Goal: Task Accomplishment & Management: Complete application form

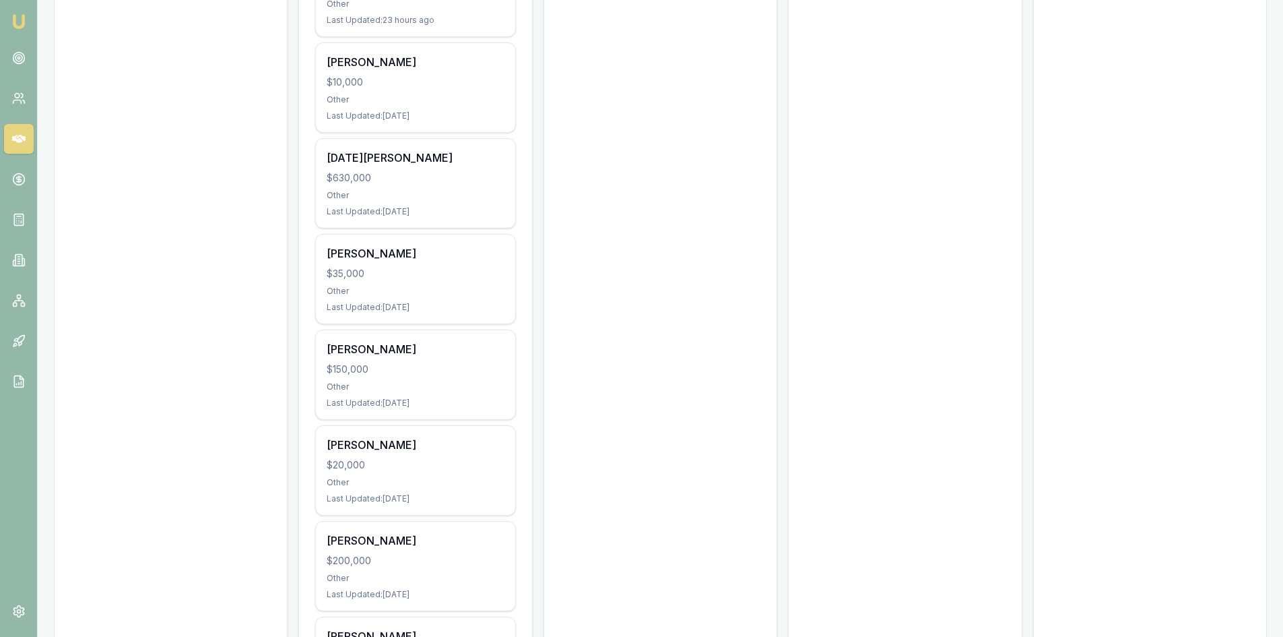
scroll to position [606, 0]
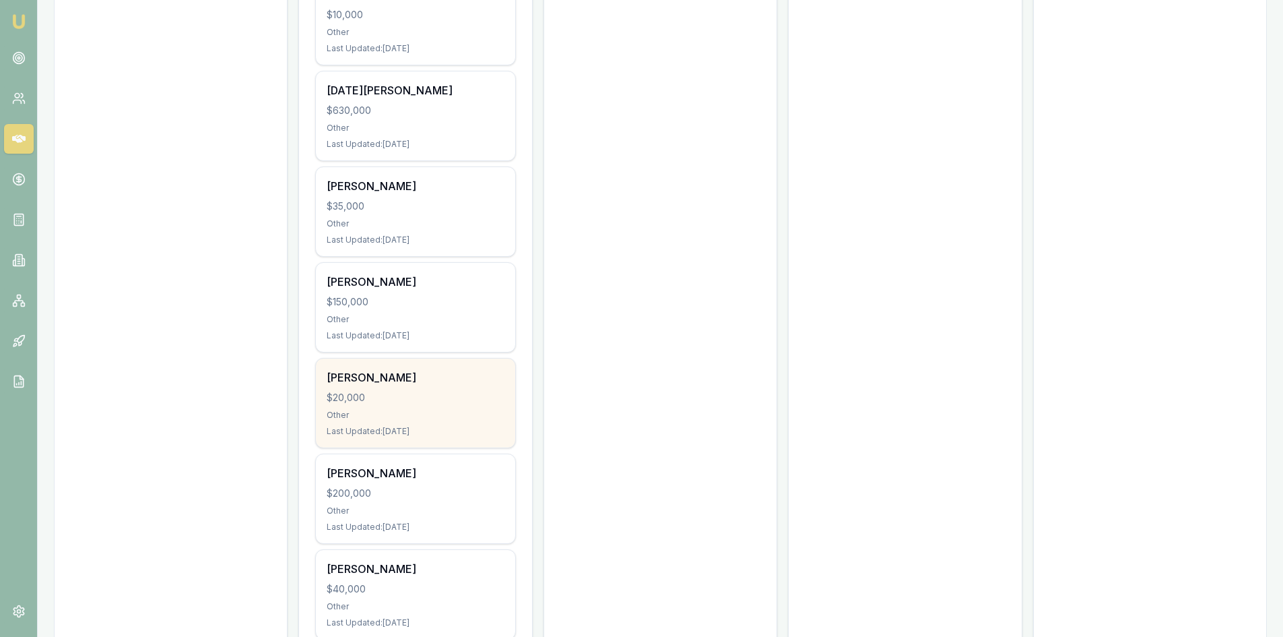
click at [422, 364] on div "[PERSON_NAME] $20,000 Other Last Updated: [DATE]" at bounding box center [415, 402] width 199 height 89
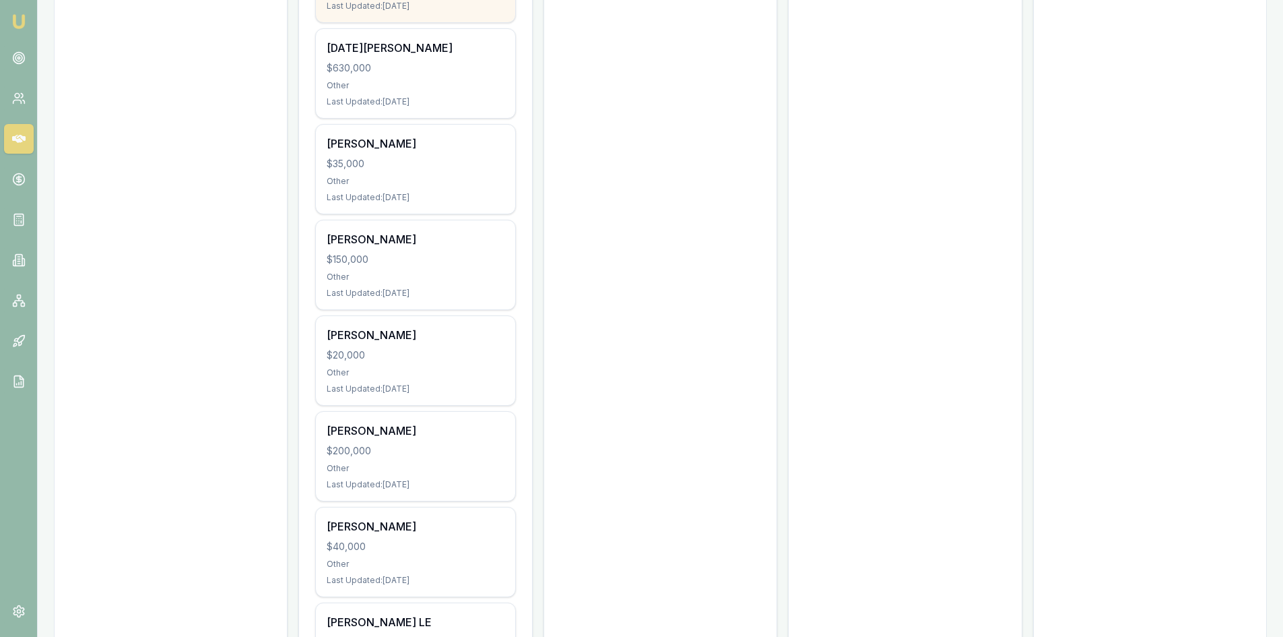
scroll to position [581, 0]
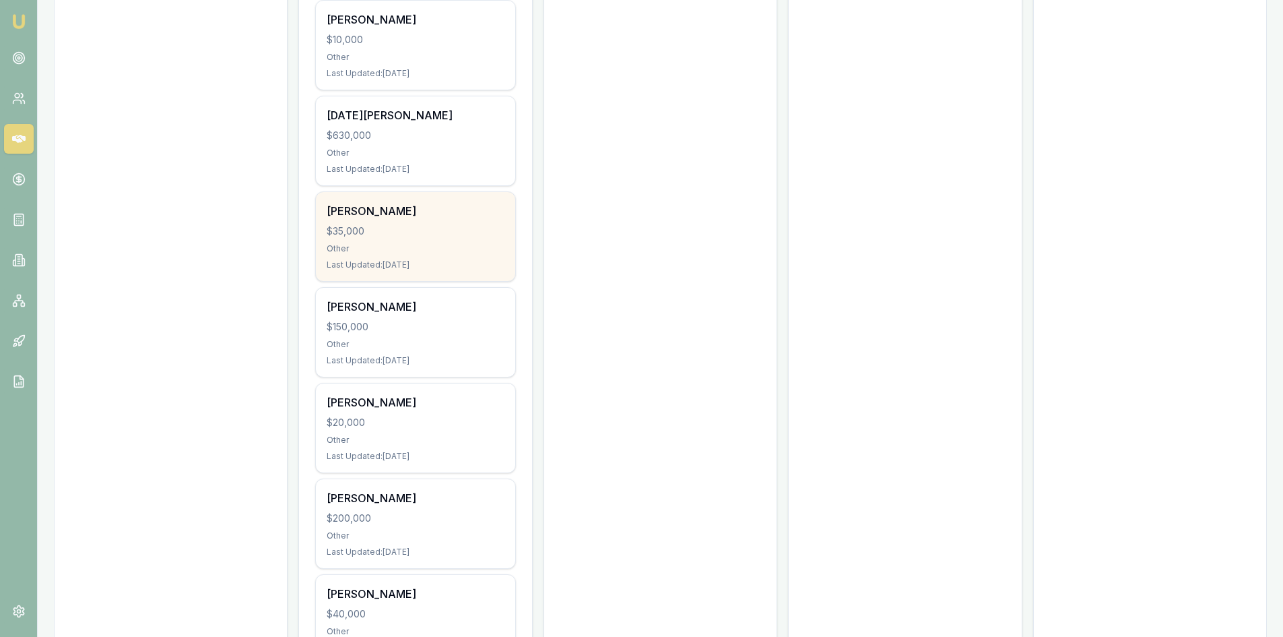
click at [379, 224] on div "$35,000" at bounding box center [415, 230] width 177 height 13
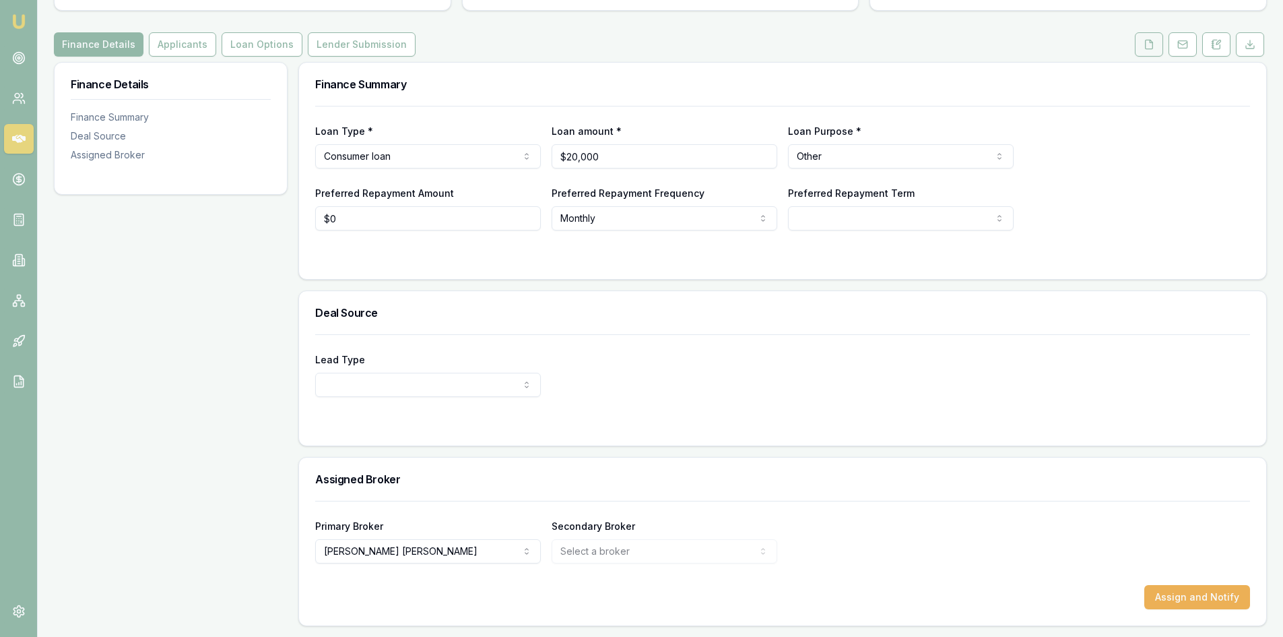
scroll to position [78, 0]
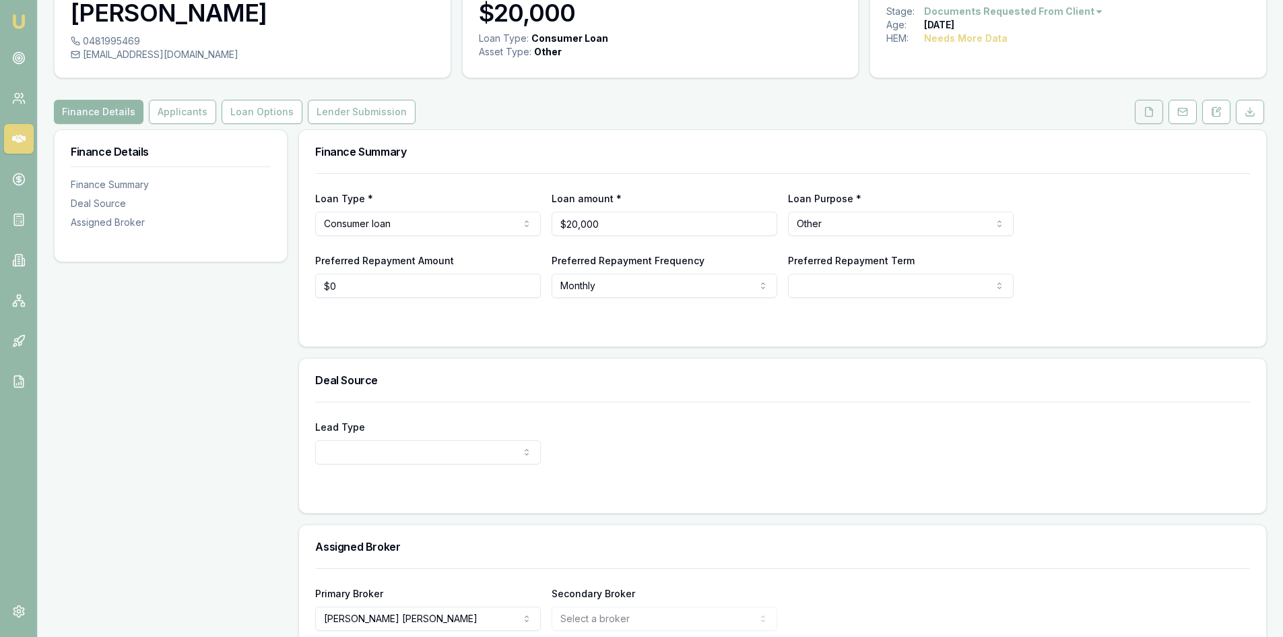
click at [1145, 107] on icon at bounding box center [1149, 111] width 11 height 11
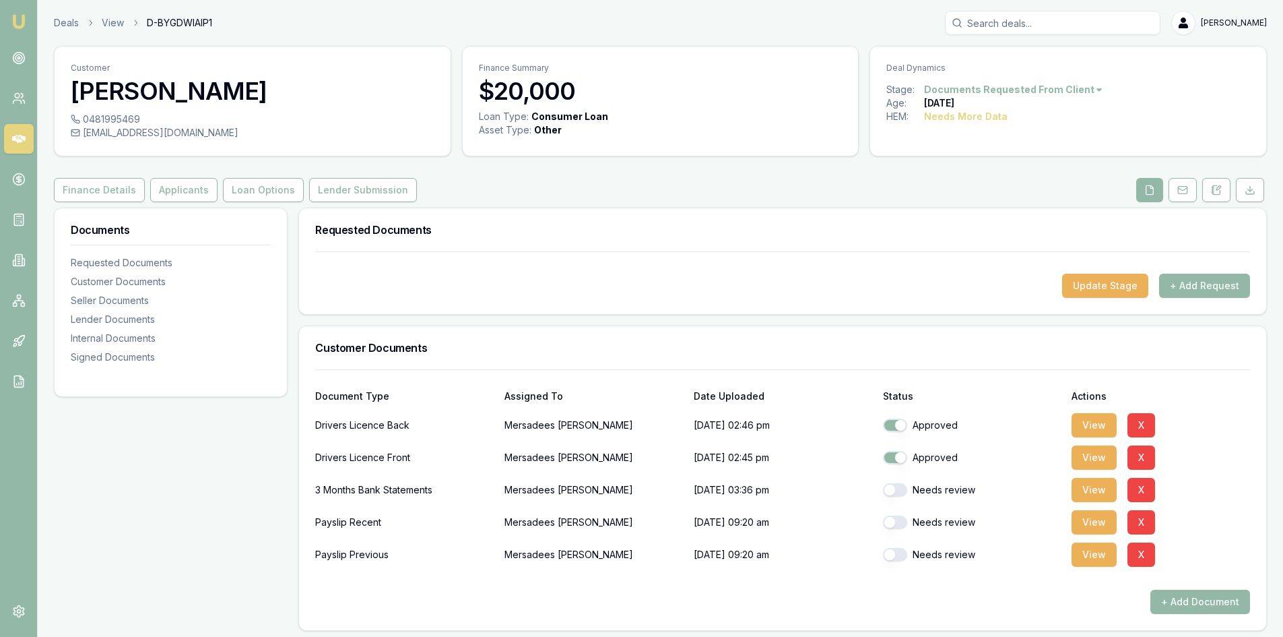
scroll to position [67, 0]
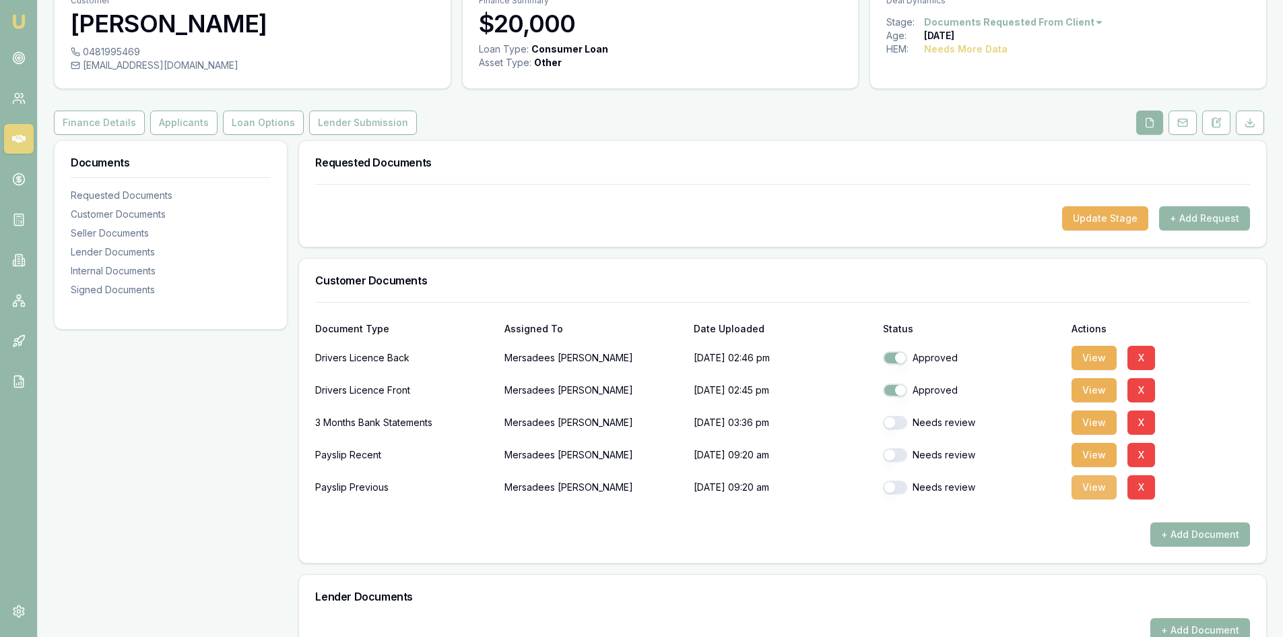
click at [1096, 489] on button "View" at bounding box center [1094, 487] width 45 height 24
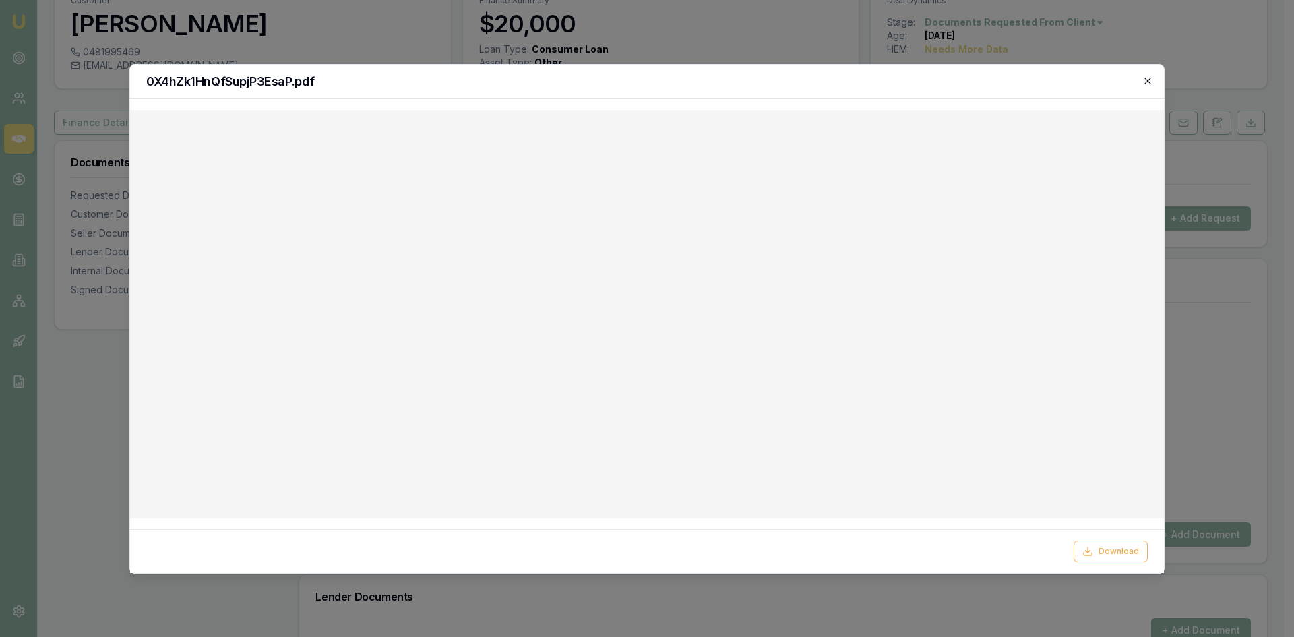
click at [1149, 84] on icon "button" at bounding box center [1147, 80] width 11 height 11
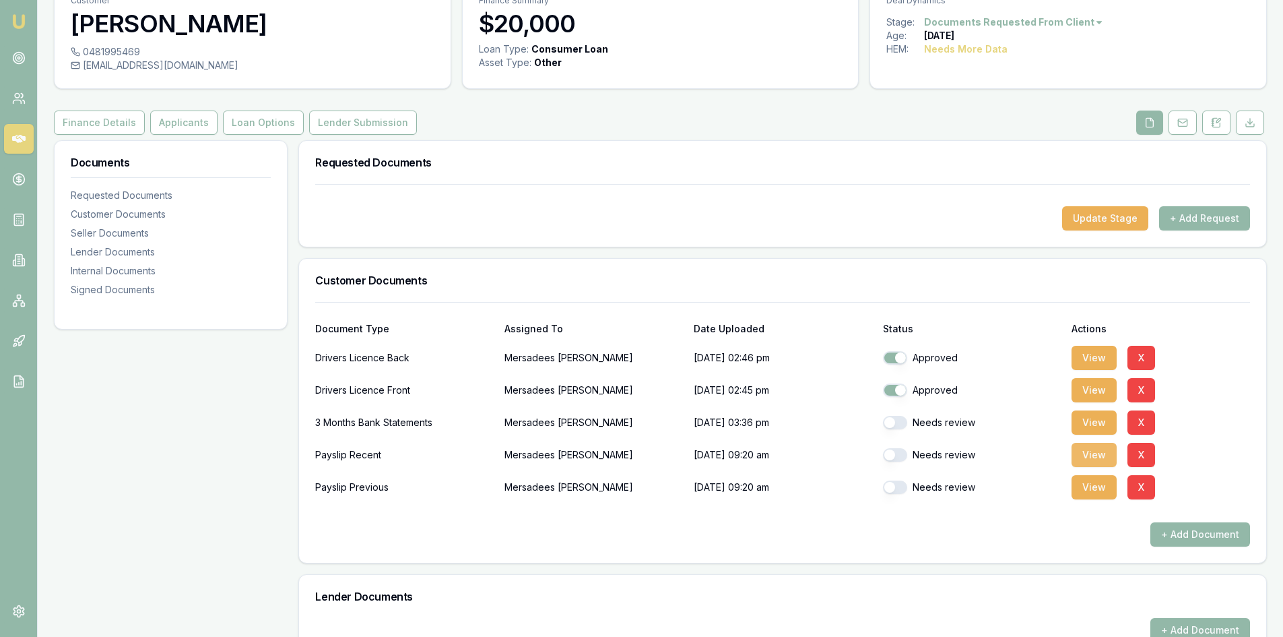
click at [1095, 453] on button "View" at bounding box center [1094, 455] width 45 height 24
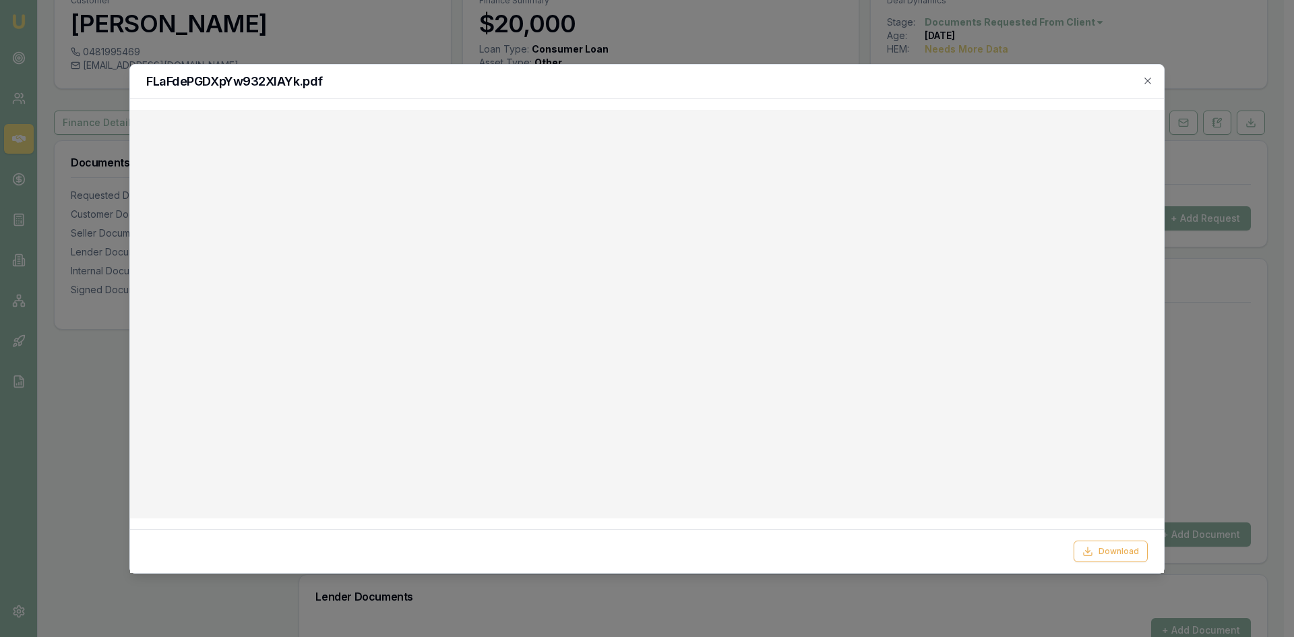
click at [1153, 85] on div "FLaFdePGDXpYw932XlAYk.pdf" at bounding box center [646, 82] width 1033 height 34
click at [1145, 82] on icon "button" at bounding box center [1147, 80] width 11 height 11
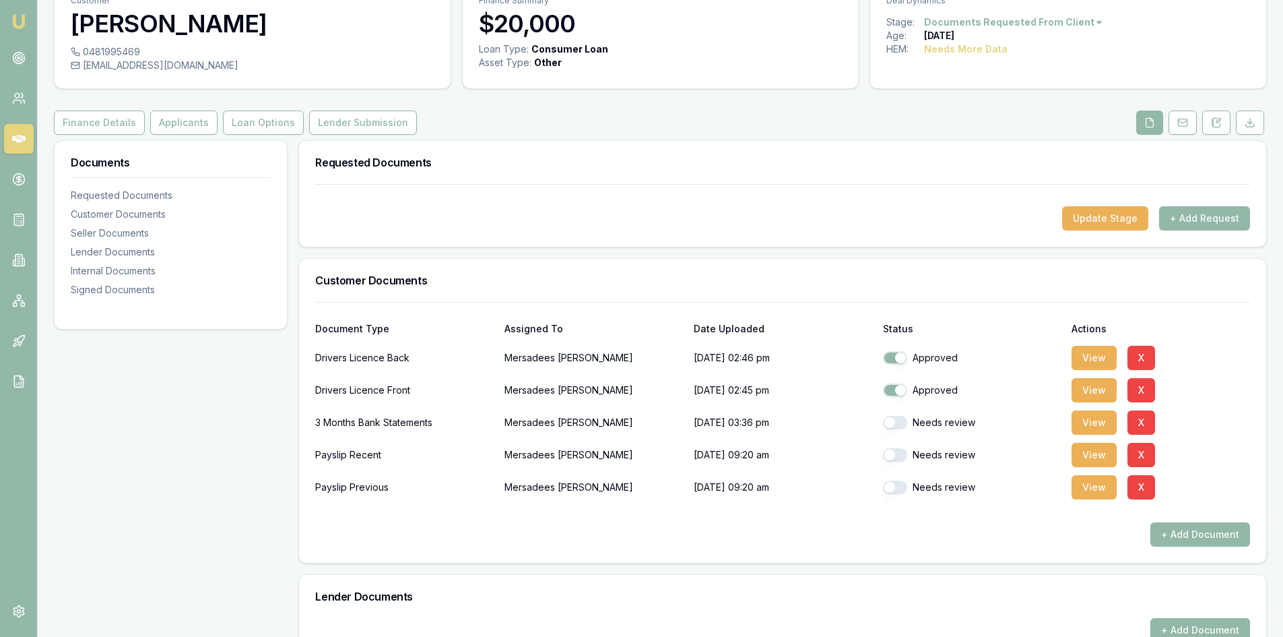
scroll to position [0, 0]
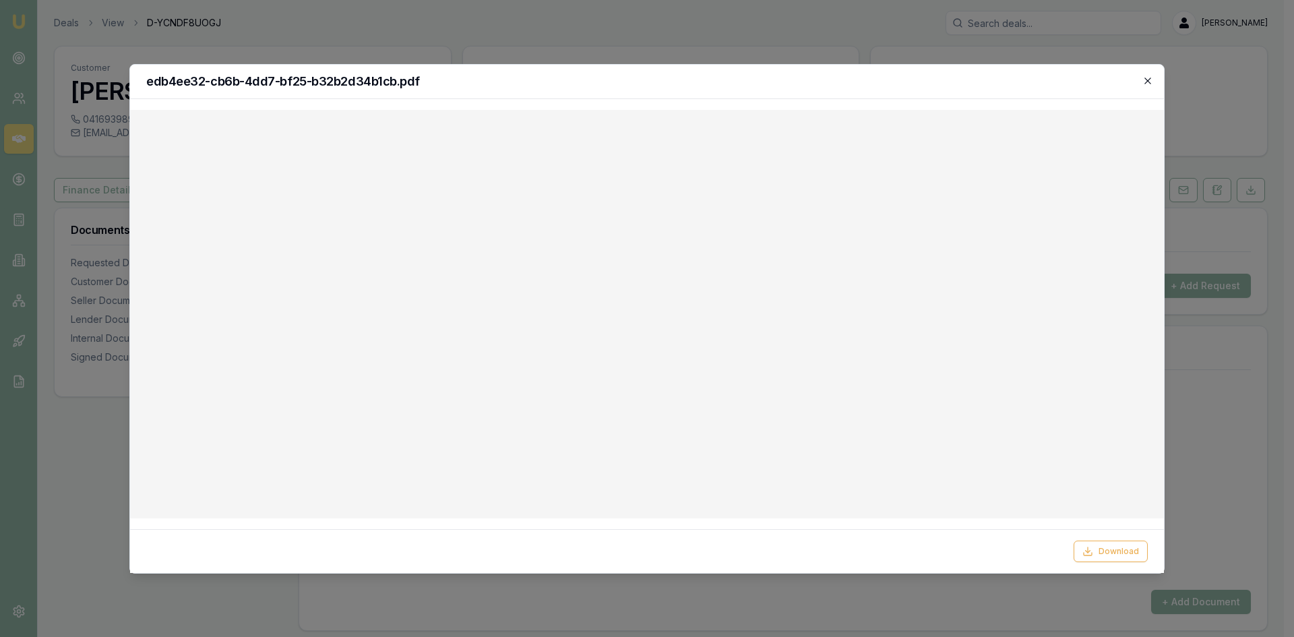
click at [1147, 84] on icon "button" at bounding box center [1147, 80] width 11 height 11
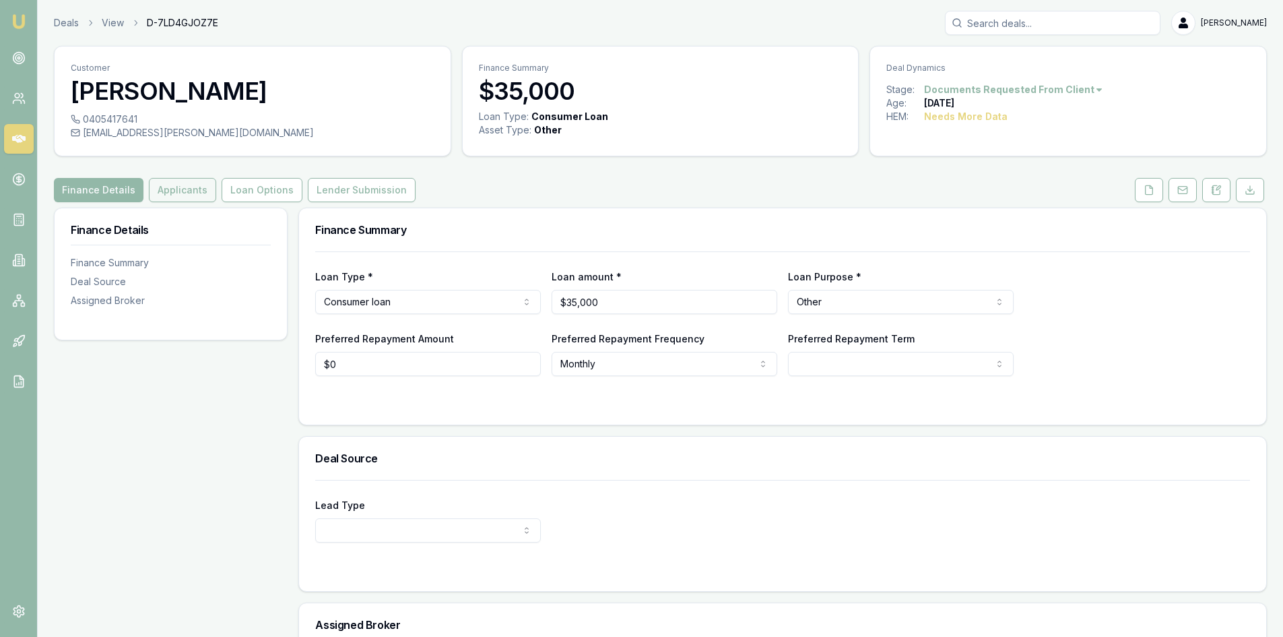
click at [183, 194] on button "Applicants" at bounding box center [182, 190] width 67 height 24
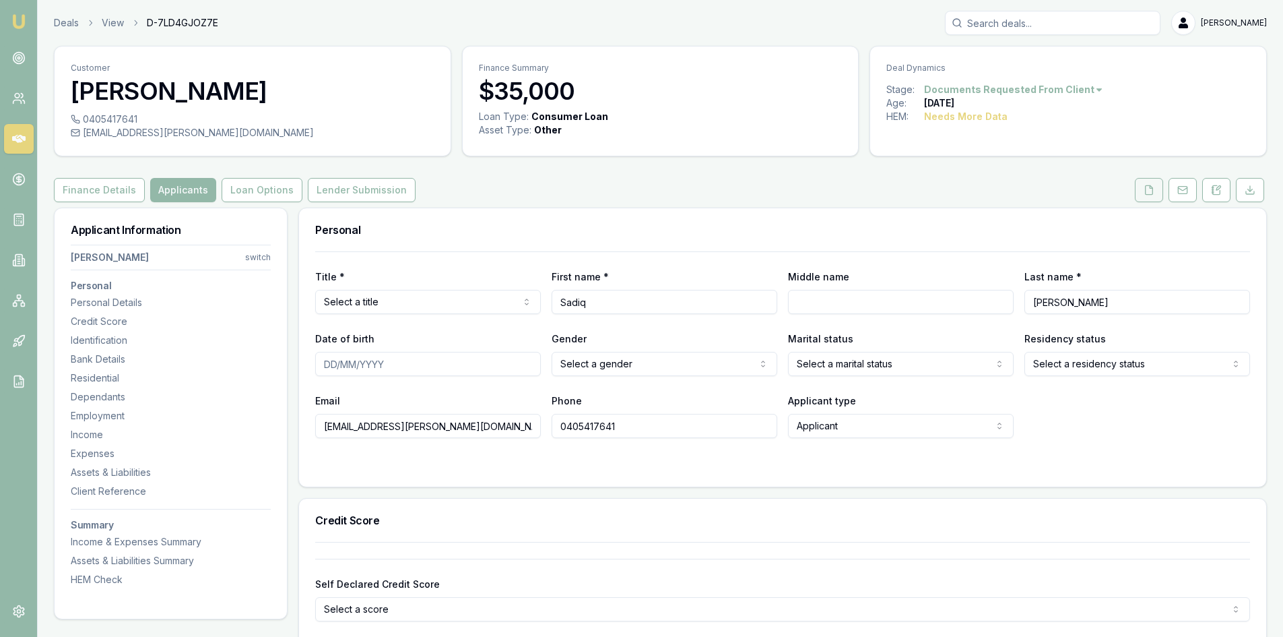
click at [1148, 194] on icon at bounding box center [1149, 189] width 7 height 9
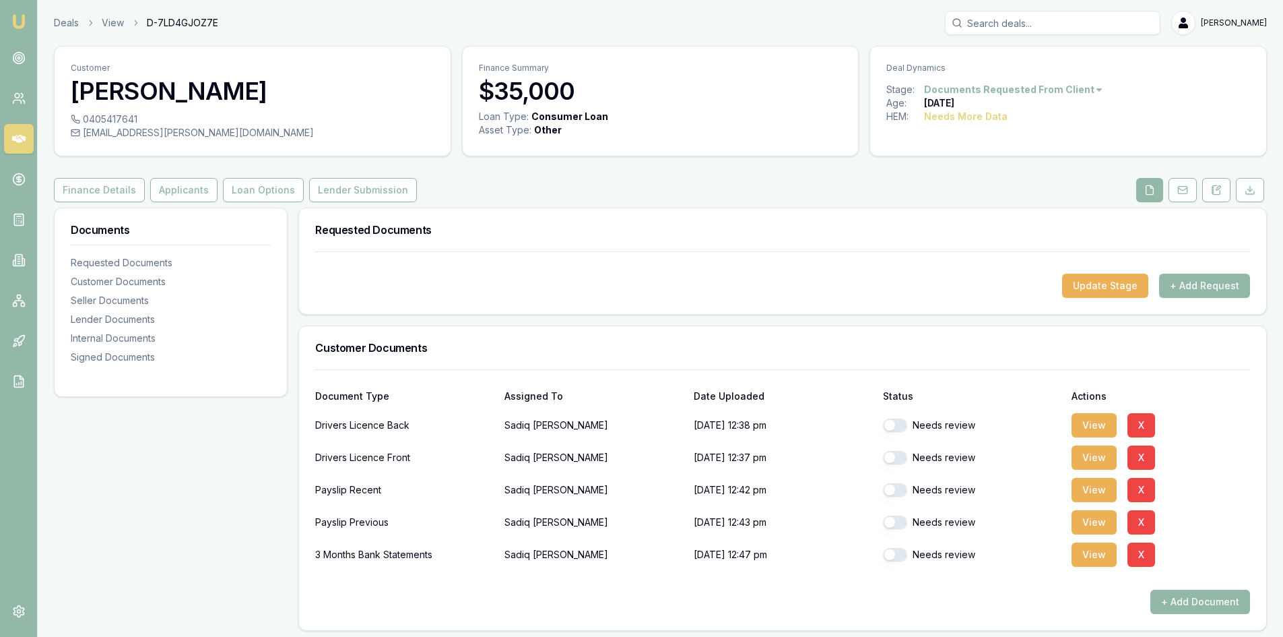
click at [901, 428] on button "button" at bounding box center [895, 424] width 24 height 13
checkbox input "true"
click at [898, 457] on button "button" at bounding box center [895, 457] width 24 height 13
checkbox input "true"
click at [901, 491] on button "button" at bounding box center [895, 489] width 24 height 13
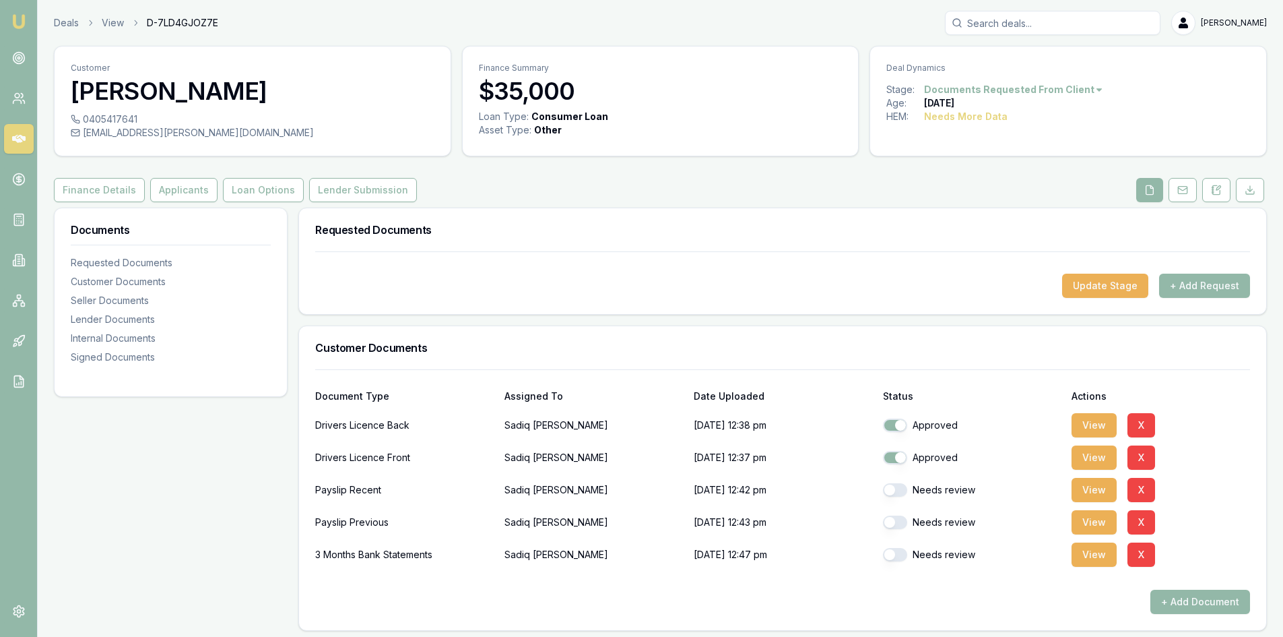
checkbox input "true"
click at [899, 519] on button "button" at bounding box center [895, 521] width 24 height 13
checkbox input "true"
checkbox input "false"
click at [902, 559] on button "button" at bounding box center [895, 554] width 24 height 13
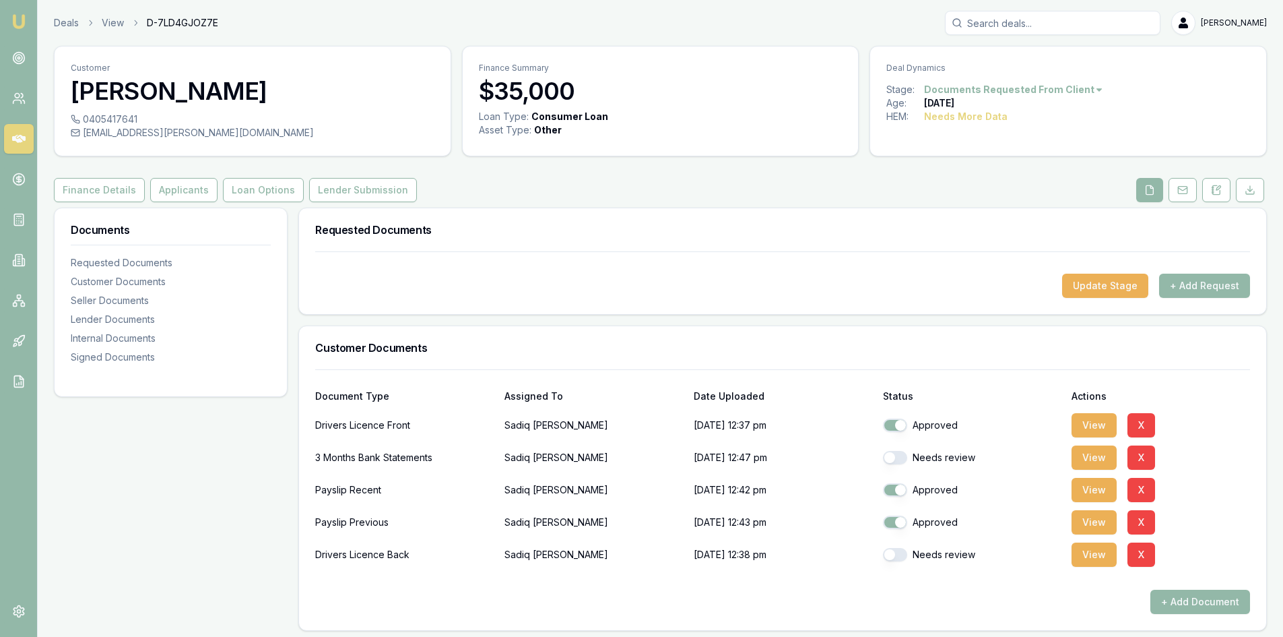
scroll to position [67, 0]
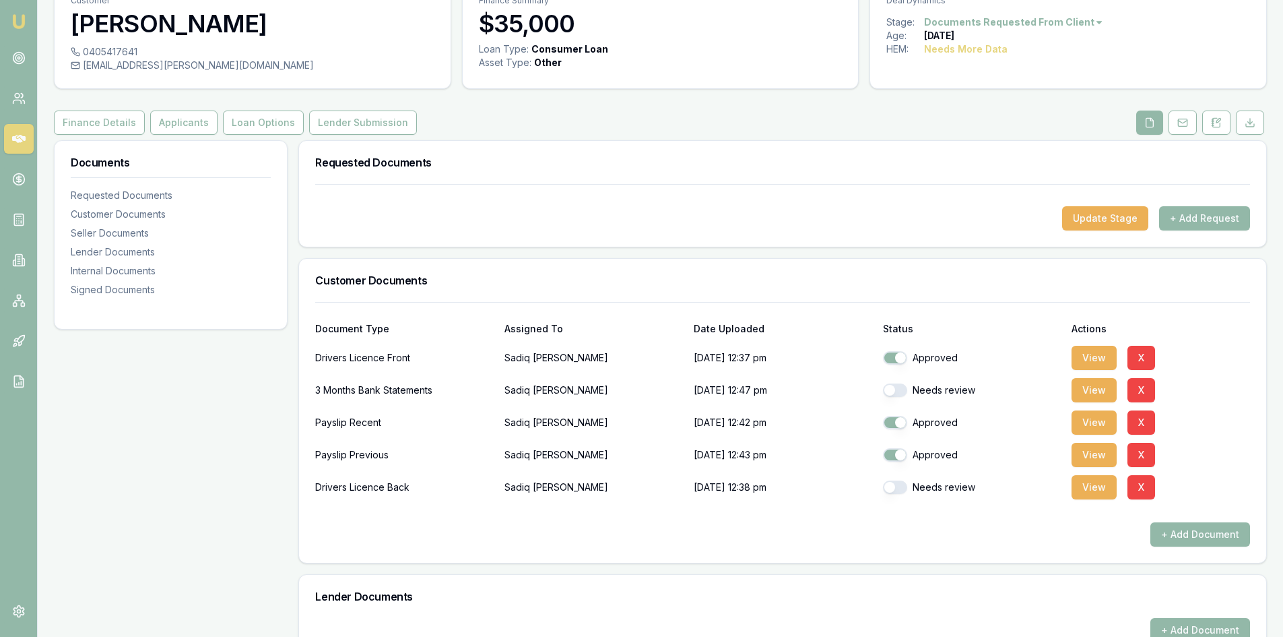
click at [904, 487] on button "button" at bounding box center [895, 486] width 24 height 13
checkbox input "true"
click at [900, 395] on button "button" at bounding box center [895, 389] width 24 height 13
checkbox input "true"
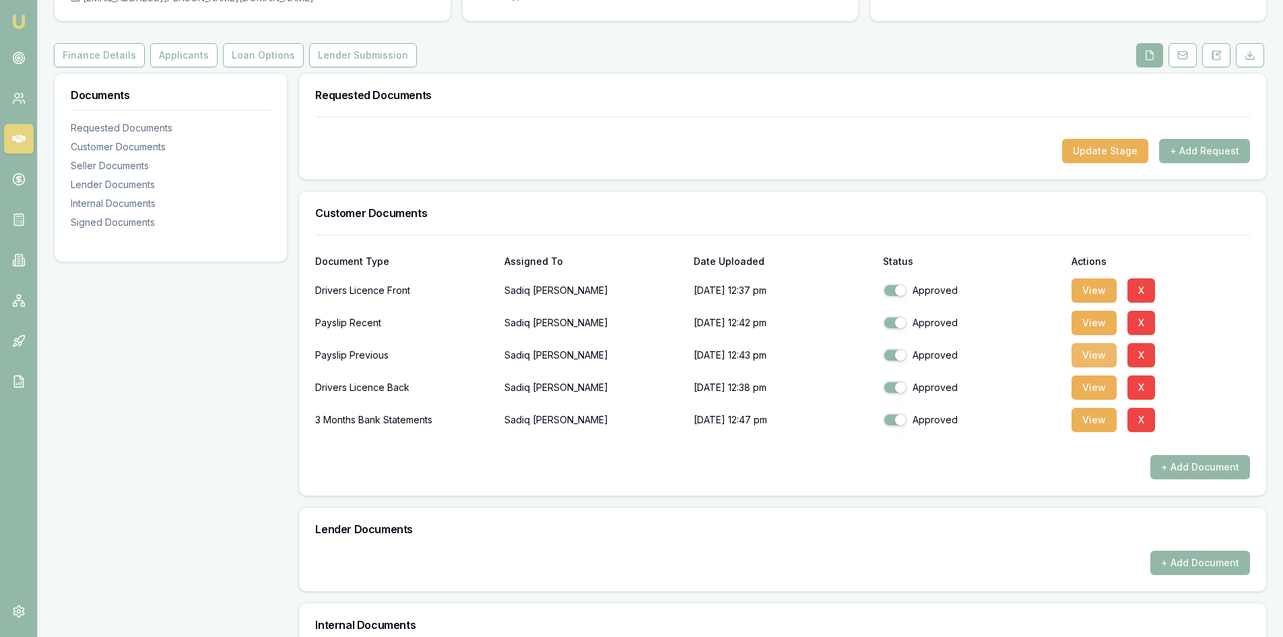
click at [1096, 359] on button "View" at bounding box center [1094, 355] width 45 height 24
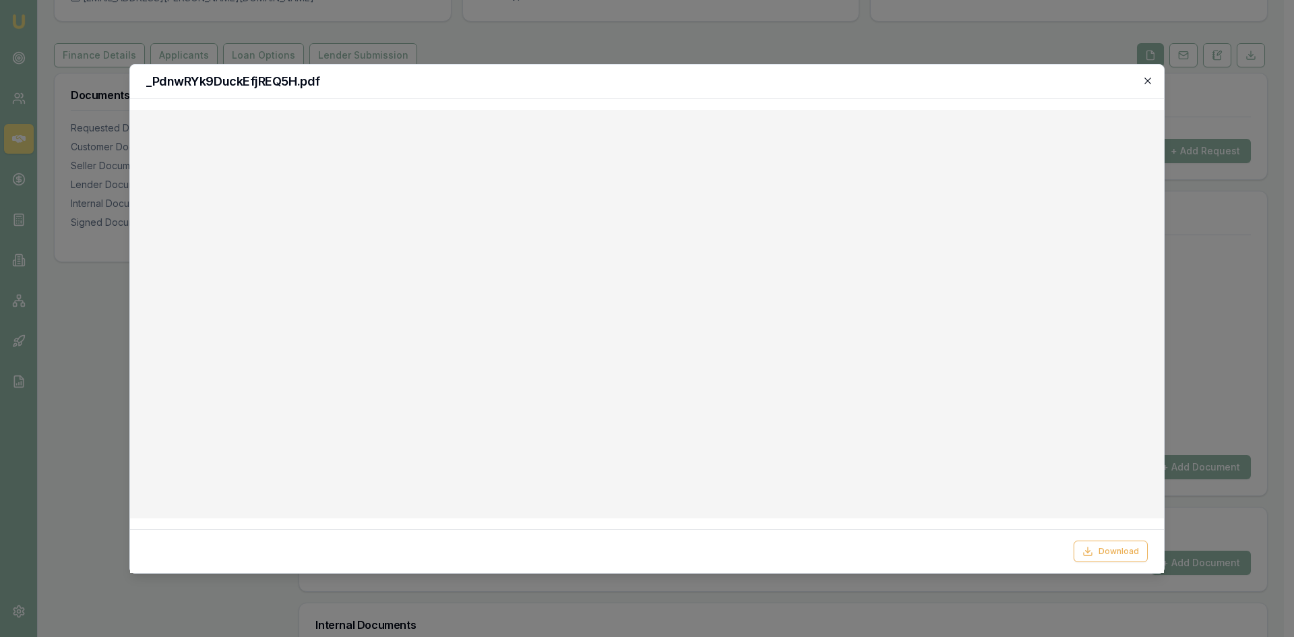
click at [1145, 84] on icon "button" at bounding box center [1147, 80] width 11 height 11
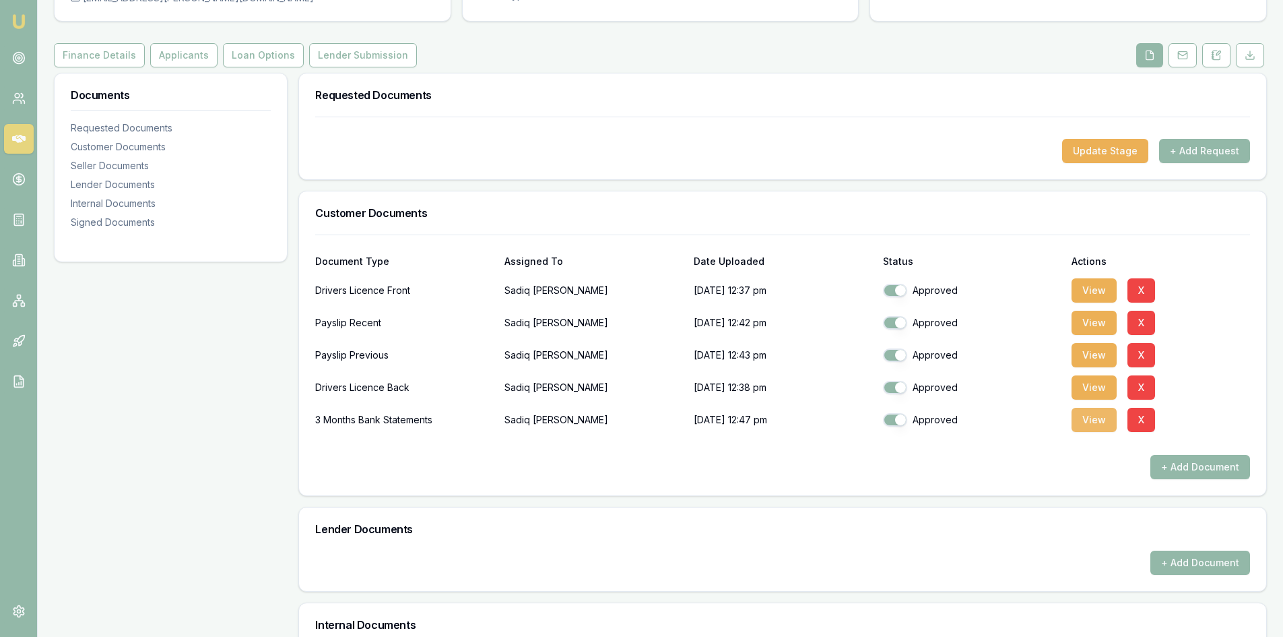
click at [1100, 427] on button "View" at bounding box center [1094, 420] width 45 height 24
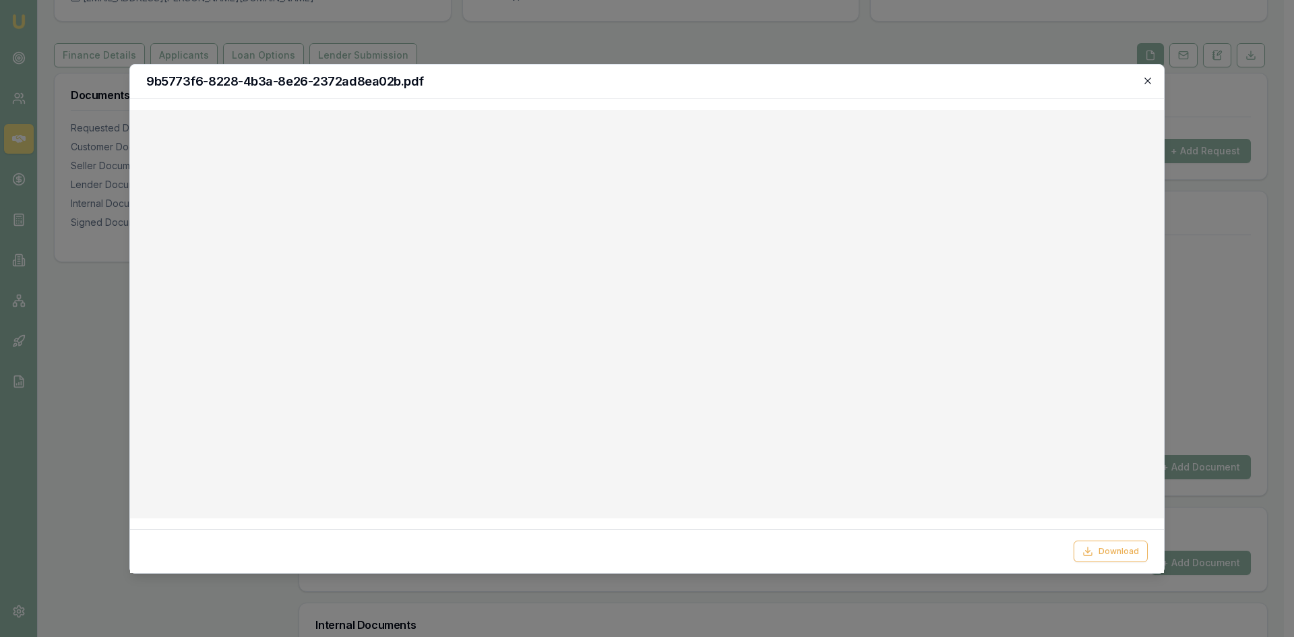
click at [1147, 82] on icon "button" at bounding box center [1147, 80] width 11 height 11
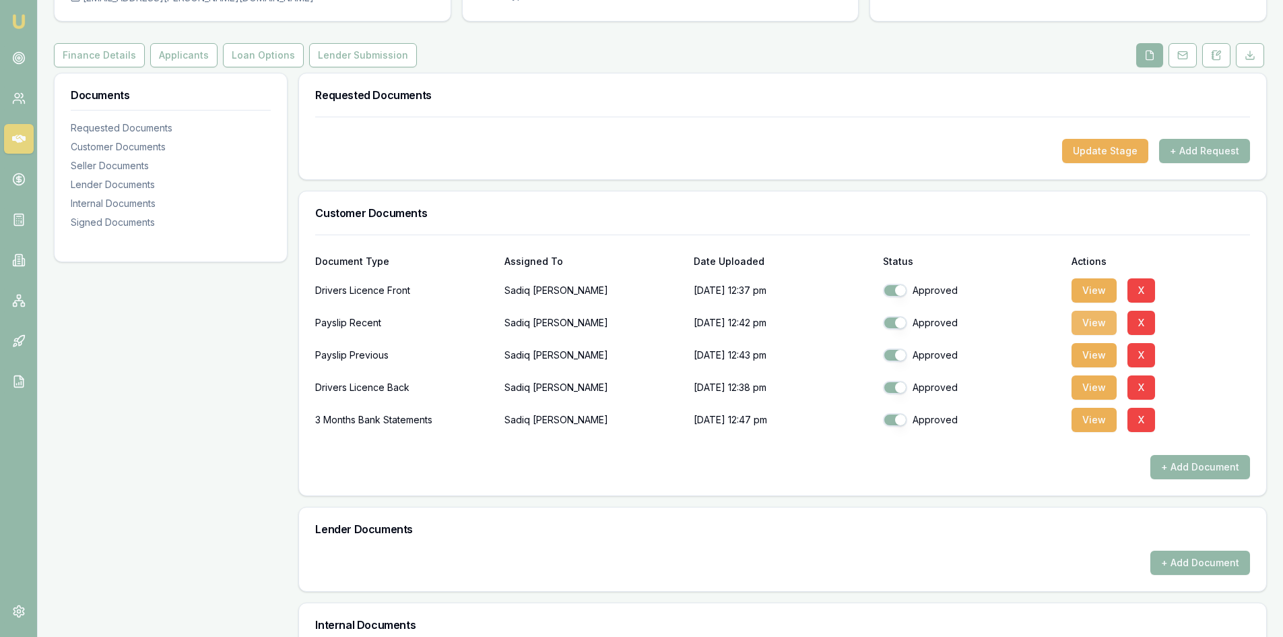
click at [1101, 318] on button "View" at bounding box center [1094, 323] width 45 height 24
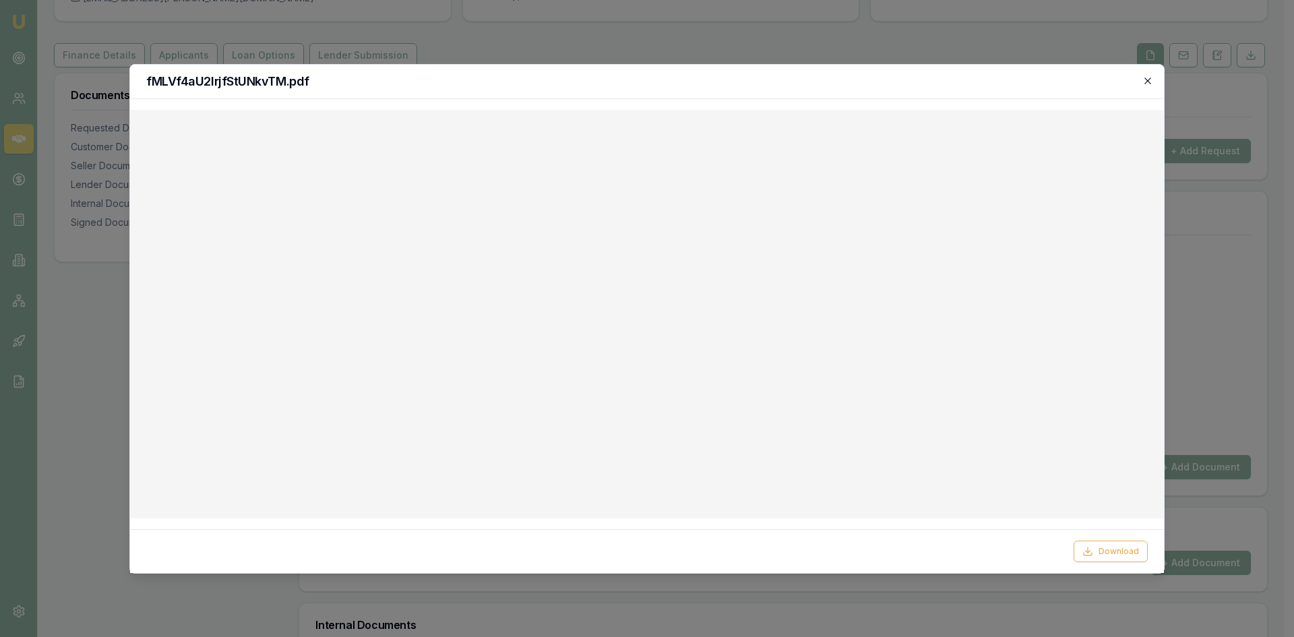
click at [1145, 83] on icon "button" at bounding box center [1147, 80] width 6 height 6
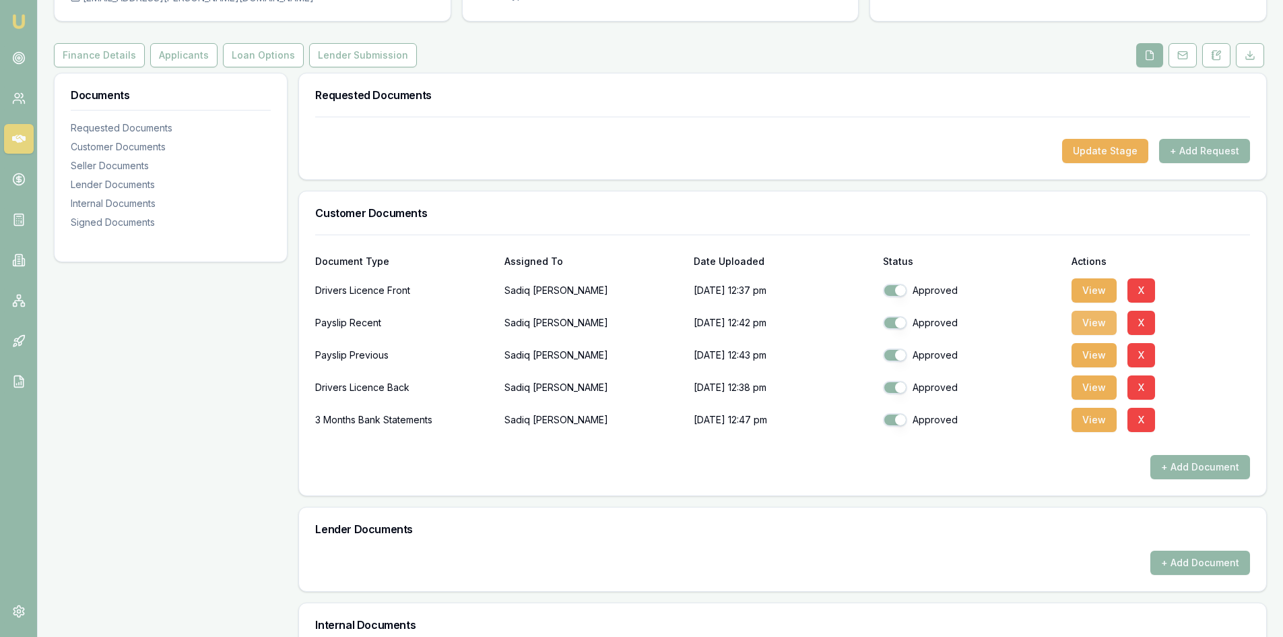
click at [1087, 325] on button "View" at bounding box center [1094, 323] width 45 height 24
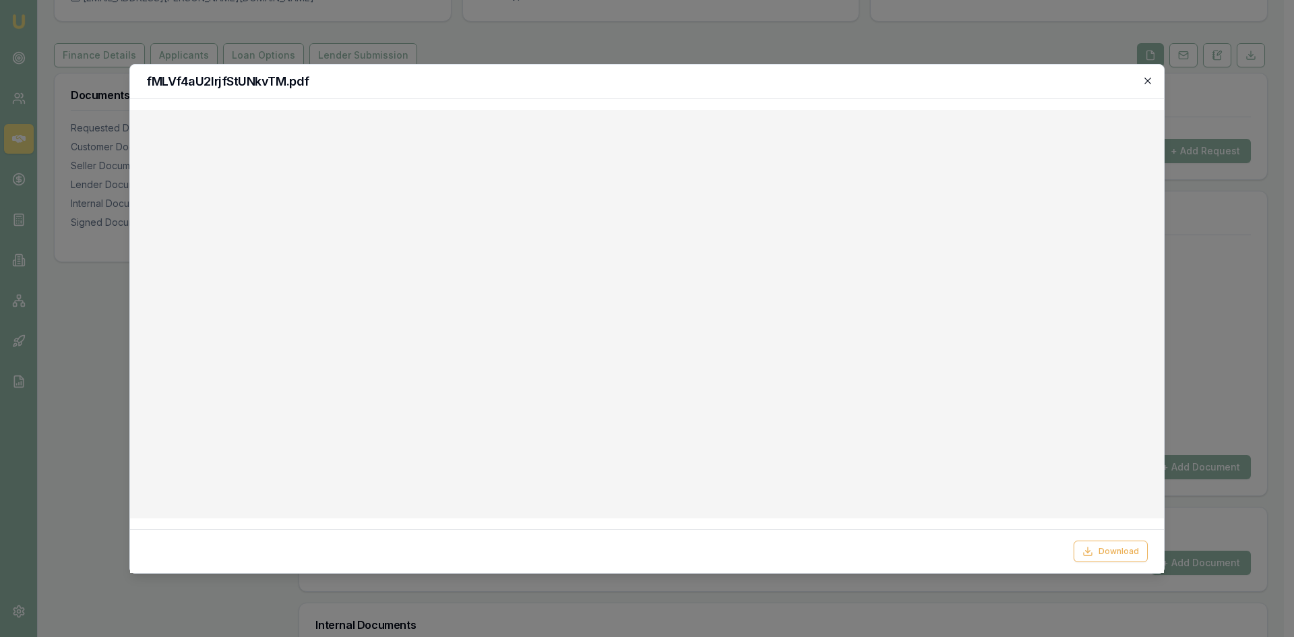
click at [1144, 79] on icon "button" at bounding box center [1147, 80] width 11 height 11
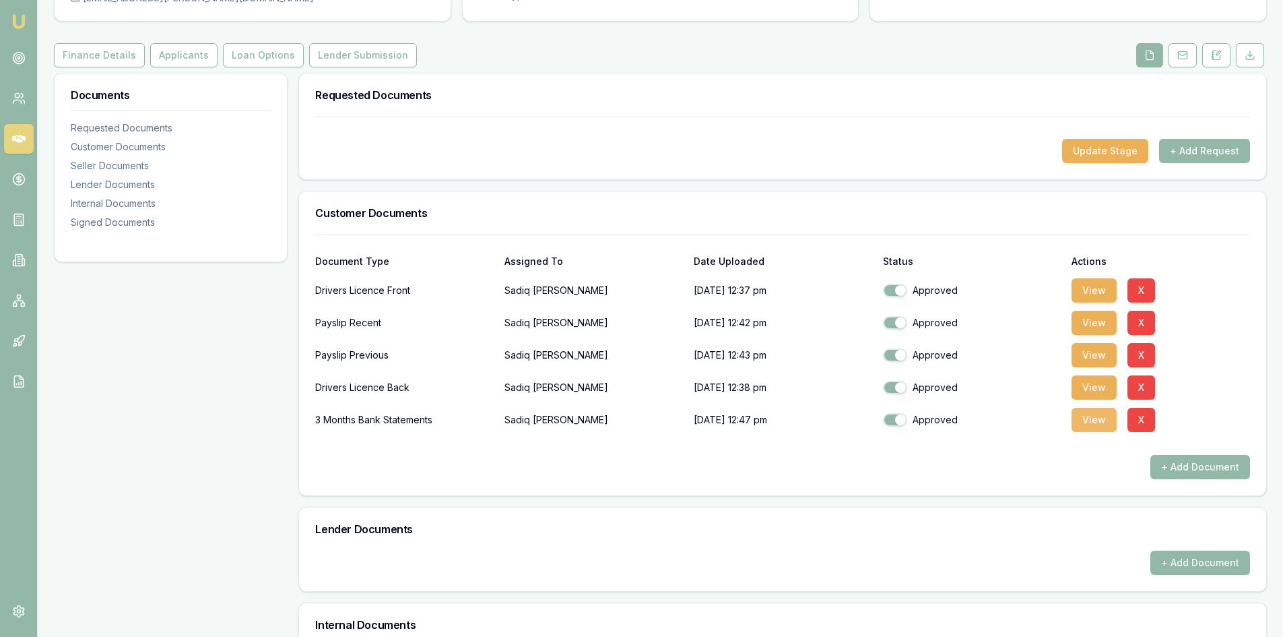
click at [1085, 418] on button "View" at bounding box center [1094, 420] width 45 height 24
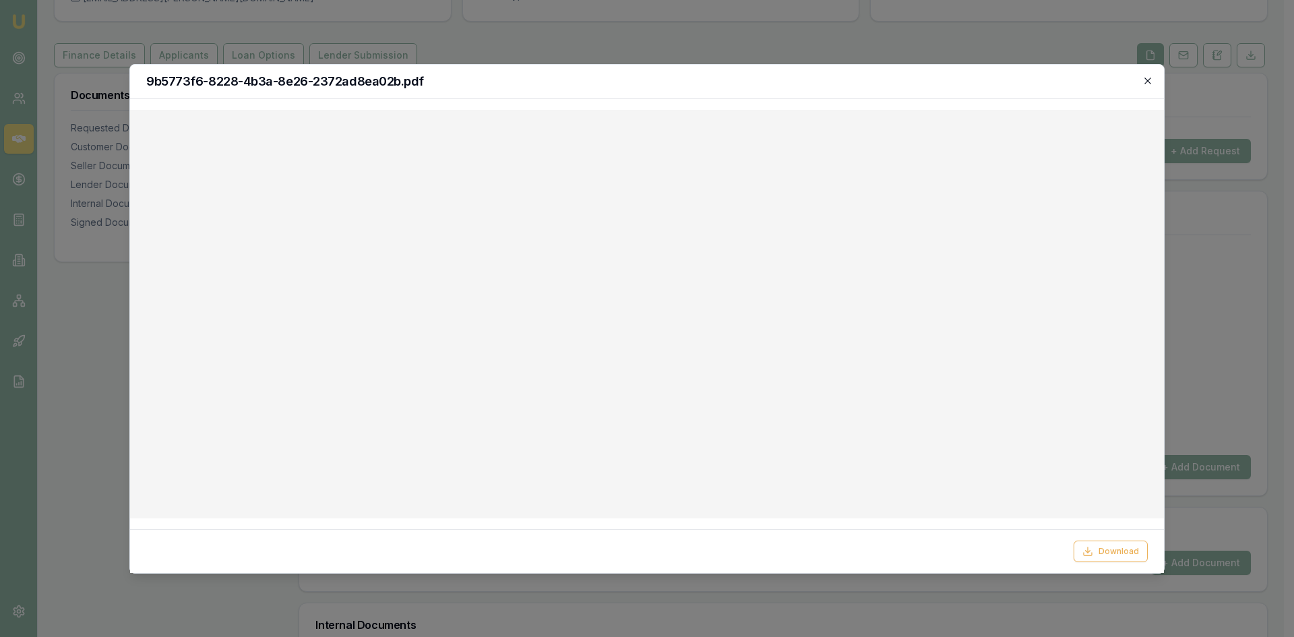
click at [1144, 83] on icon "button" at bounding box center [1147, 80] width 11 height 11
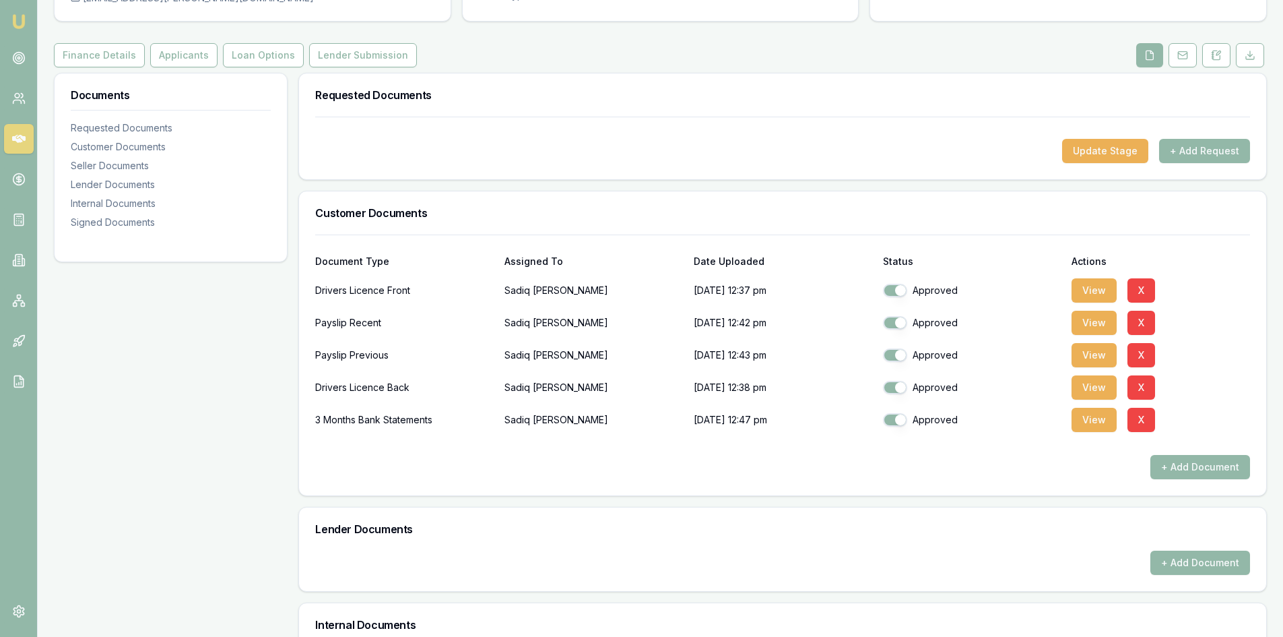
scroll to position [0, 0]
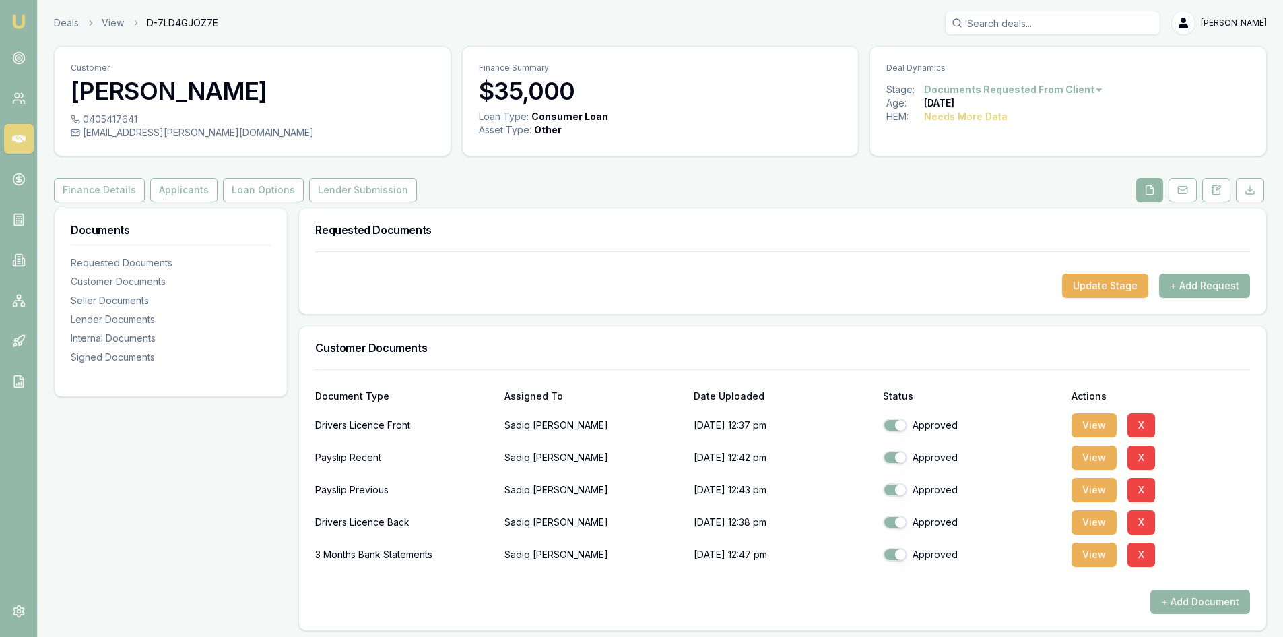
click at [1216, 290] on button "+ Add Request" at bounding box center [1204, 286] width 91 height 24
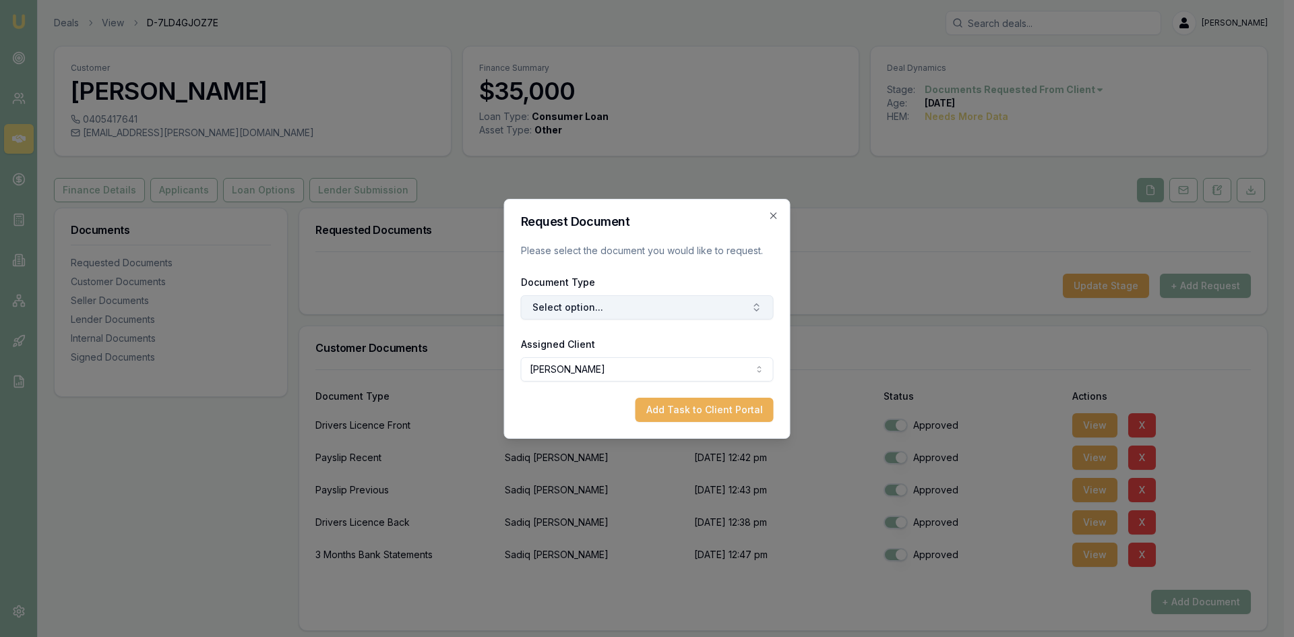
click at [641, 311] on button "Select option..." at bounding box center [647, 307] width 253 height 24
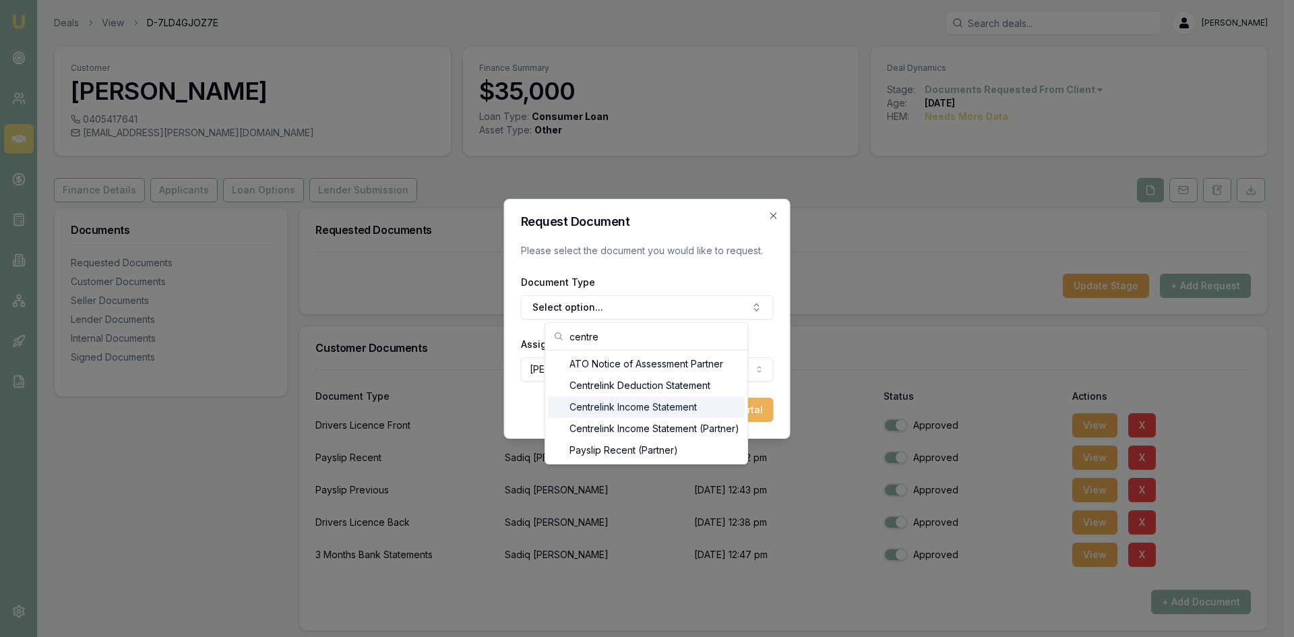
type input "centre"
click at [635, 413] on div "Centrelink Income Statement" at bounding box center [646, 407] width 197 height 22
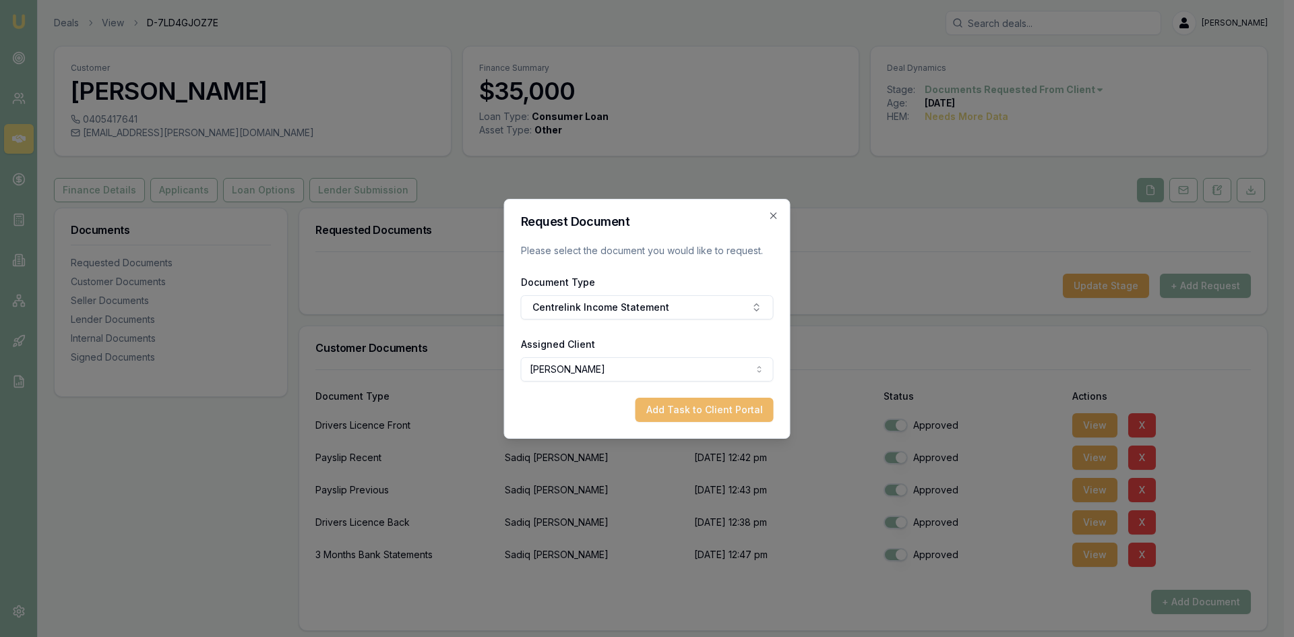
click at [672, 409] on button "Add Task to Client Portal" at bounding box center [704, 409] width 138 height 24
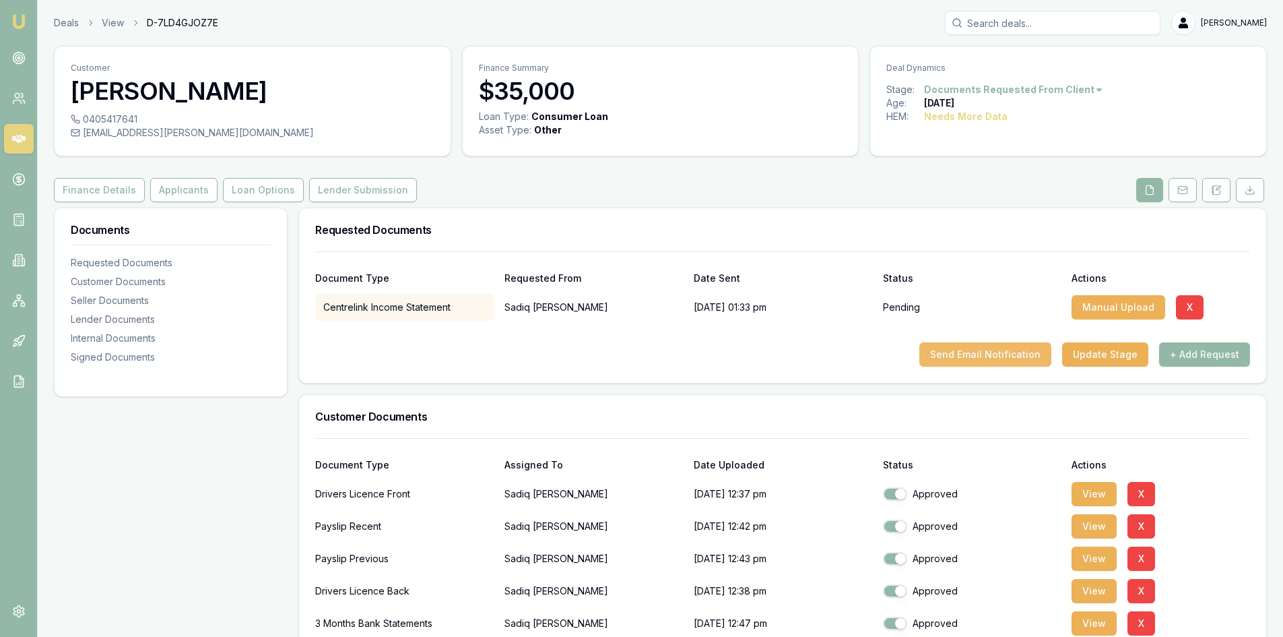
click at [996, 354] on button "Send Email Notification" at bounding box center [986, 354] width 132 height 24
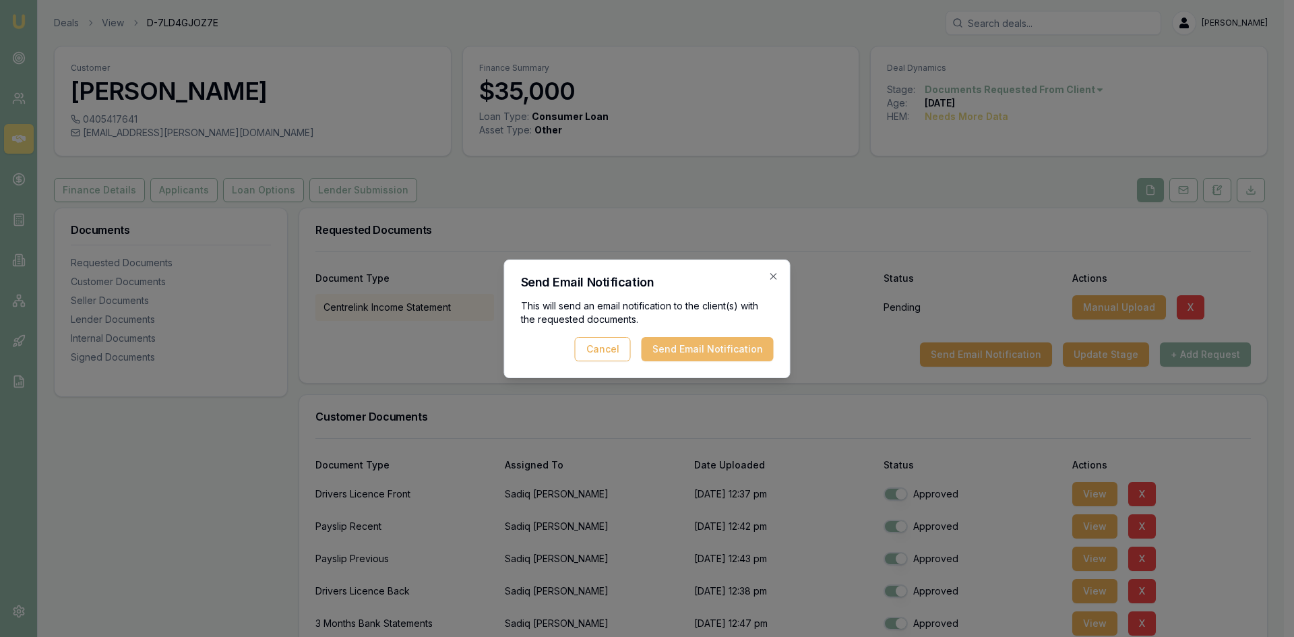
click at [753, 352] on button "Send Email Notification" at bounding box center [707, 349] width 132 height 24
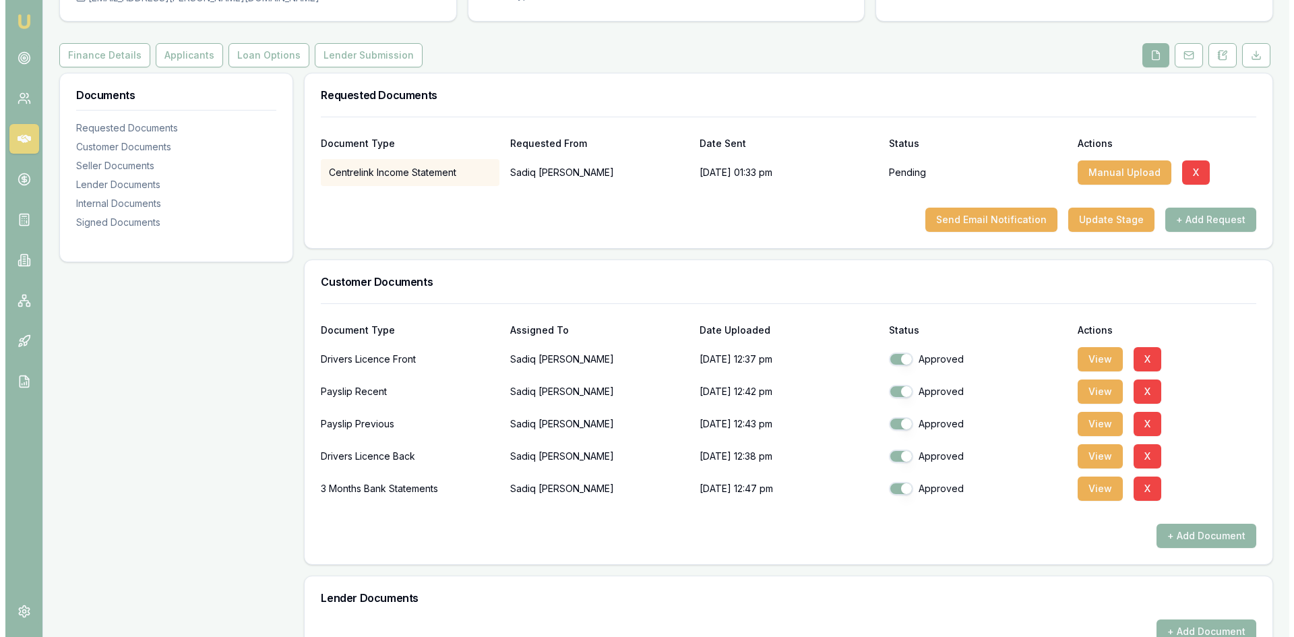
scroll to position [202, 0]
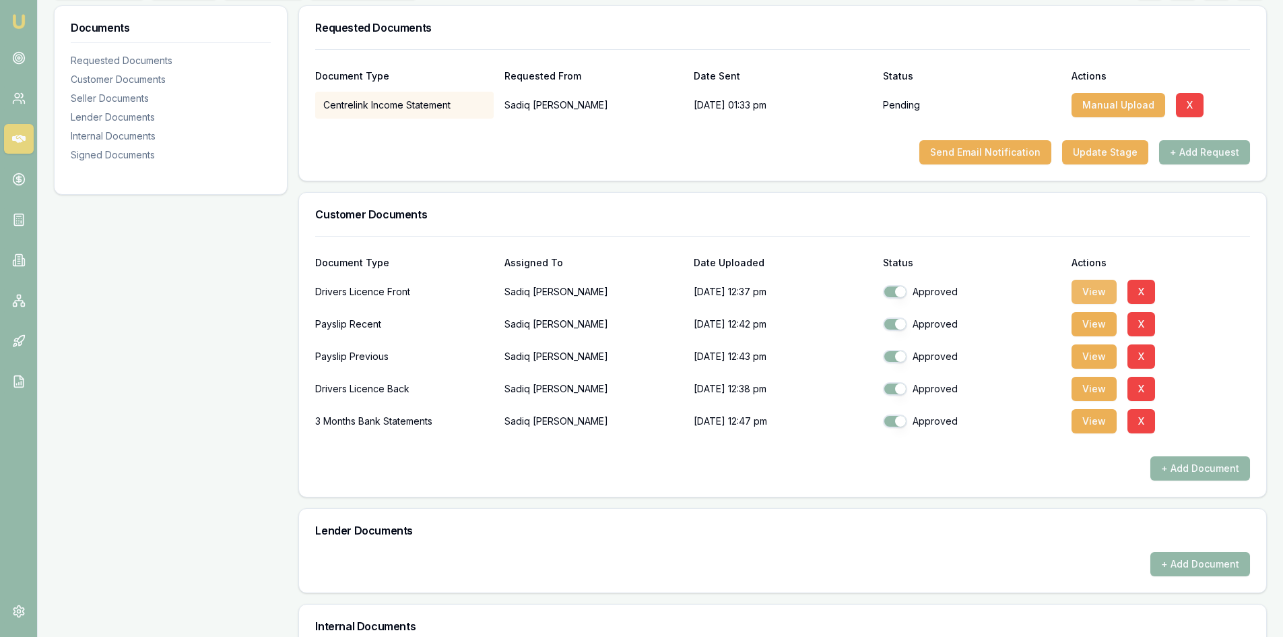
click at [1100, 292] on button "View" at bounding box center [1094, 292] width 45 height 24
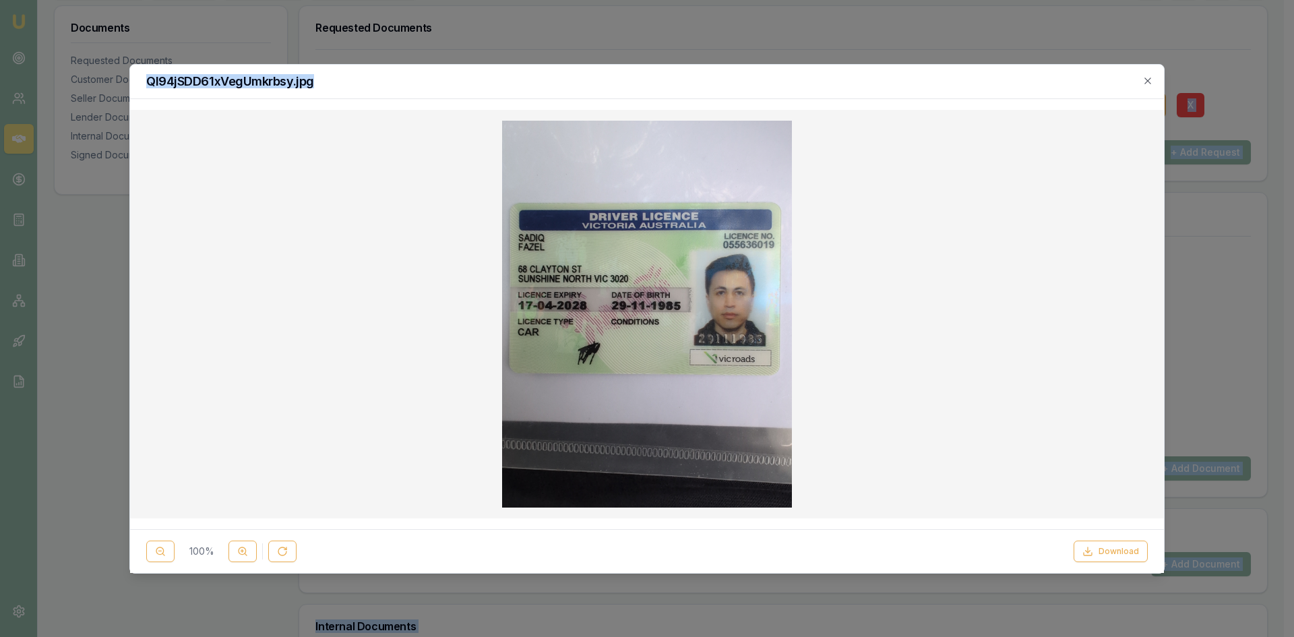
drag, startPoint x: 890, startPoint y: 77, endPoint x: 1842, endPoint y: 75, distance: 952.0
click at [1293, 75] on html "Emu Broker Deals View D-7LD4GJOZ7E Steven Nguyen Toggle Menu Customer Sadiq Faz…" at bounding box center [647, 116] width 1294 height 637
click at [860, 79] on h2 "Ql94jSDD61xVegUmkrbsy.jpg" at bounding box center [646, 81] width 1001 height 12
click at [620, 259] on img at bounding box center [647, 314] width 290 height 387
drag, startPoint x: 407, startPoint y: 88, endPoint x: 1016, endPoint y: 102, distance: 609.2
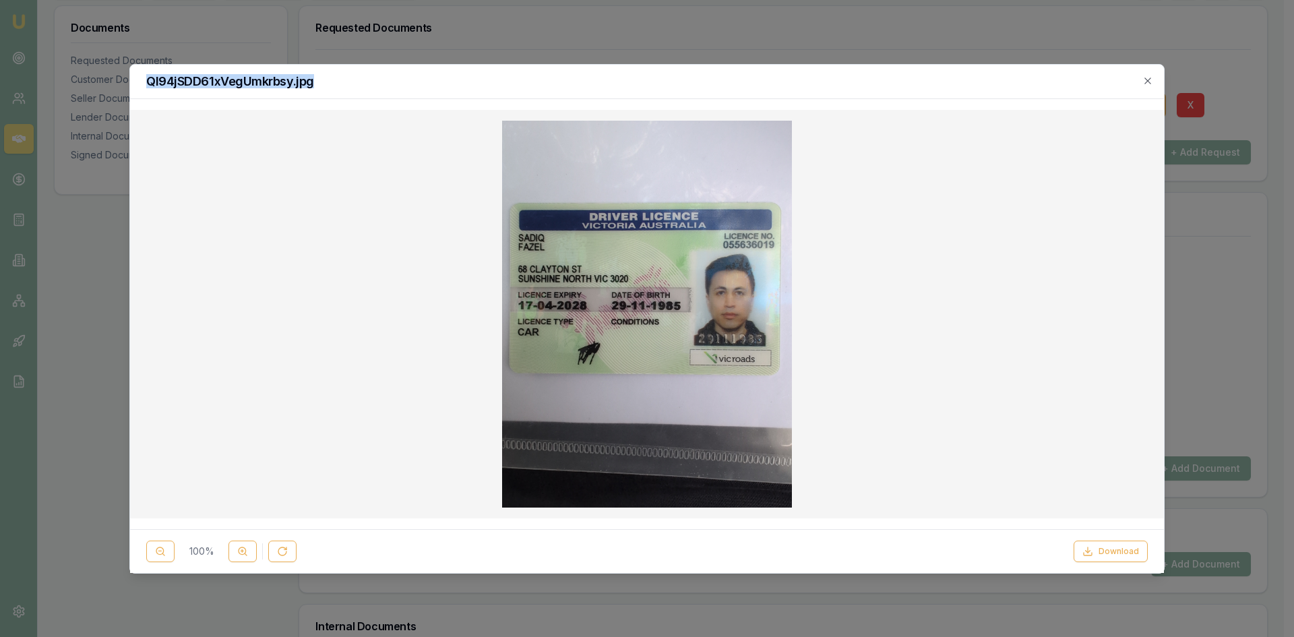
click at [1165, 76] on body "Emu Broker Deals View D-7LD4GJOZ7E Steven Nguyen Toggle Menu Customer Sadiq Faz…" at bounding box center [641, 116] width 1283 height 637
click at [1147, 77] on icon "button" at bounding box center [1147, 80] width 11 height 11
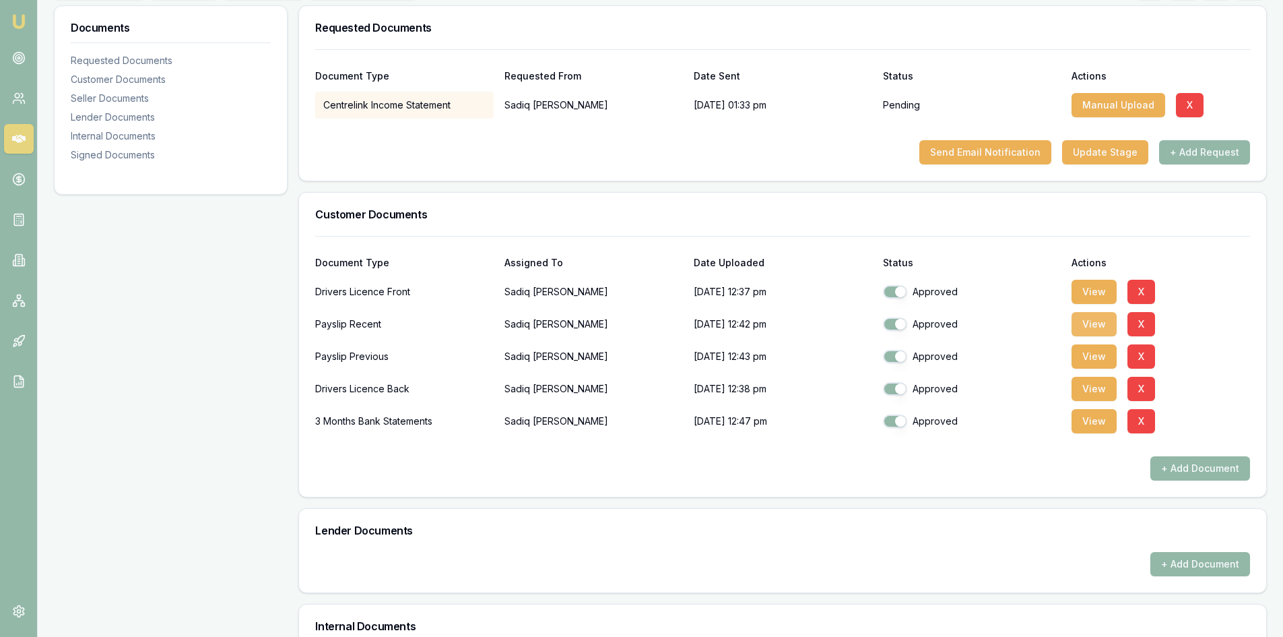
click at [1106, 327] on button "View" at bounding box center [1094, 324] width 45 height 24
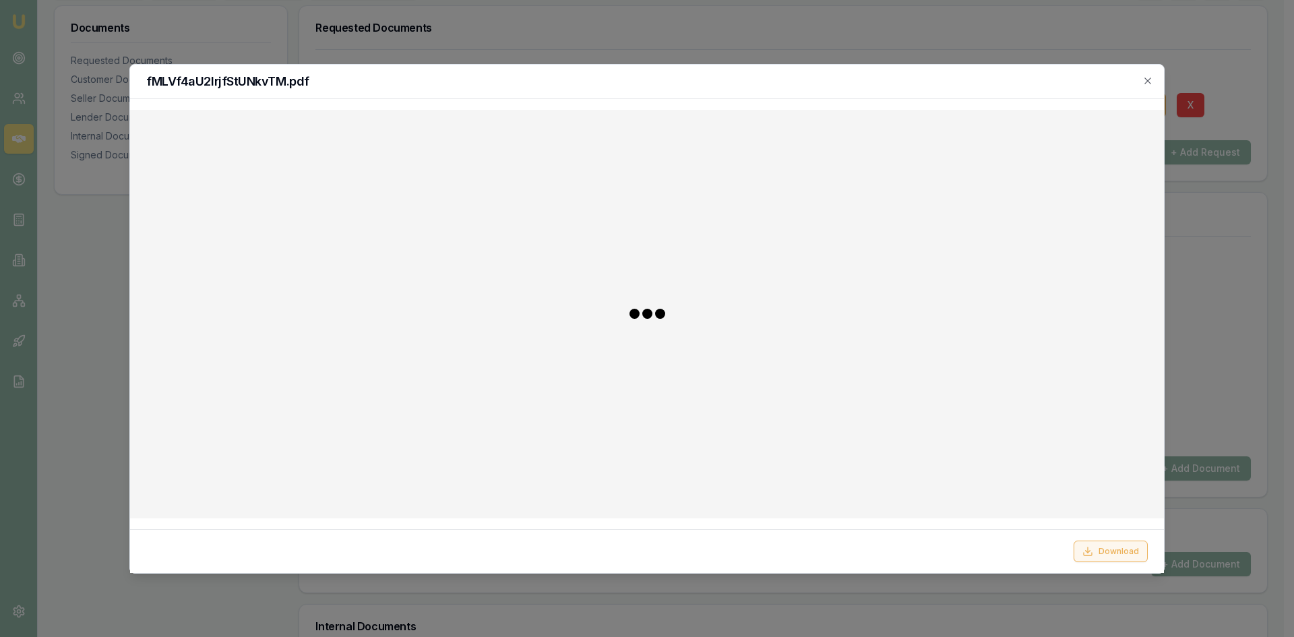
drag, startPoint x: 1114, startPoint y: 554, endPoint x: 1109, endPoint y: 548, distance: 8.2
click at [1116, 554] on button "Download" at bounding box center [1110, 551] width 74 height 22
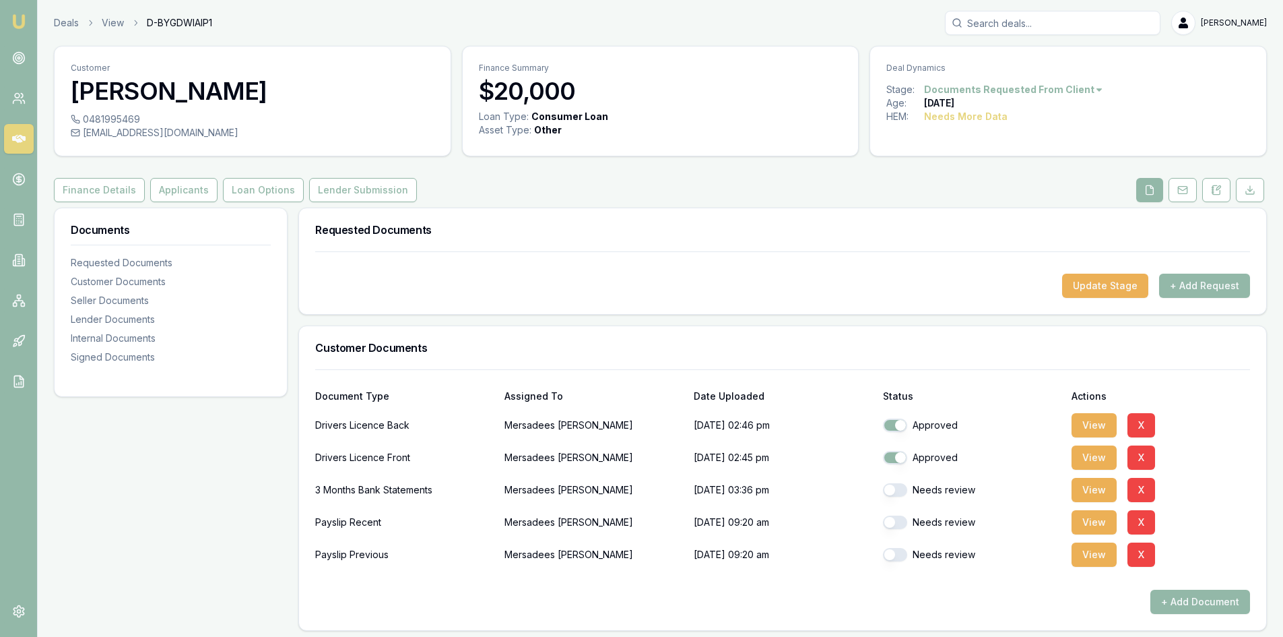
drag, startPoint x: 1178, startPoint y: 72, endPoint x: 1248, endPoint y: 94, distance: 73.3
click at [1178, 72] on p "Deal Dynamics" at bounding box center [1069, 68] width 364 height 11
click at [1149, 88] on div "Stage: Documents Requested From Client" at bounding box center [1069, 89] width 364 height 13
click at [1097, 459] on button "View" at bounding box center [1094, 457] width 45 height 24
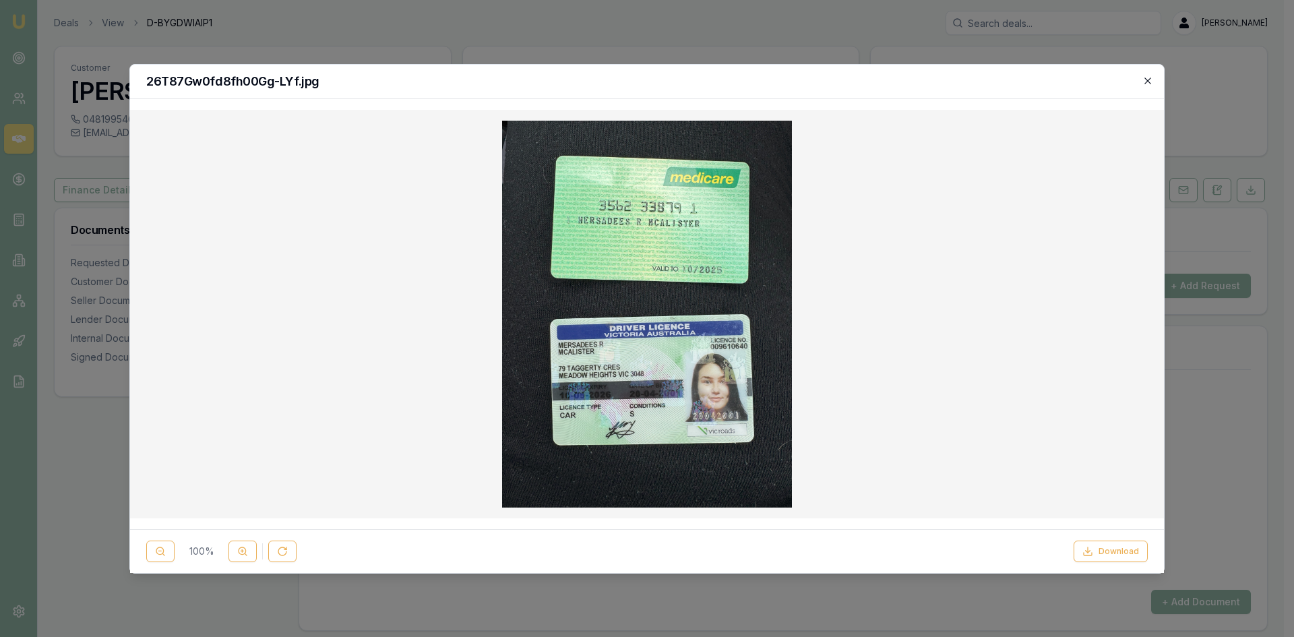
click at [1145, 82] on icon "button" at bounding box center [1147, 80] width 11 height 11
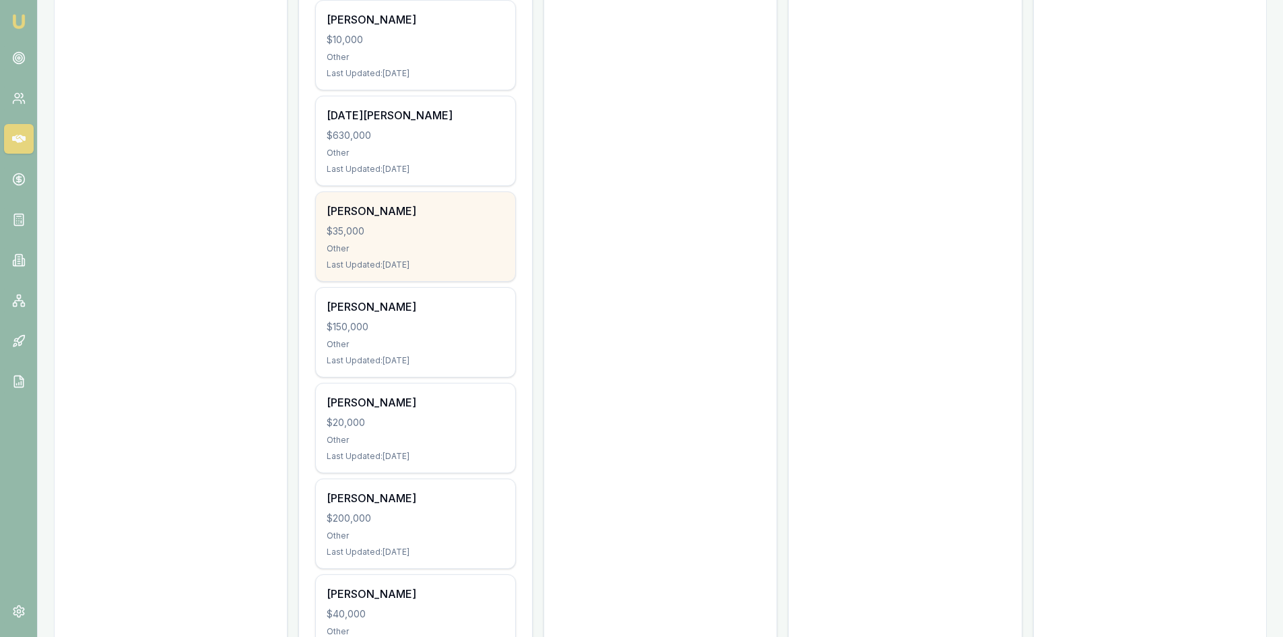
click at [418, 232] on div "$35,000" at bounding box center [415, 230] width 177 height 13
click at [400, 213] on div "[PERSON_NAME]" at bounding box center [415, 211] width 177 height 16
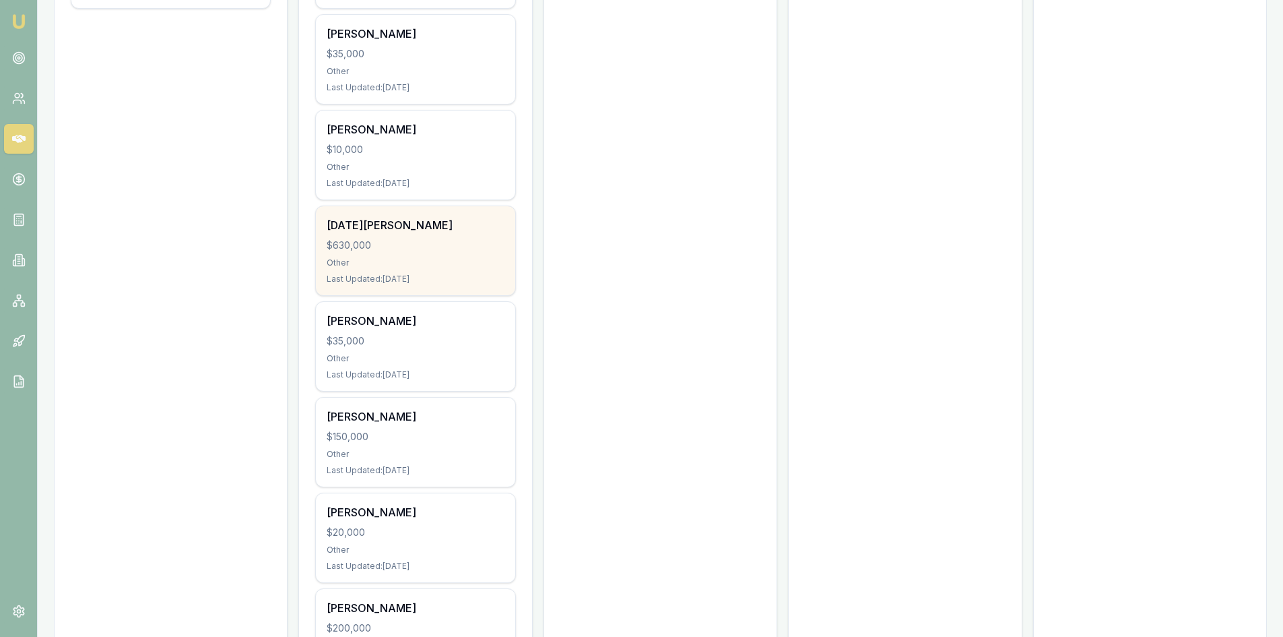
scroll to position [539, 0]
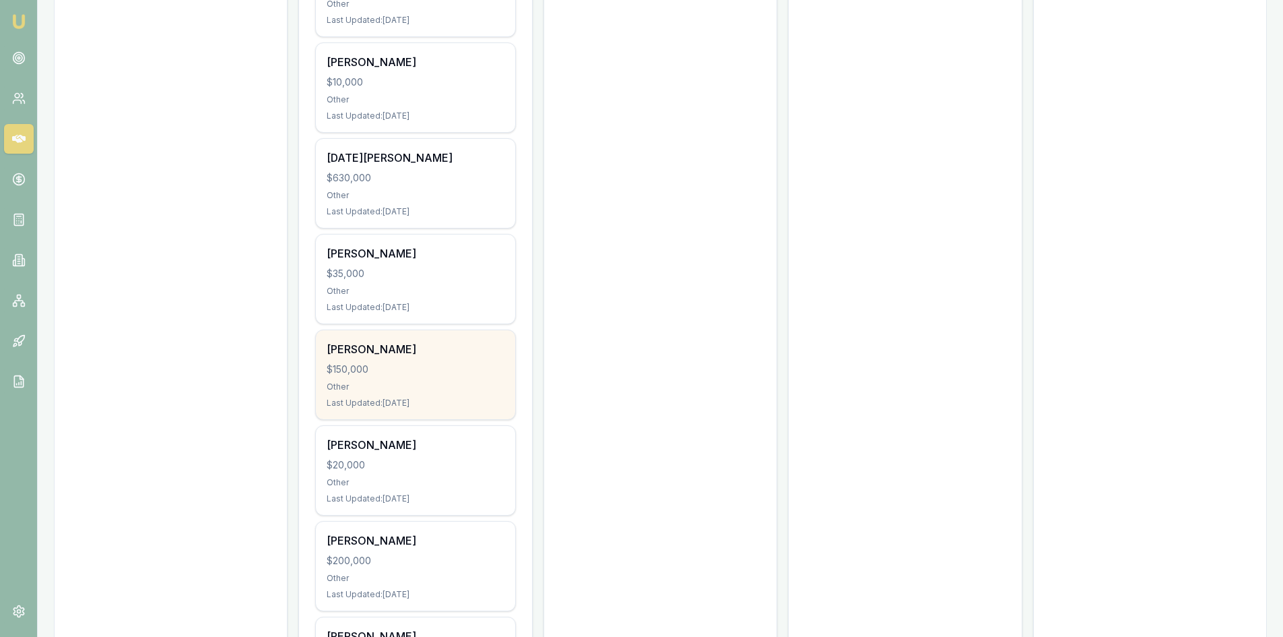
click at [386, 371] on div "$150,000" at bounding box center [415, 368] width 177 height 13
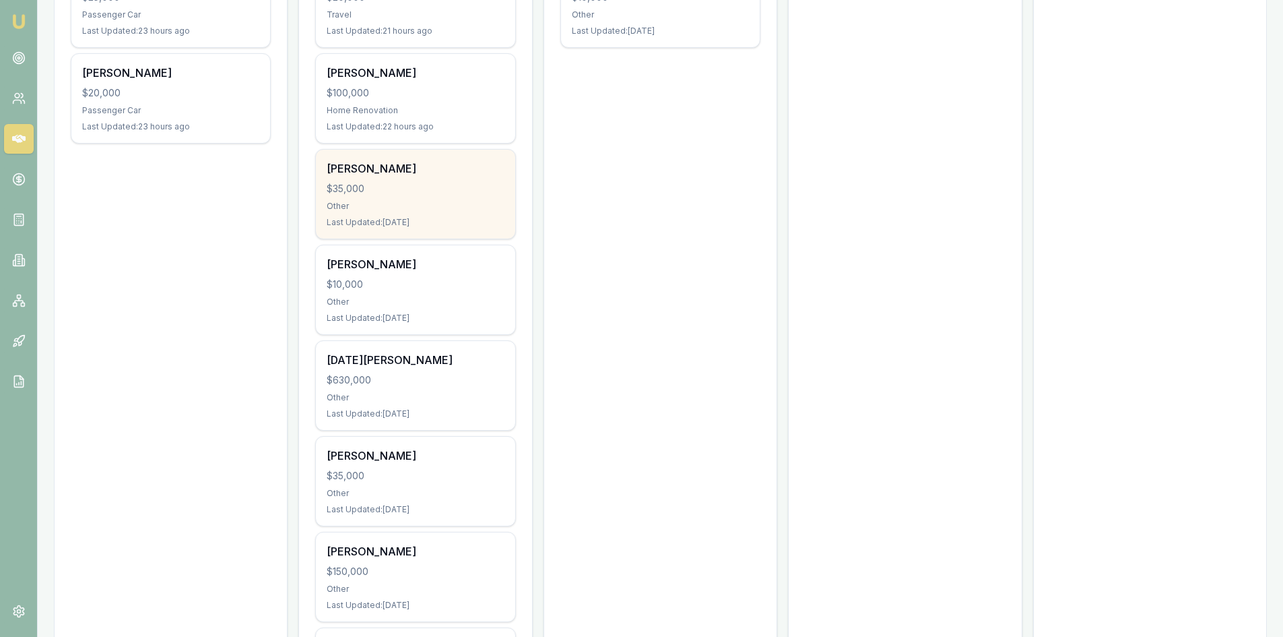
scroll to position [202, 0]
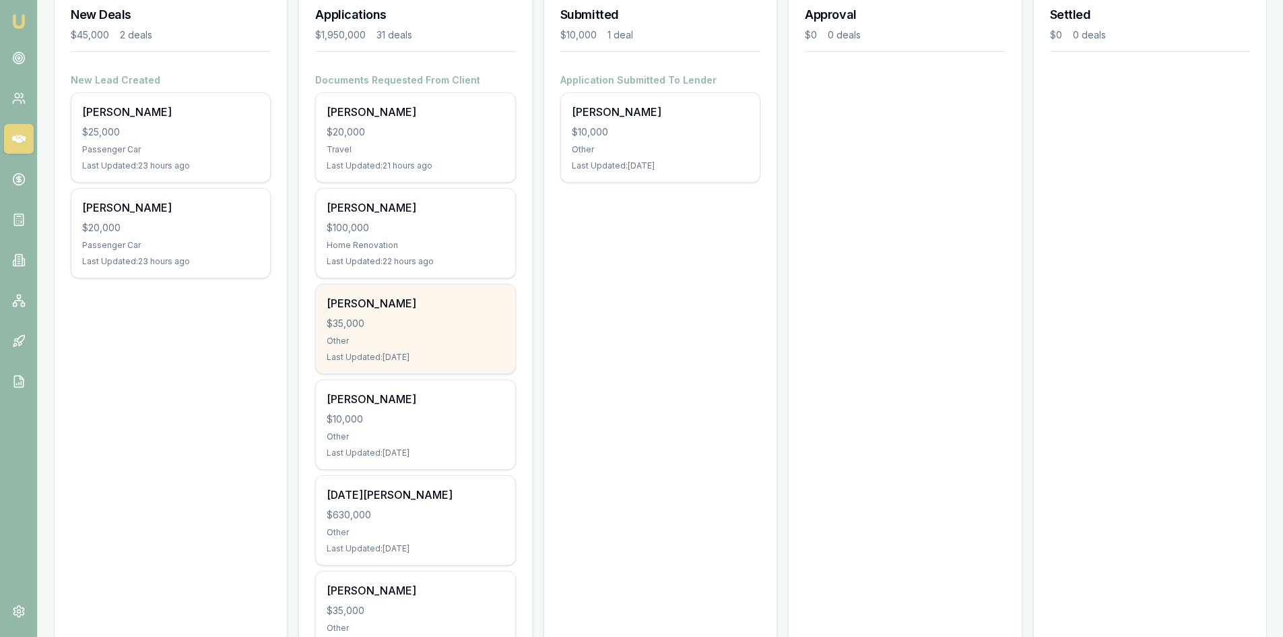
click at [461, 314] on div "AHMET KILNC $35,000 Other Last Updated: 1 day ago" at bounding box center [415, 328] width 199 height 89
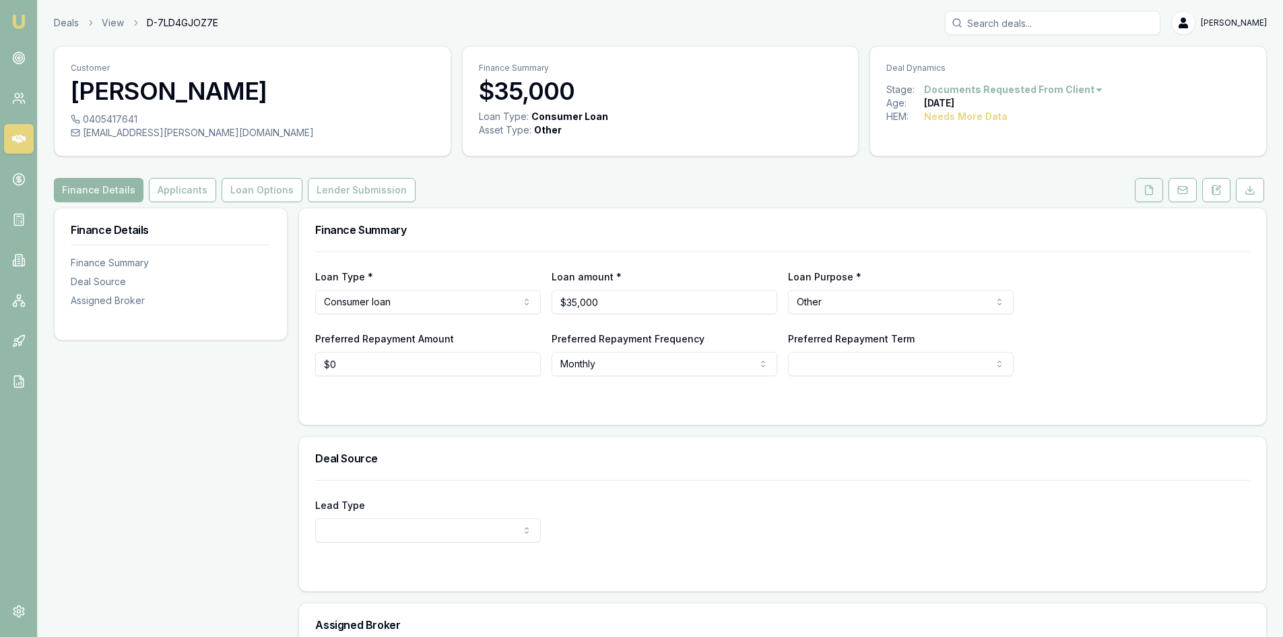
drag, startPoint x: 1154, startPoint y: 196, endPoint x: 1147, endPoint y: 195, distance: 6.8
click at [1154, 195] on button at bounding box center [1149, 190] width 28 height 24
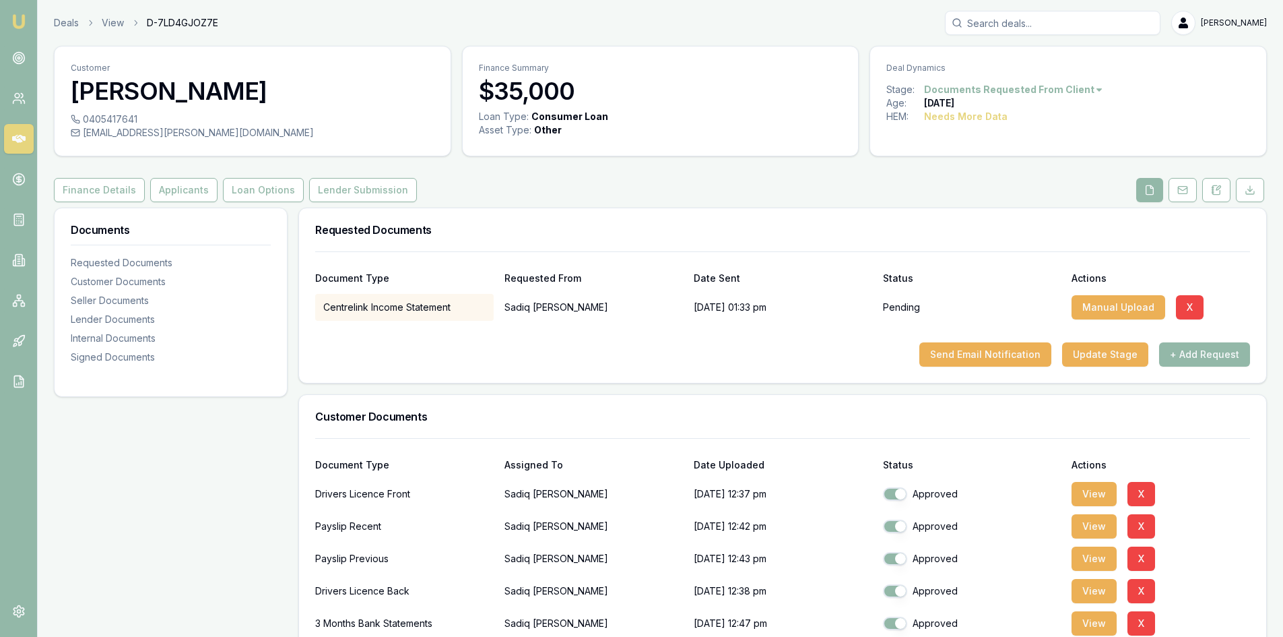
scroll to position [202, 0]
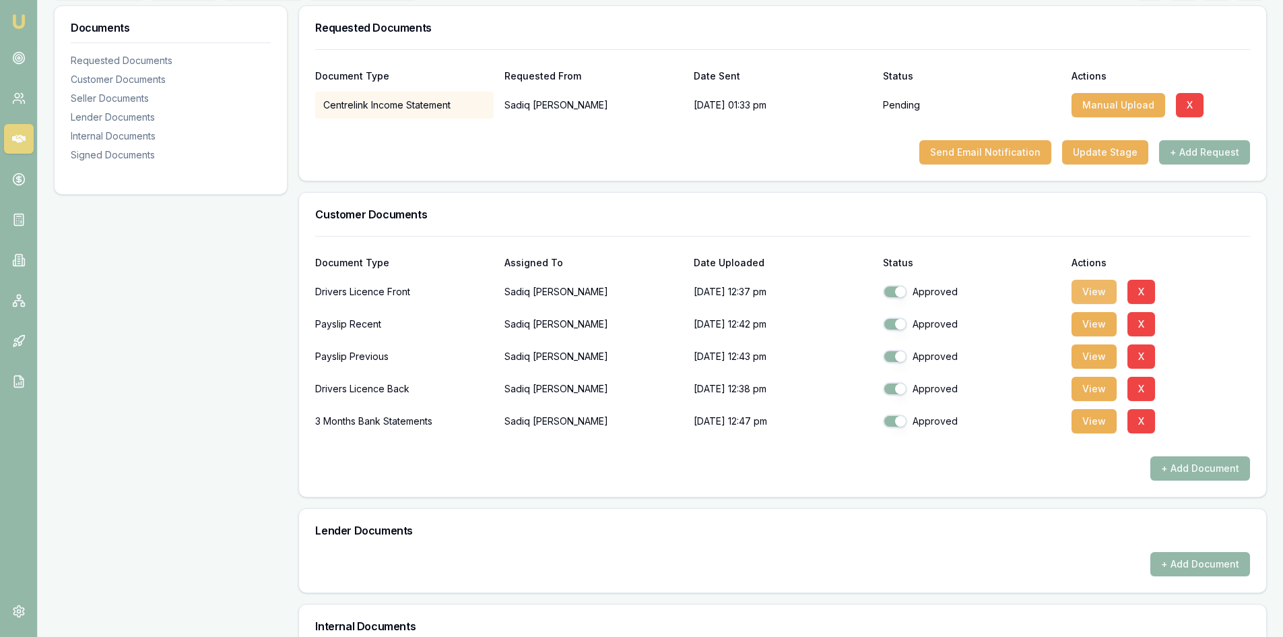
click at [1101, 297] on button "View" at bounding box center [1094, 292] width 45 height 24
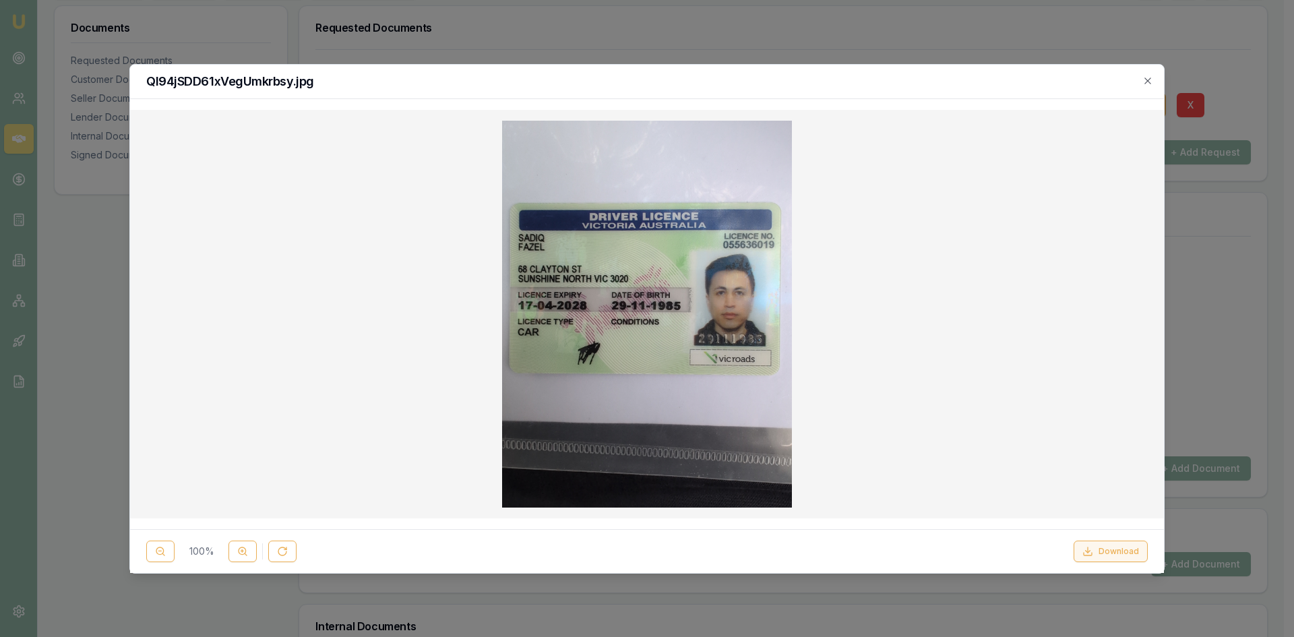
click at [1093, 547] on icon at bounding box center [1087, 551] width 11 height 11
click at [817, 91] on div "Ql94jSDD61xVegUmkrbsy.jpg" at bounding box center [646, 82] width 1033 height 34
click at [1147, 81] on icon "button" at bounding box center [1147, 80] width 6 height 6
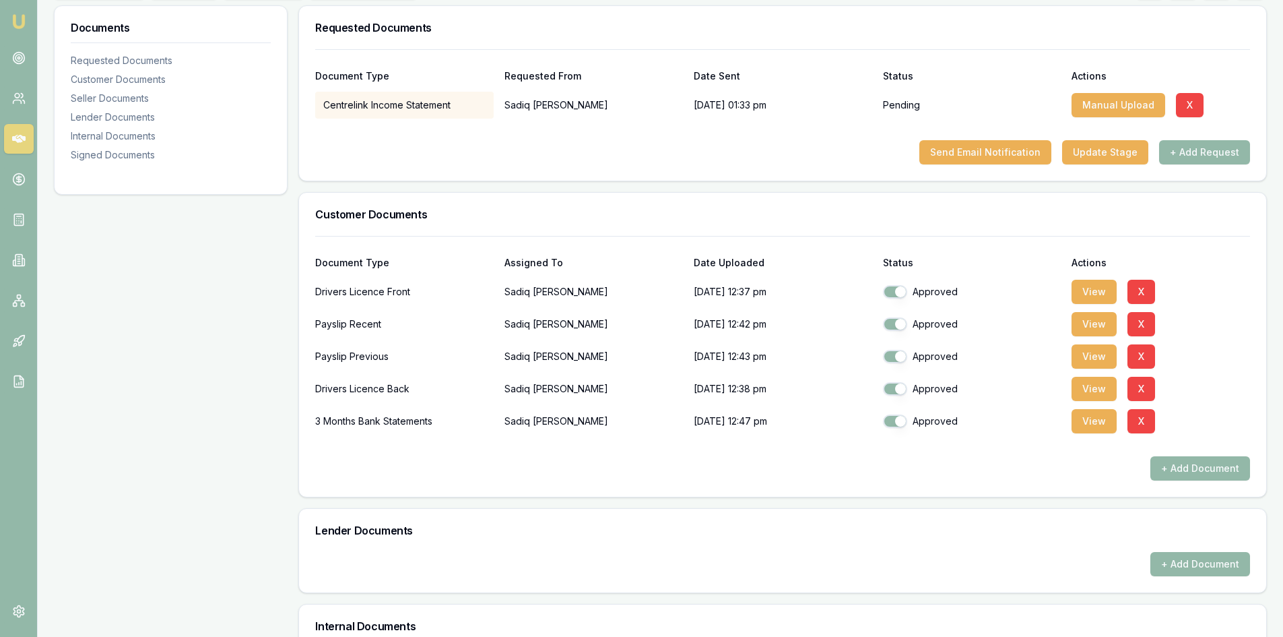
click at [238, 323] on div "Documents Requested Documents Customer Documents Seller Documents Lender Docume…" at bounding box center [171, 456] width 234 height 902
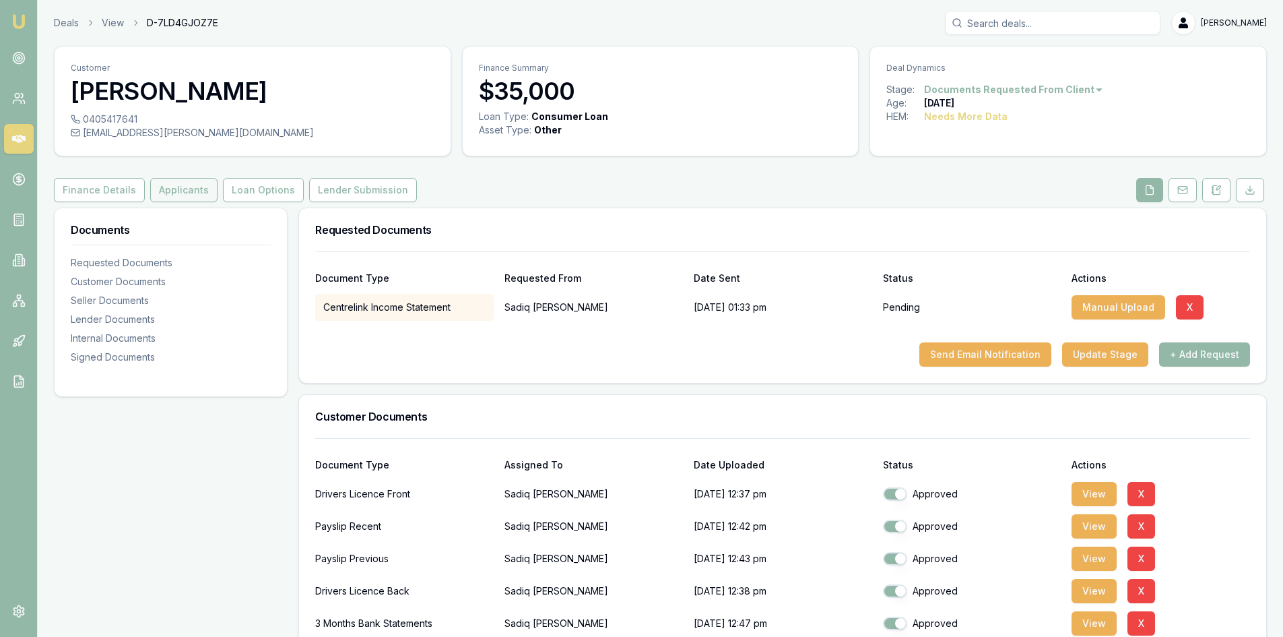
click at [174, 195] on button "Applicants" at bounding box center [183, 190] width 67 height 24
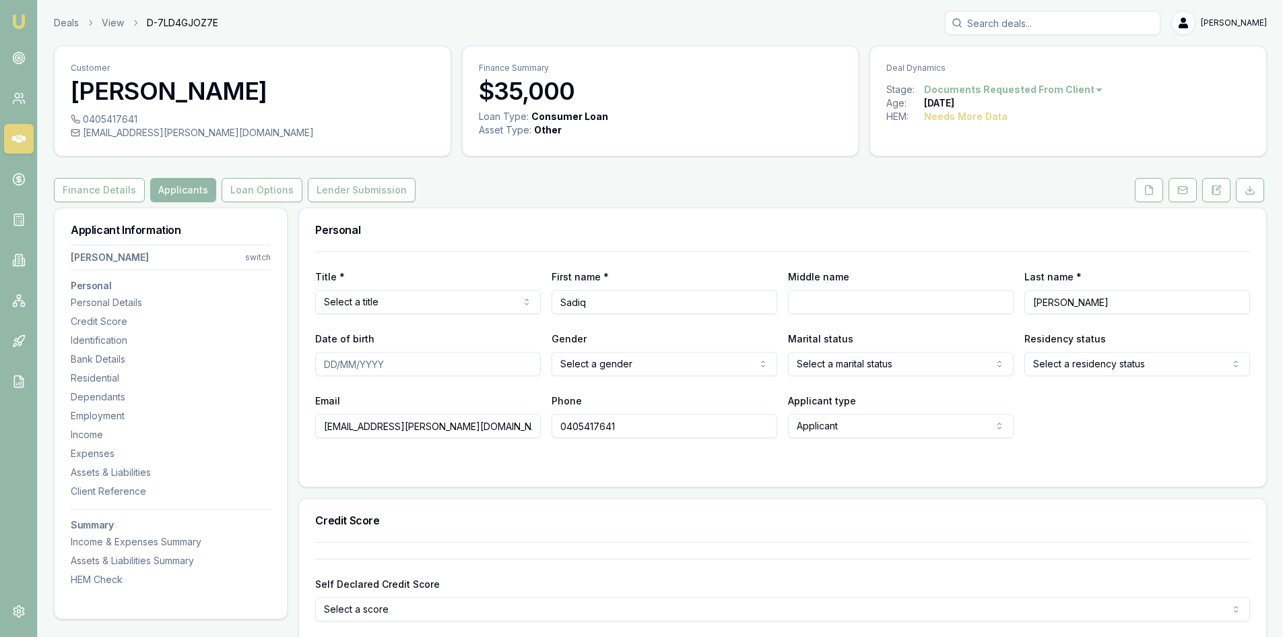
click at [369, 305] on html "Emu Broker Deals View D-7LD4GJOZ7E Steven Nguyen Toggle Menu Customer Sadiq Faz…" at bounding box center [641, 318] width 1283 height 637
click at [649, 309] on input "Sadiq" at bounding box center [665, 302] width 226 height 24
click at [808, 298] on input "Middle name" at bounding box center [901, 302] width 226 height 24
click at [360, 365] on input "Date of birth" at bounding box center [428, 364] width 226 height 24
type input "29/11/1985"
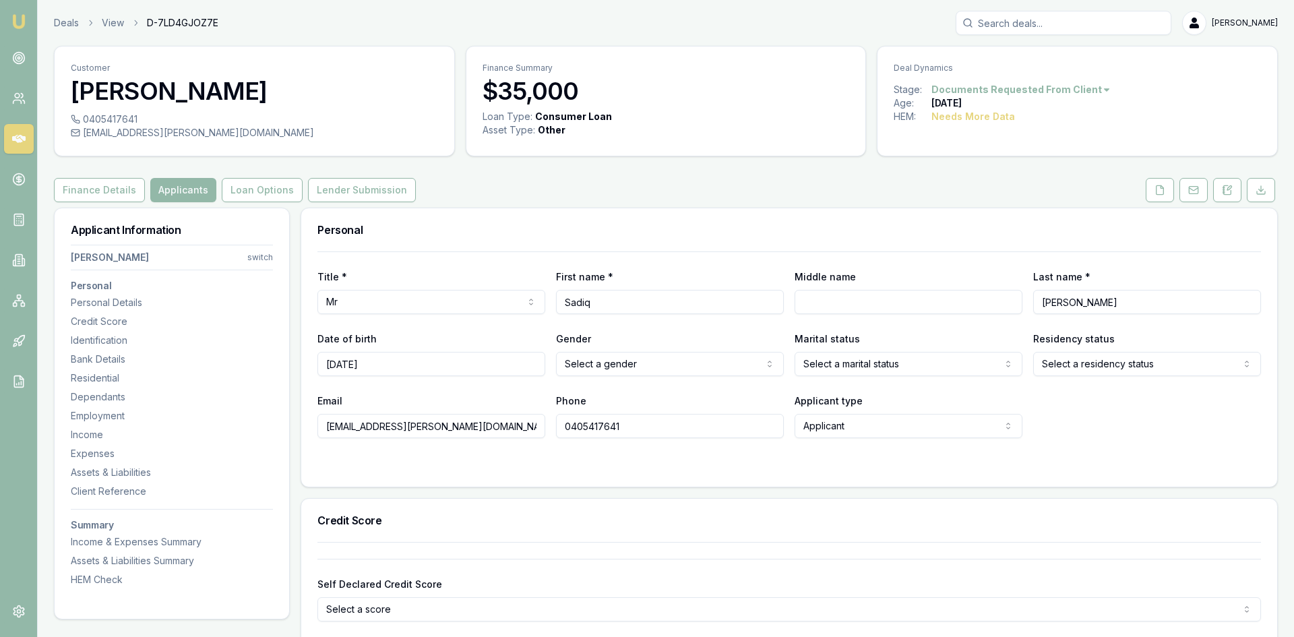
click at [603, 373] on body "Emu Broker Deals View D-7LD4GJOZ7E Steven Nguyen Toggle Menu Customer Sadiq Faz…" at bounding box center [647, 318] width 1294 height 637
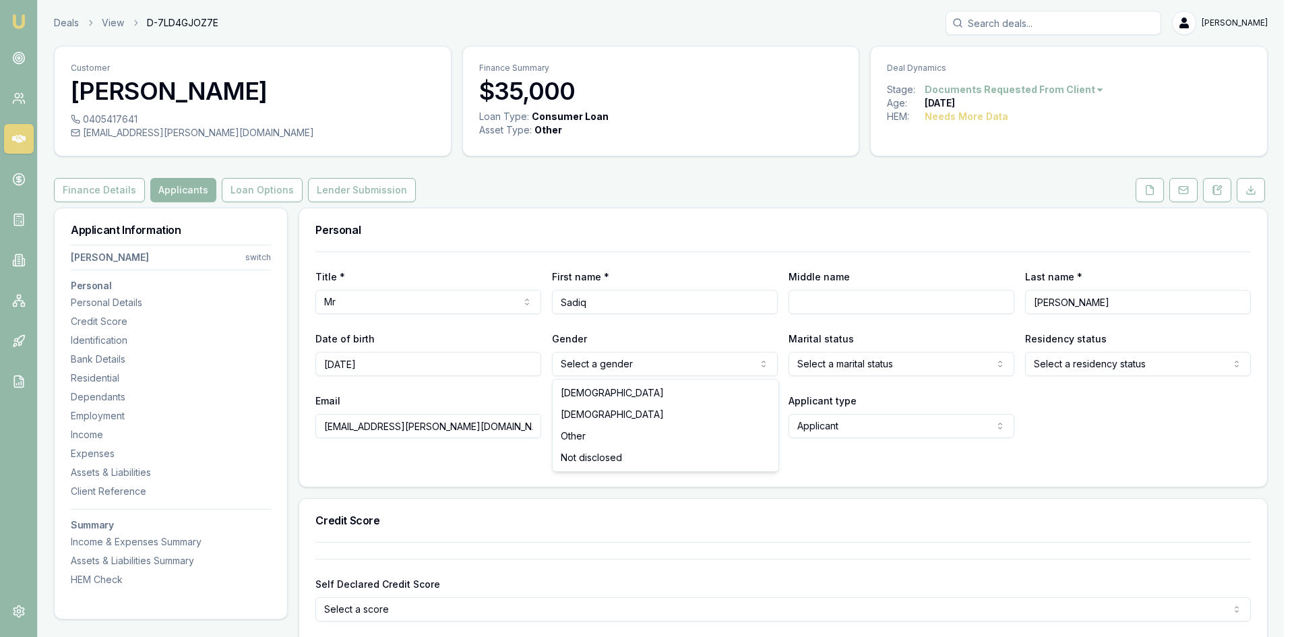
drag, startPoint x: 584, startPoint y: 395, endPoint x: 768, endPoint y: 391, distance: 184.0
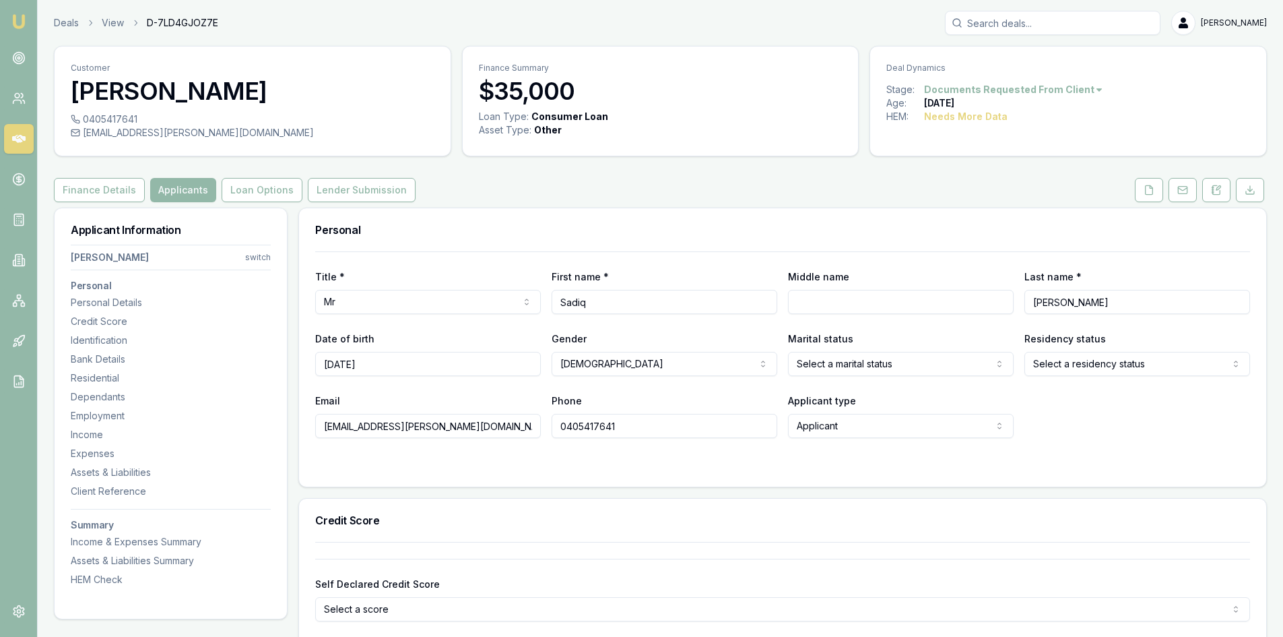
click at [842, 372] on html "Emu Broker Deals View D-7LD4GJOZ7E Steven Nguyen Toggle Menu Customer Sadiq Faz…" at bounding box center [641, 318] width 1283 height 637
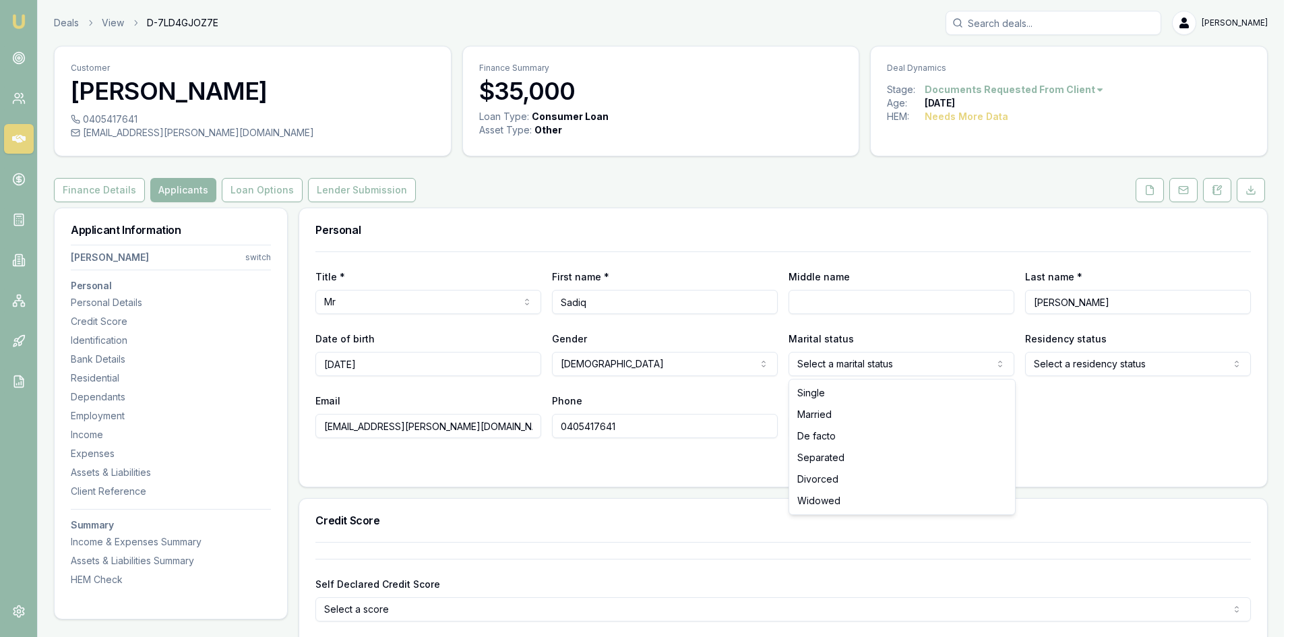
select select "MARRIED"
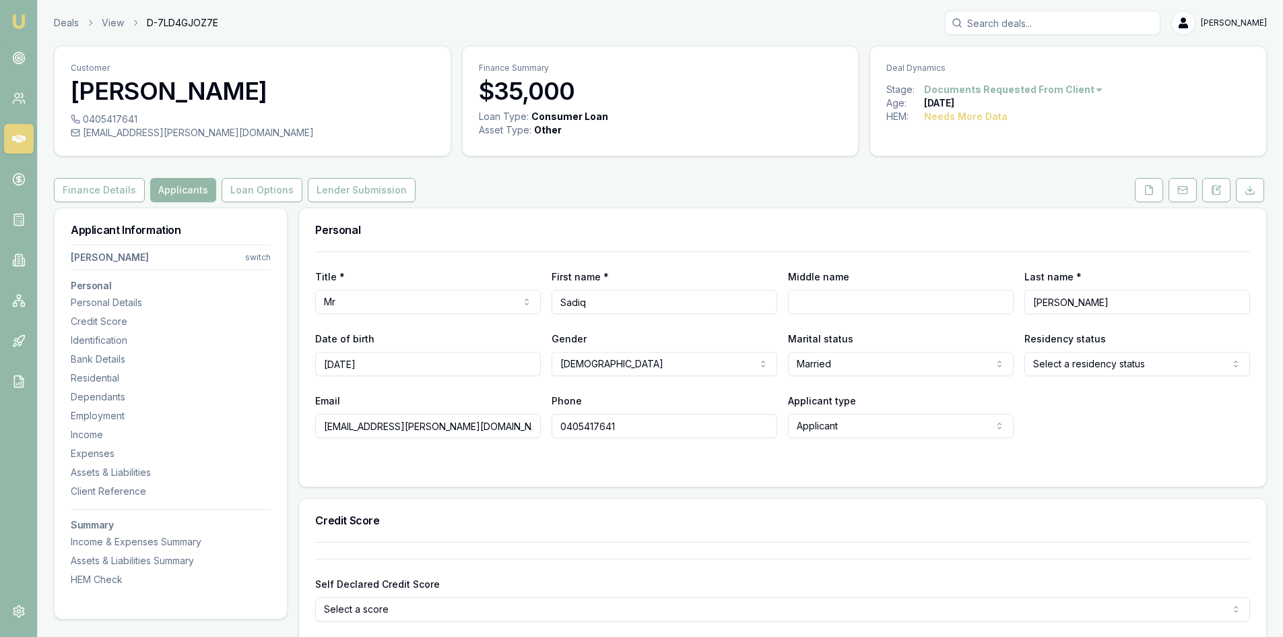
click at [1075, 370] on html "Emu Broker Deals View D-7LD4GJOZ7E Steven Nguyen Toggle Menu Customer Sadiq Faz…" at bounding box center [641, 318] width 1283 height 637
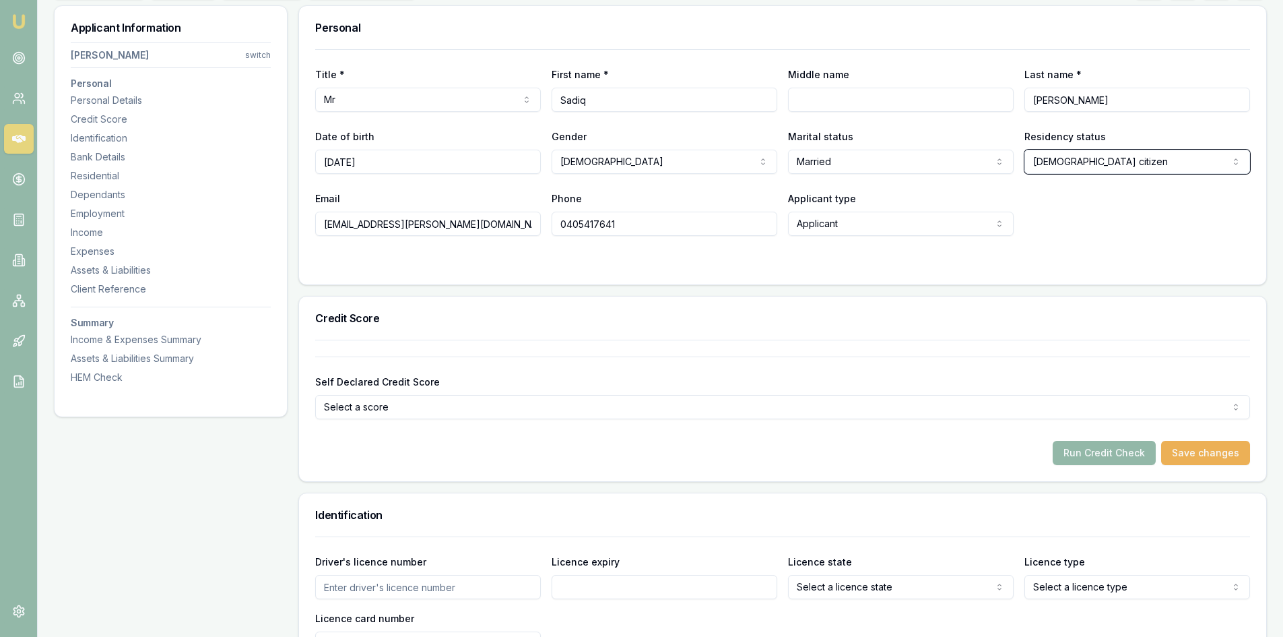
scroll to position [404, 0]
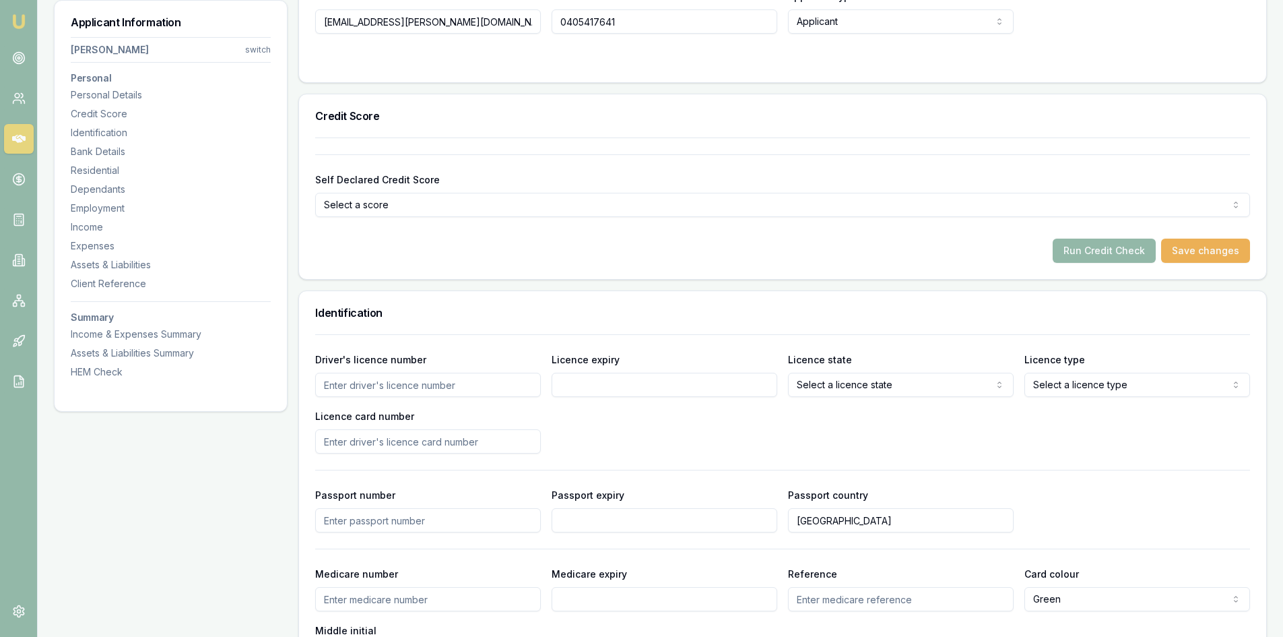
click at [424, 391] on input "Driver's licence number" at bounding box center [428, 385] width 226 height 24
type input "055636019"
click at [587, 386] on input "Licence expiry" at bounding box center [665, 385] width 226 height 24
type input "17/04/2028"
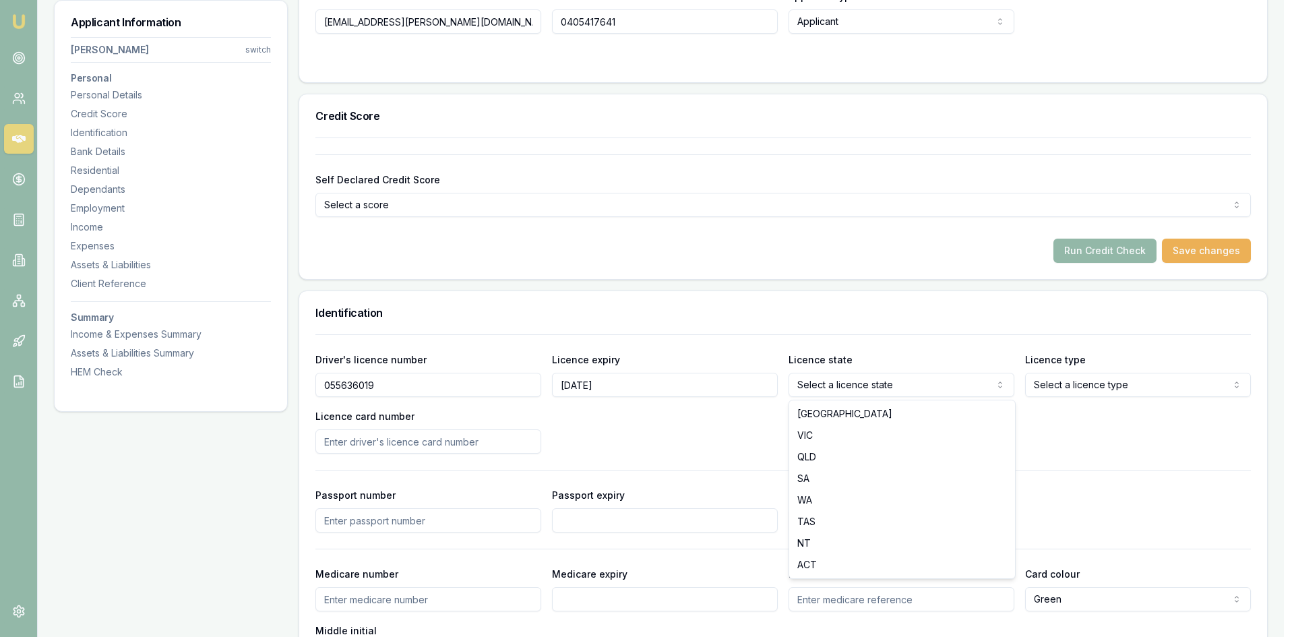
select select "VIC"
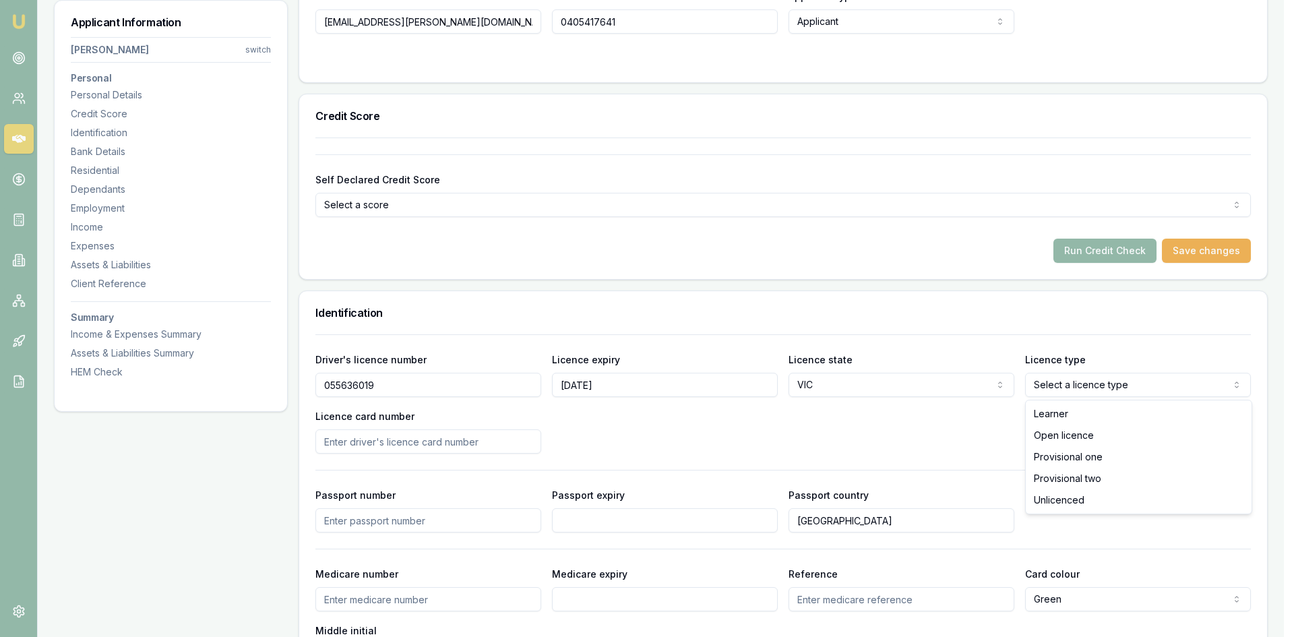
select select "OPEN_LICENCE"
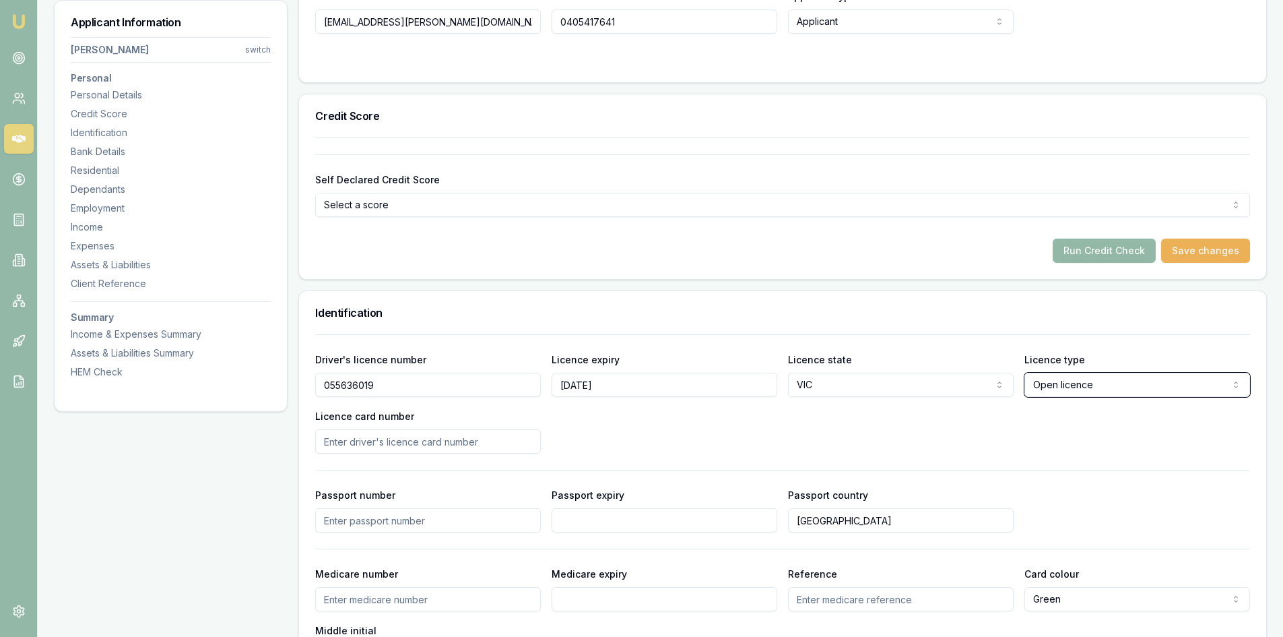
scroll to position [606, 0]
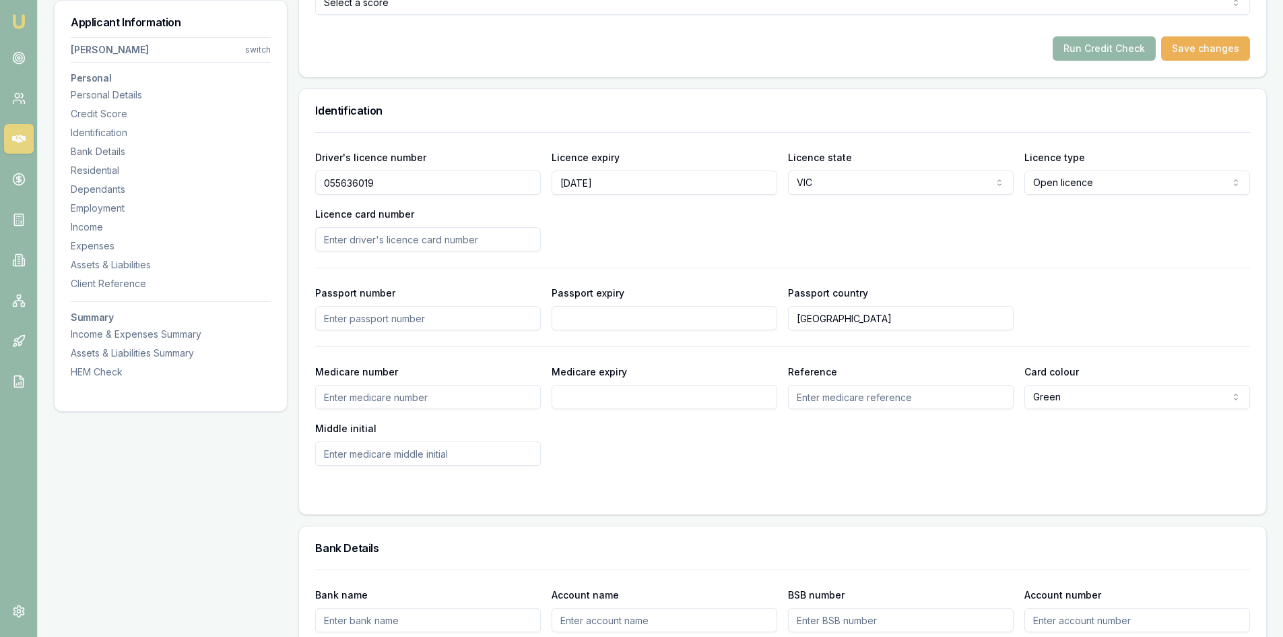
click at [360, 240] on input "Licence card number" at bounding box center [428, 239] width 226 height 24
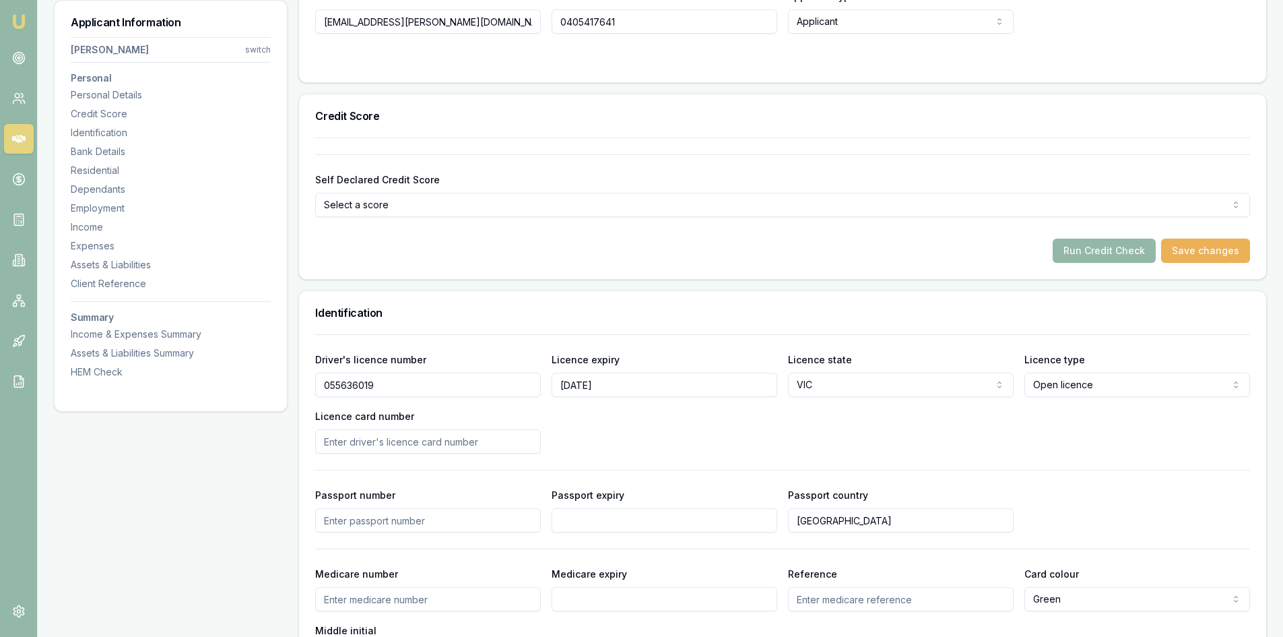
scroll to position [472, 0]
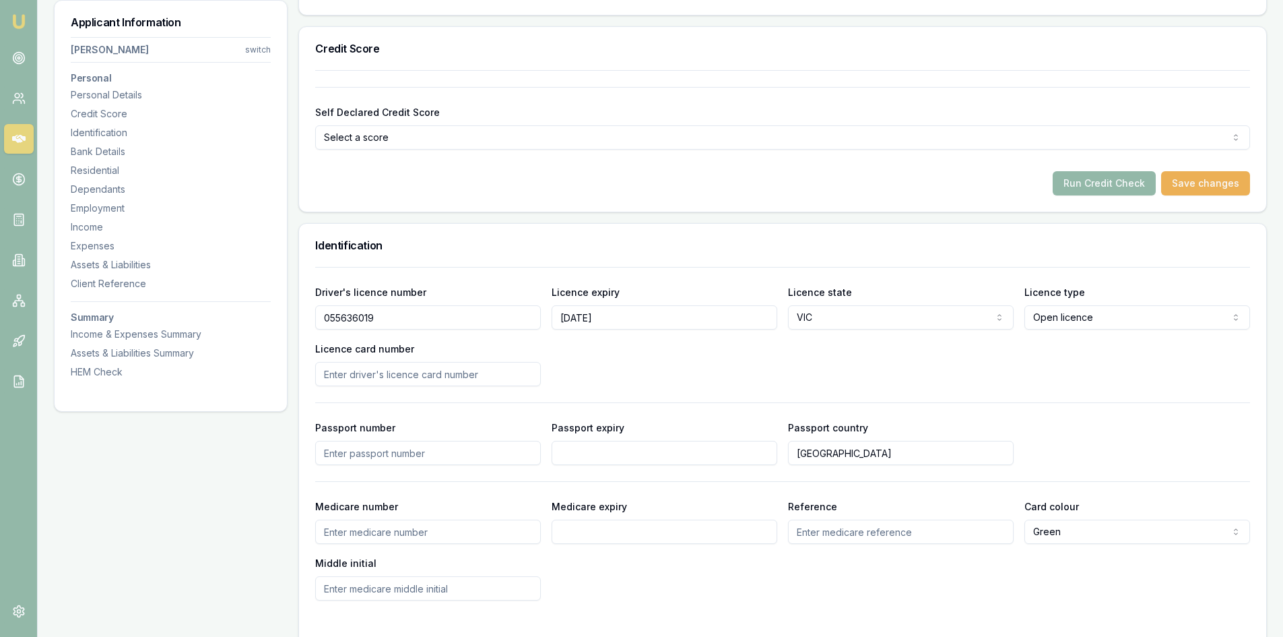
click at [365, 376] on input "Licence card number" at bounding box center [428, 374] width 226 height 24
type input "P4257661"
click at [625, 367] on div "Driver's licence number 055636019 Licence expiry 17/04/2028 Licence state VIC N…" at bounding box center [782, 335] width 935 height 102
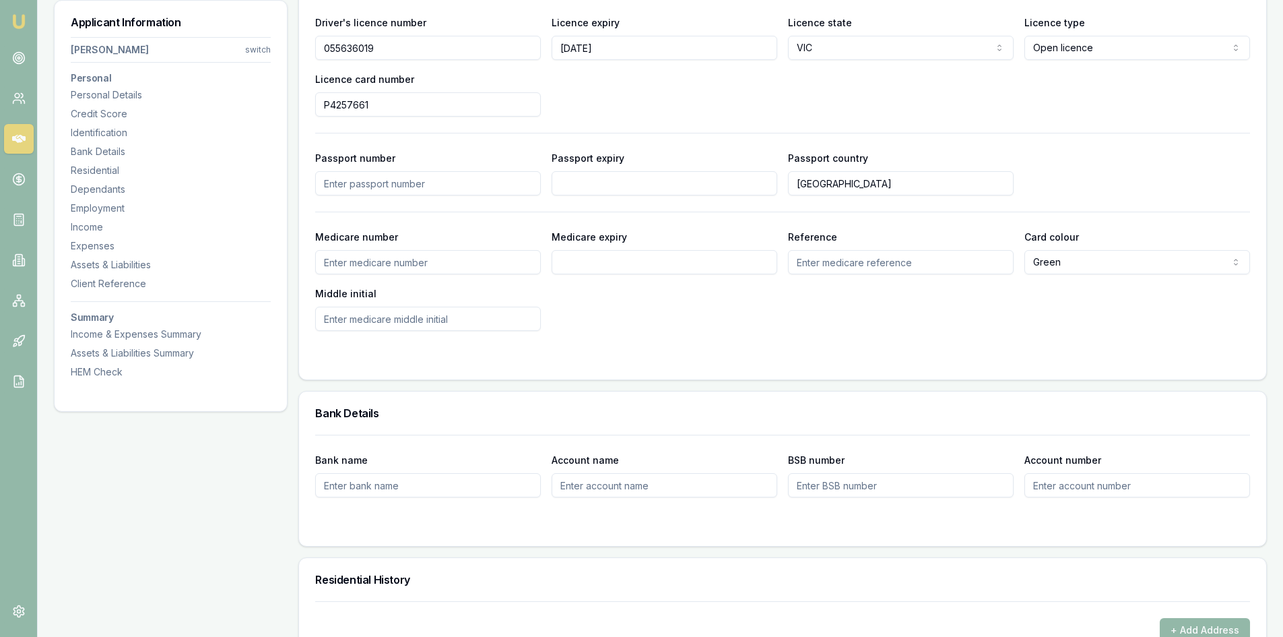
scroll to position [943, 0]
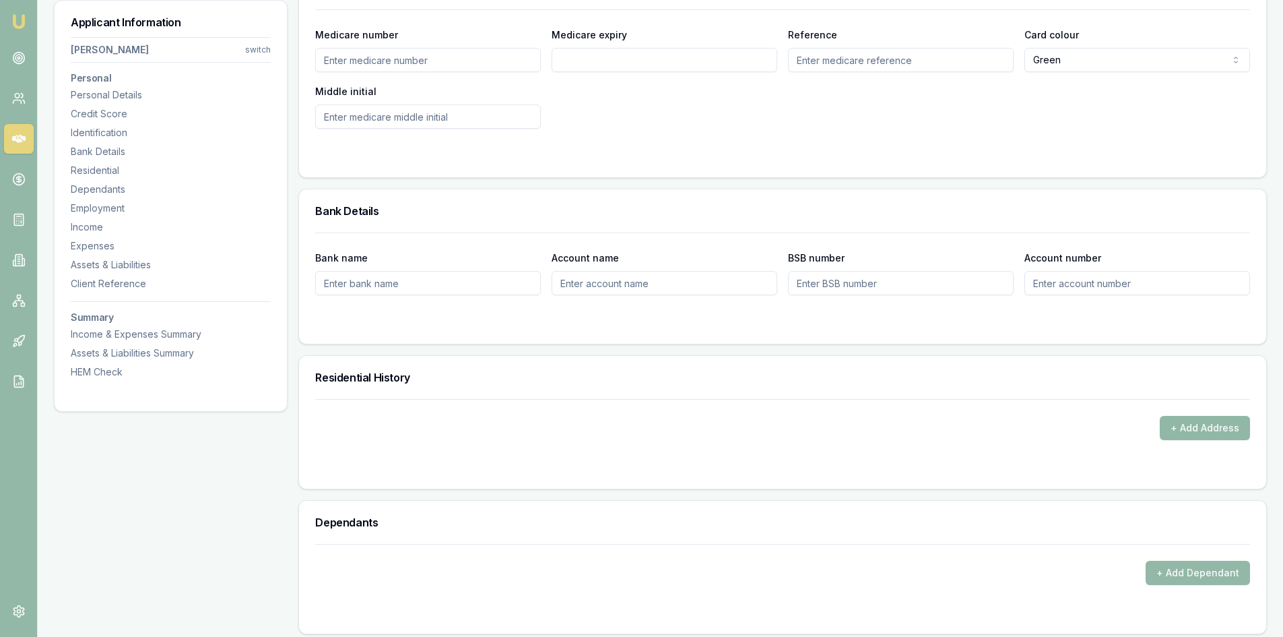
click at [1203, 428] on button "+ Add Address" at bounding box center [1205, 428] width 90 height 24
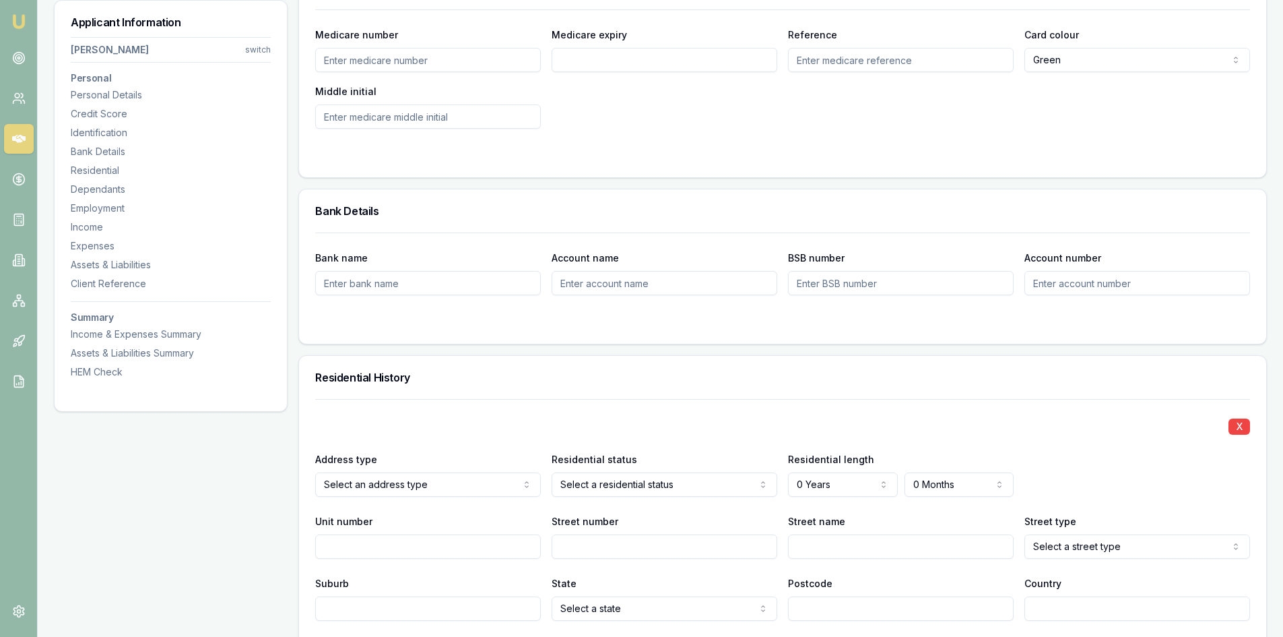
click at [1172, 408] on div "X Address type Select an address type Current Previous Residential status Selec…" at bounding box center [782, 510] width 935 height 222
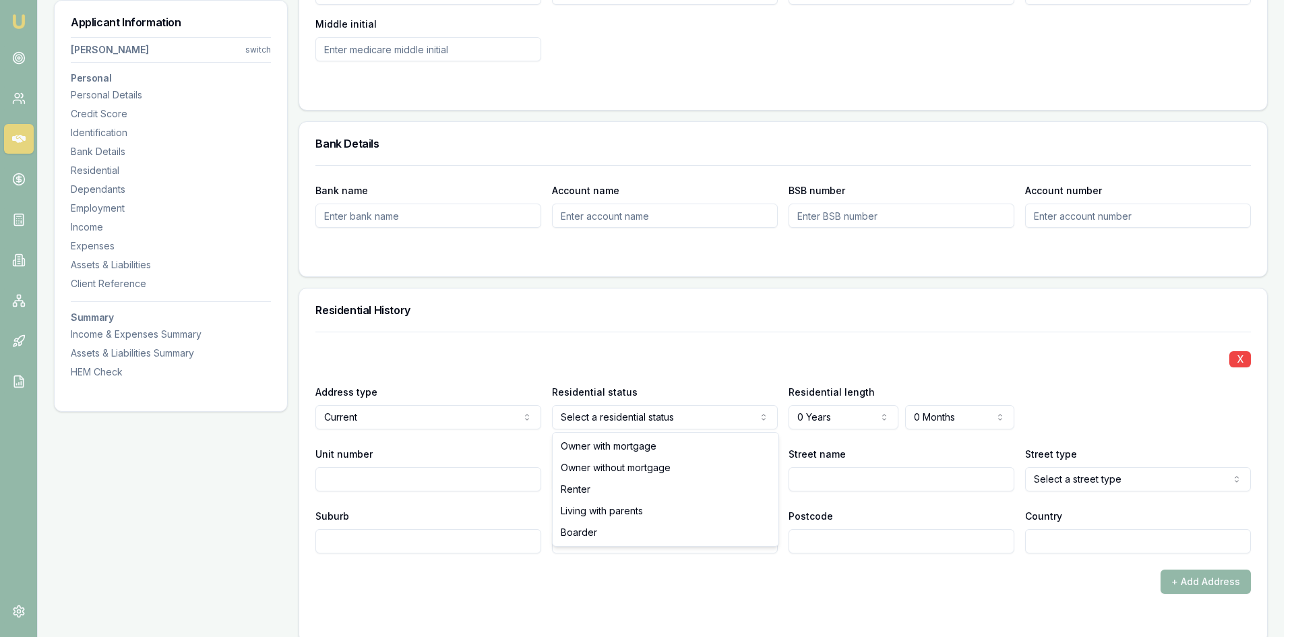
select select "RENTER"
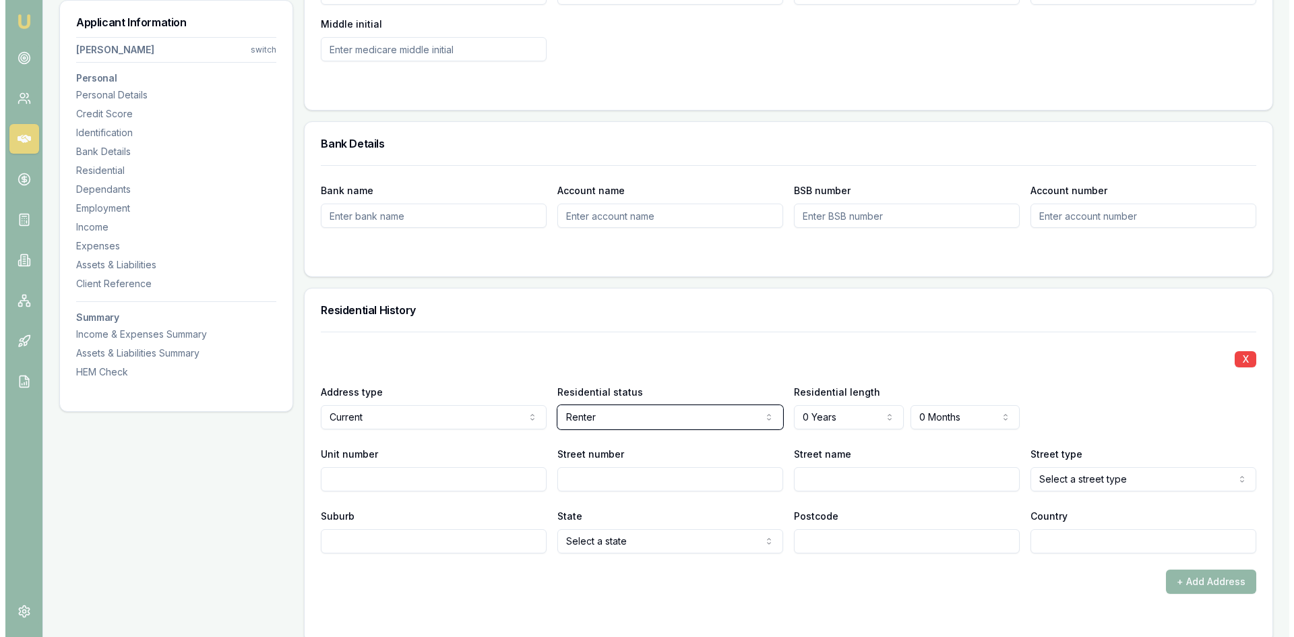
scroll to position [1145, 0]
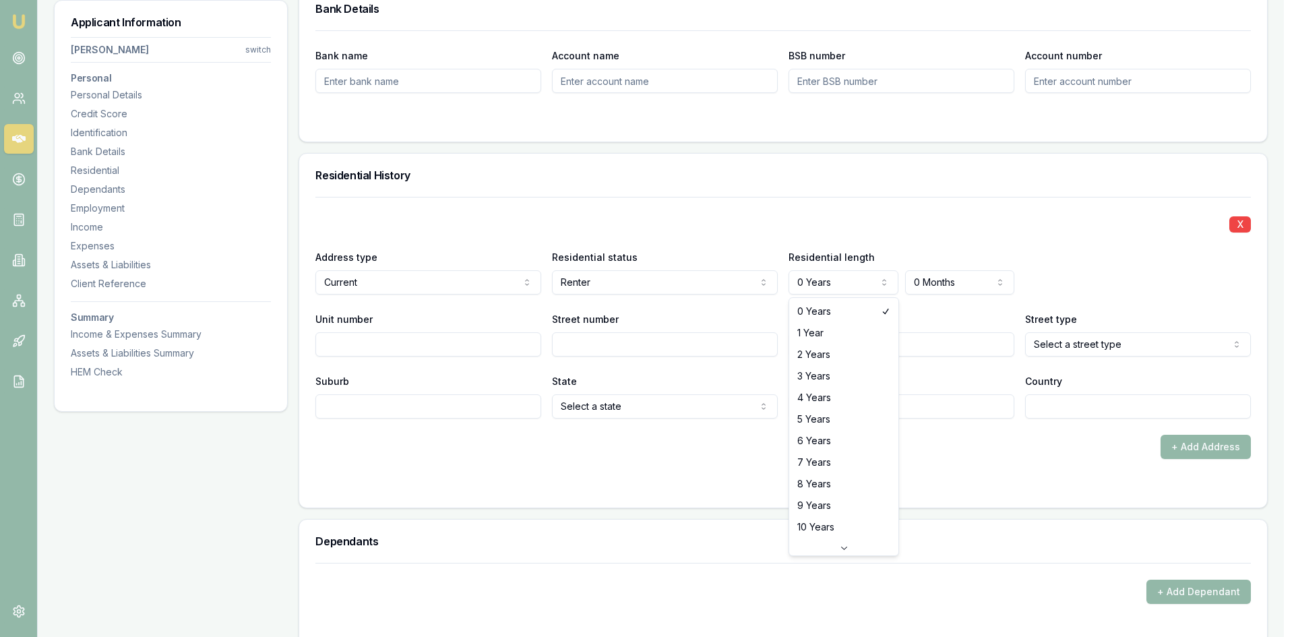
select select "3"
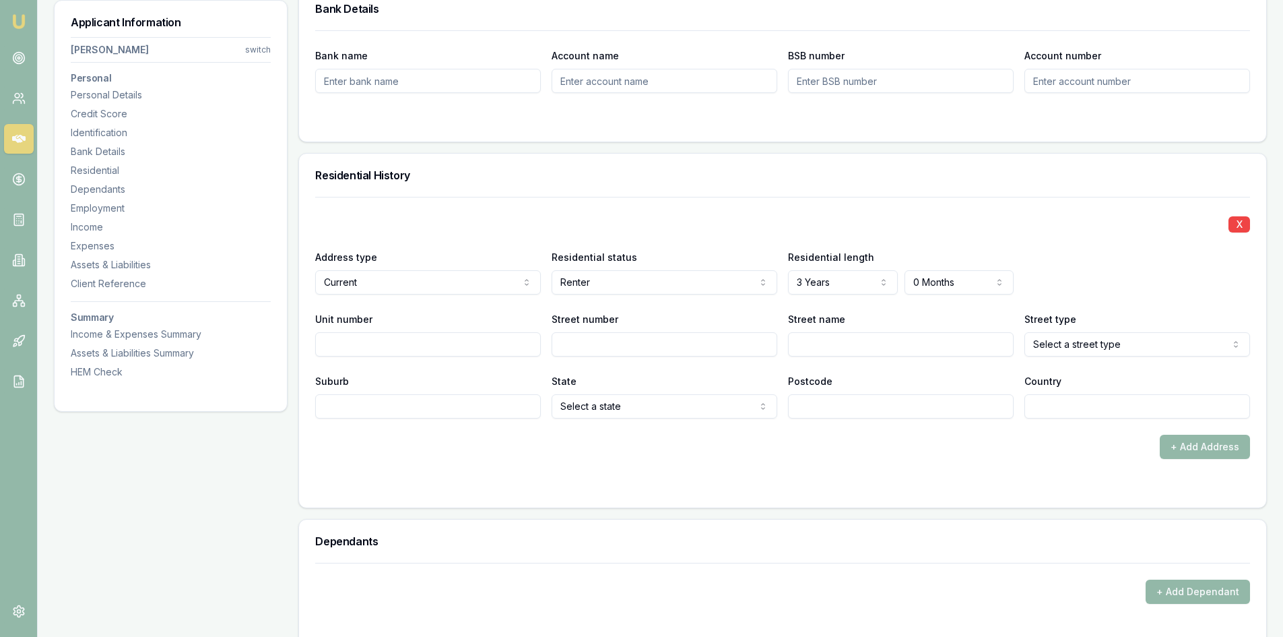
click at [443, 342] on input "Unit number" at bounding box center [428, 344] width 226 height 24
click at [600, 344] on input "Street number" at bounding box center [665, 344] width 226 height 24
type input "68"
type input "CLAYTON"
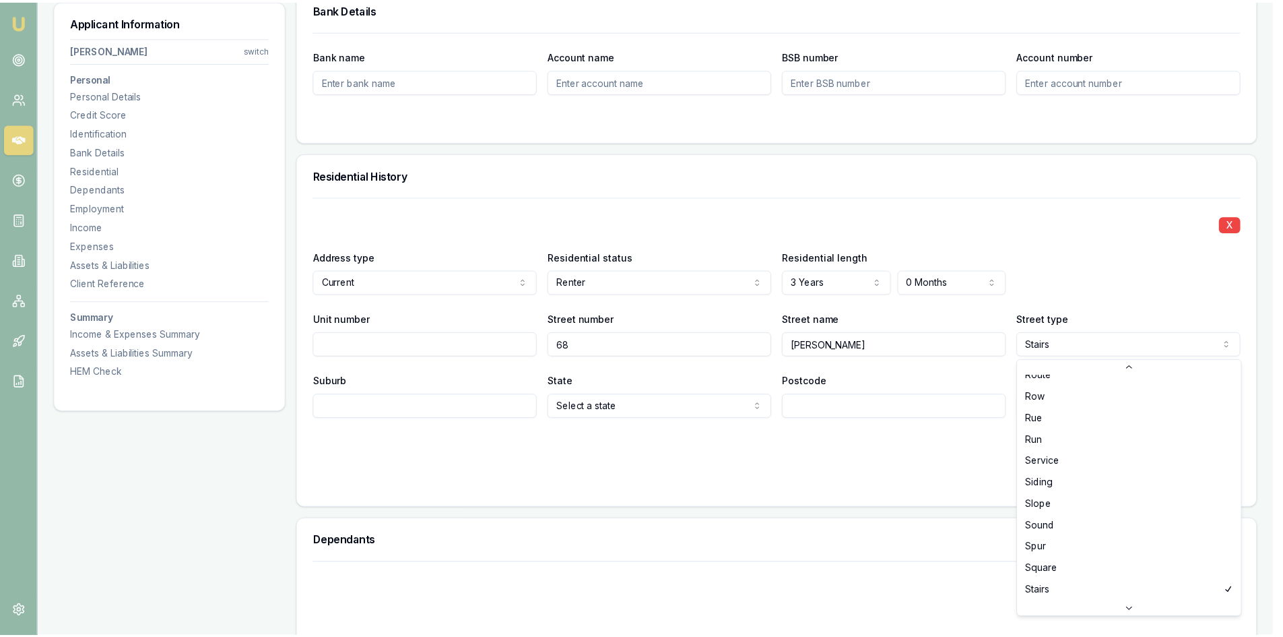
scroll to position [3652, 0]
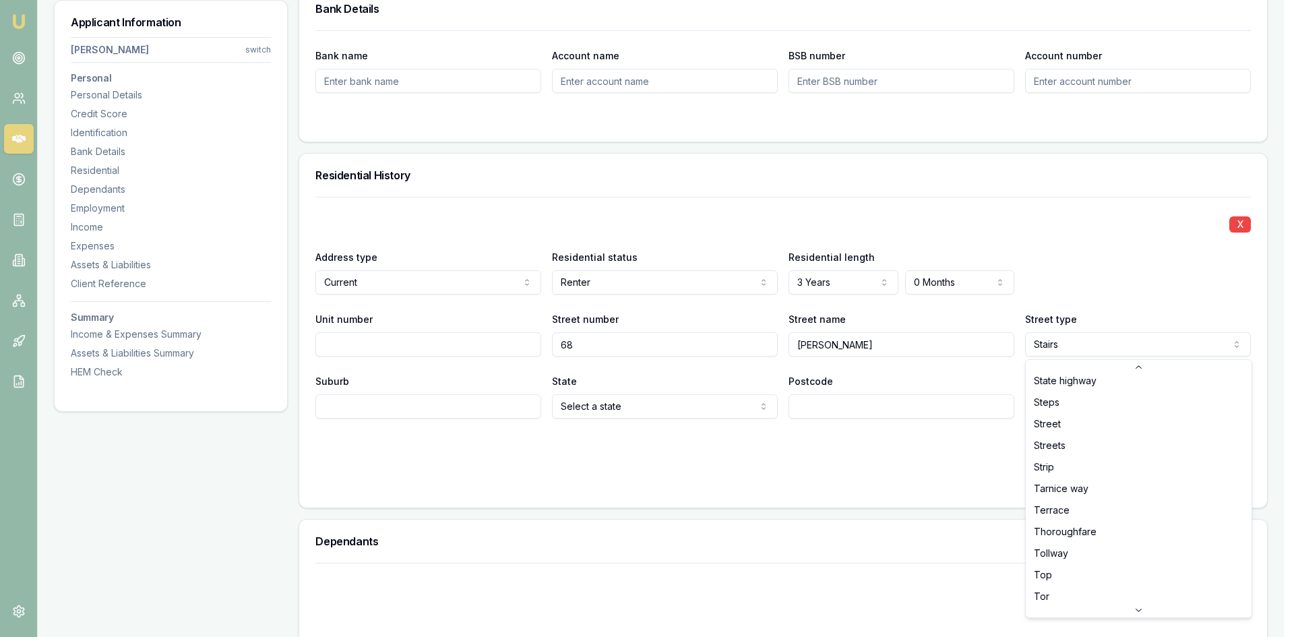
select select "Streets"
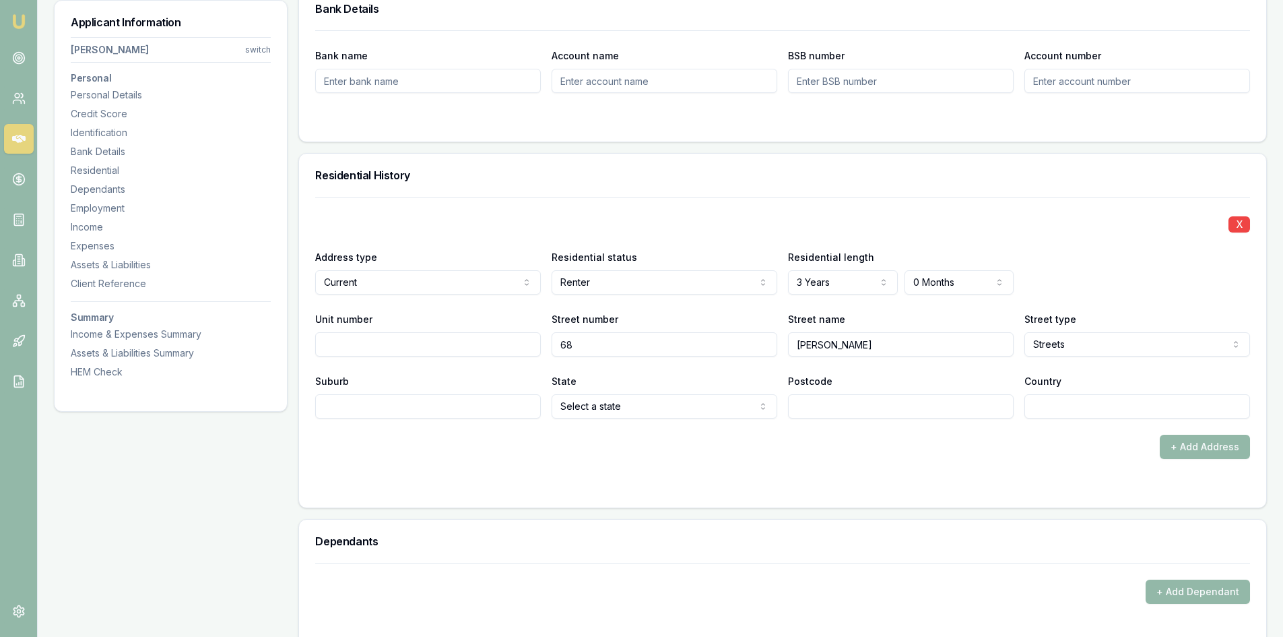
click at [414, 408] on input "Suburb" at bounding box center [428, 406] width 226 height 24
type input "SUNSHIEN NORTH"
select select "VIC"
click at [893, 410] on input "Postcode" at bounding box center [901, 406] width 226 height 24
type input "3020"
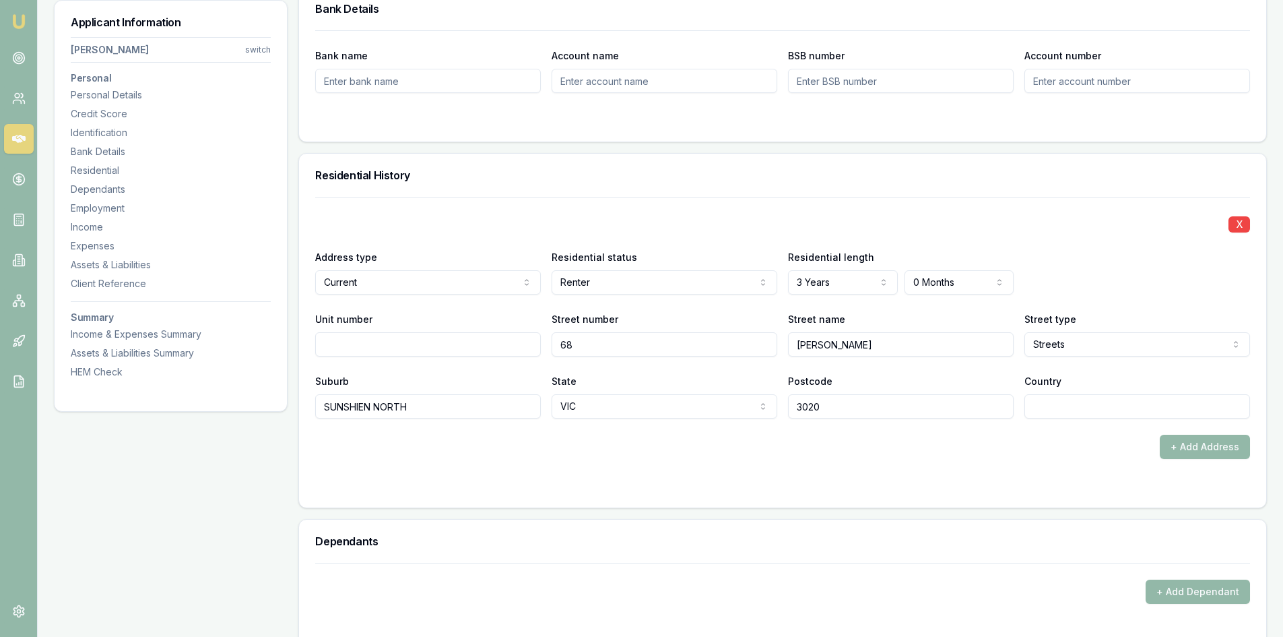
click at [1098, 412] on input "Country" at bounding box center [1138, 406] width 226 height 24
type input "AU"
click at [905, 468] on form "X Address type Current Current Previous Residential status Renter Owner with mo…" at bounding box center [782, 344] width 935 height 294
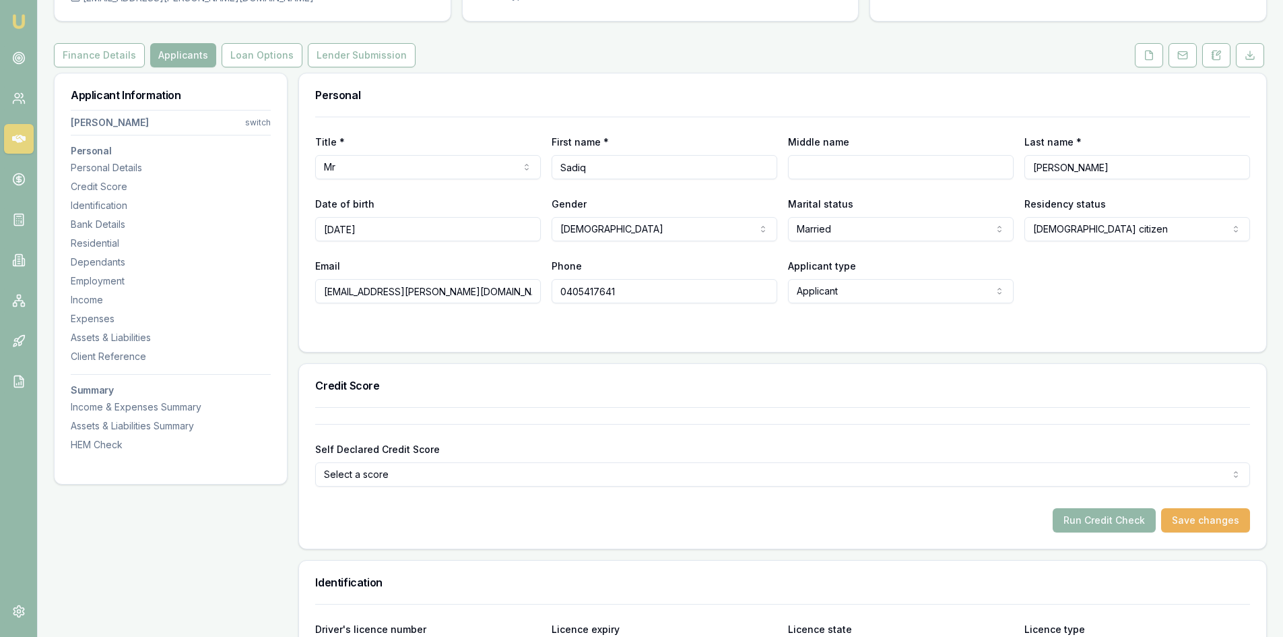
scroll to position [0, 0]
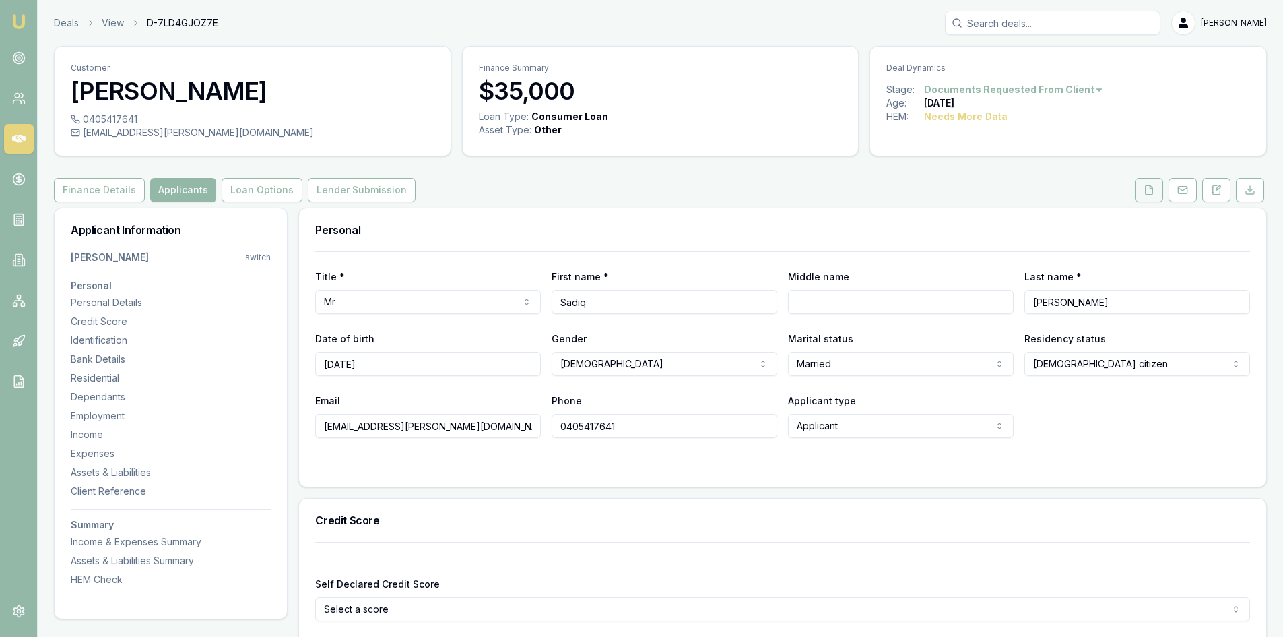
click at [1144, 191] on icon at bounding box center [1149, 190] width 11 height 11
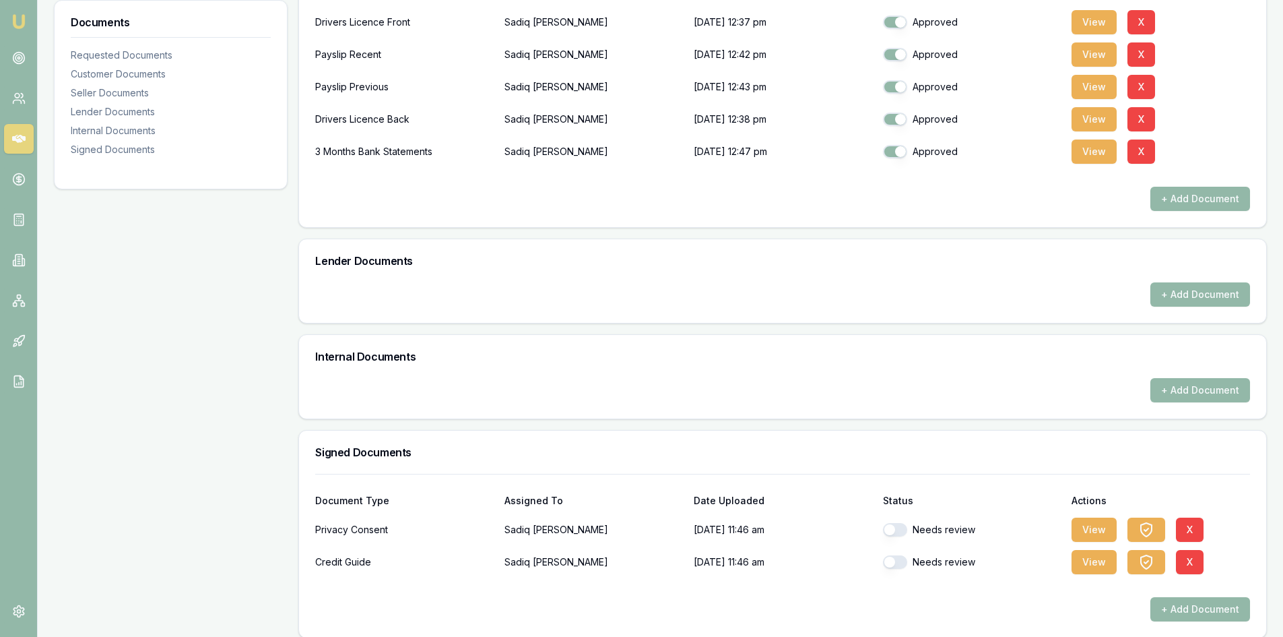
scroll to position [484, 0]
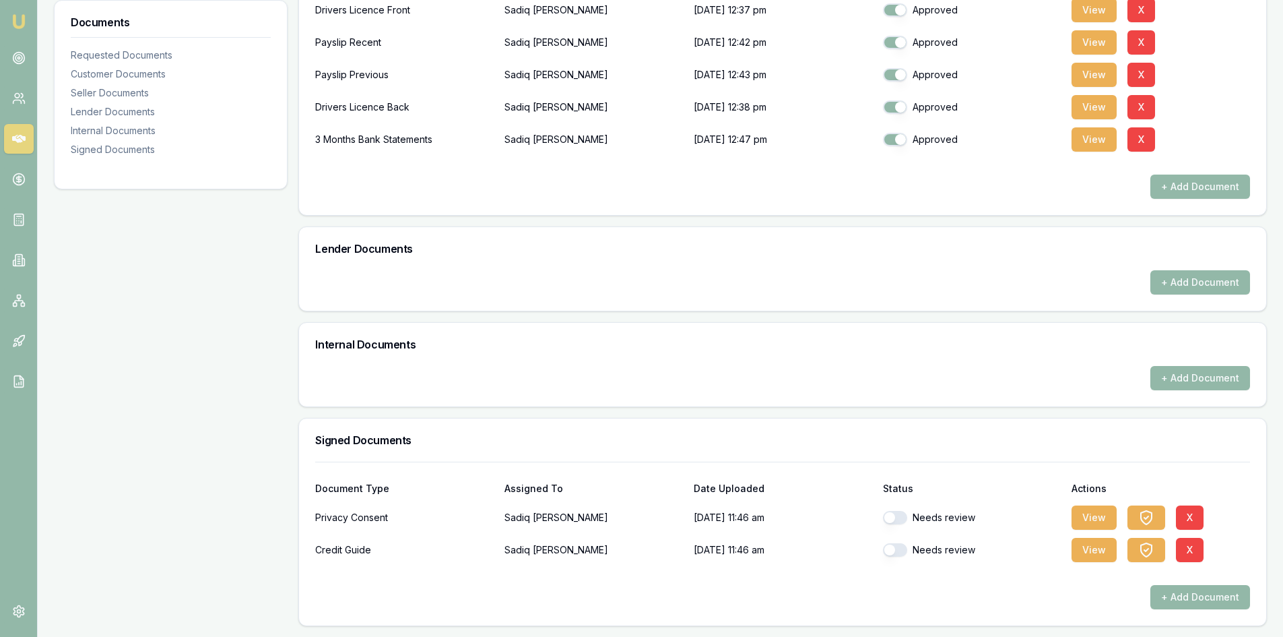
click at [899, 521] on button "button" at bounding box center [895, 517] width 24 height 13
checkbox input "true"
click at [897, 548] on button "button" at bounding box center [895, 549] width 24 height 13
checkbox input "true"
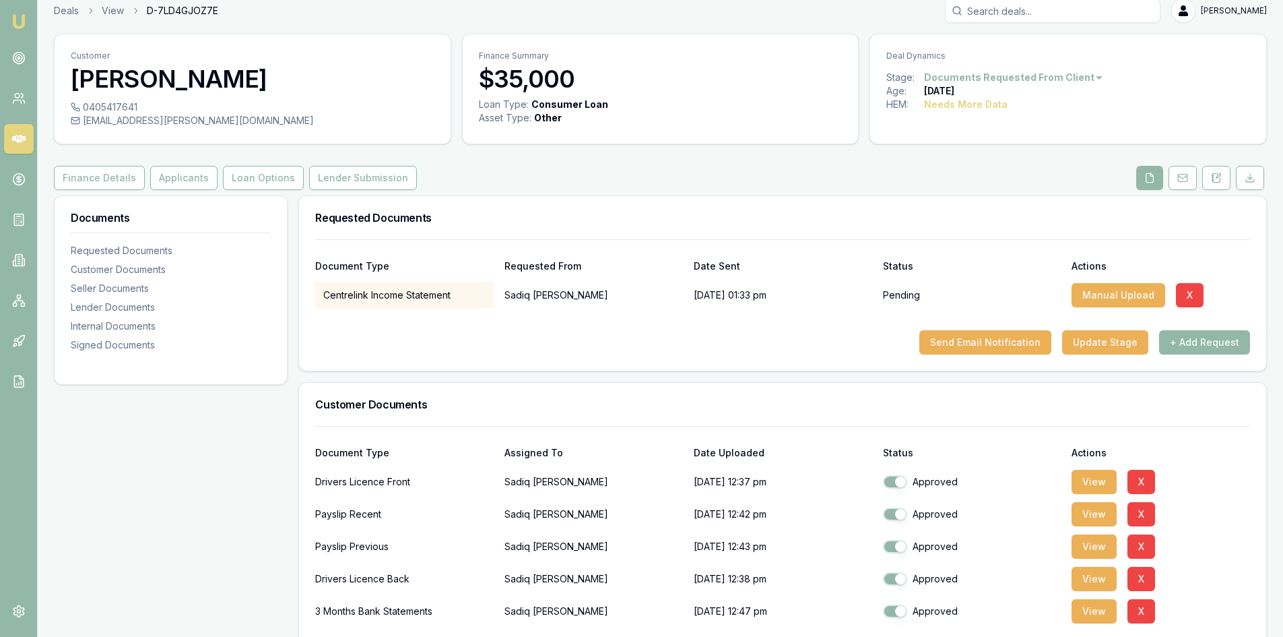
scroll to position [0, 0]
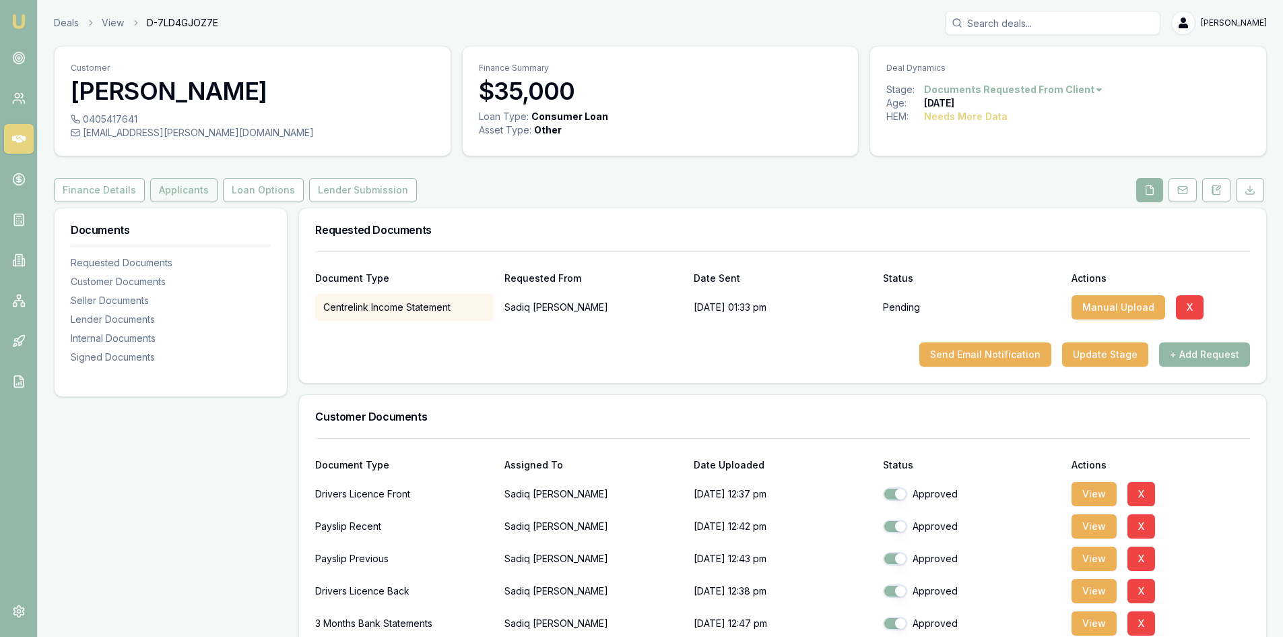
click at [190, 197] on button "Applicants" at bounding box center [183, 190] width 67 height 24
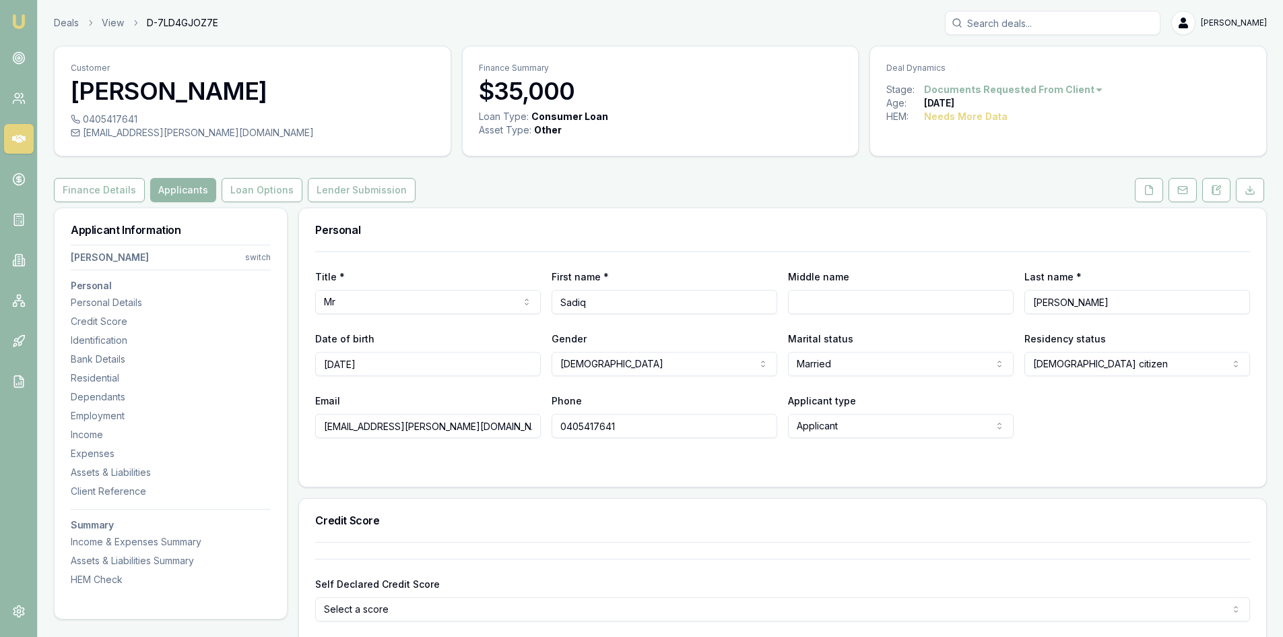
scroll to position [202, 0]
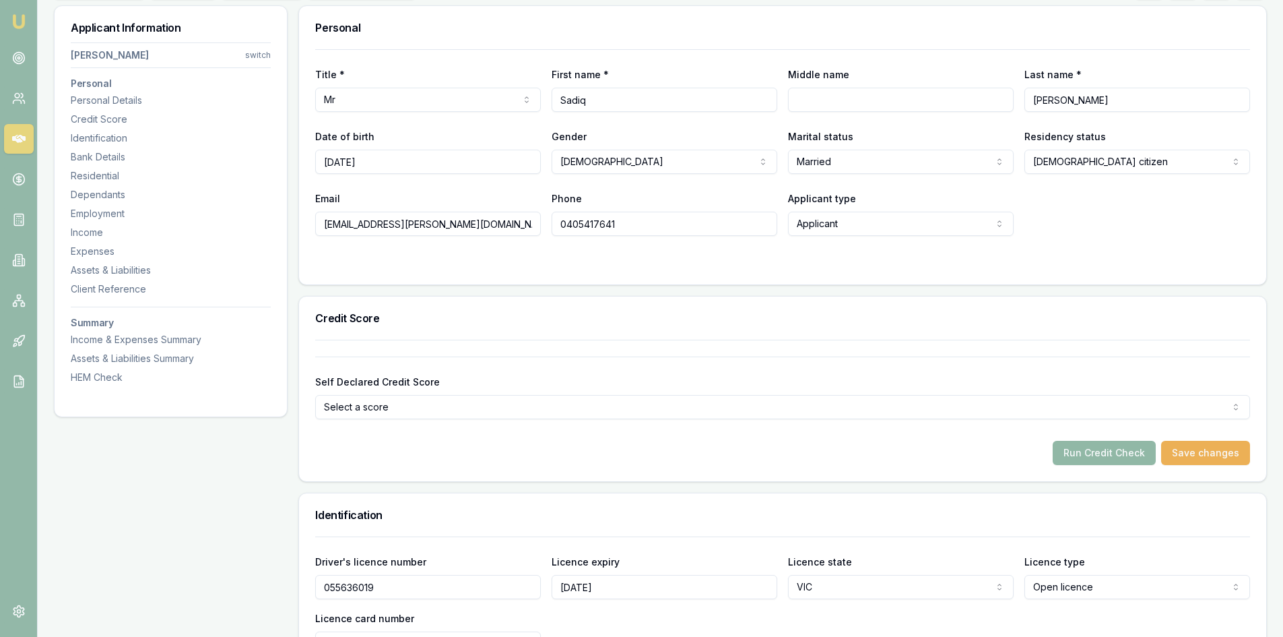
click at [1112, 455] on button "Run Credit Check" at bounding box center [1104, 453] width 103 height 24
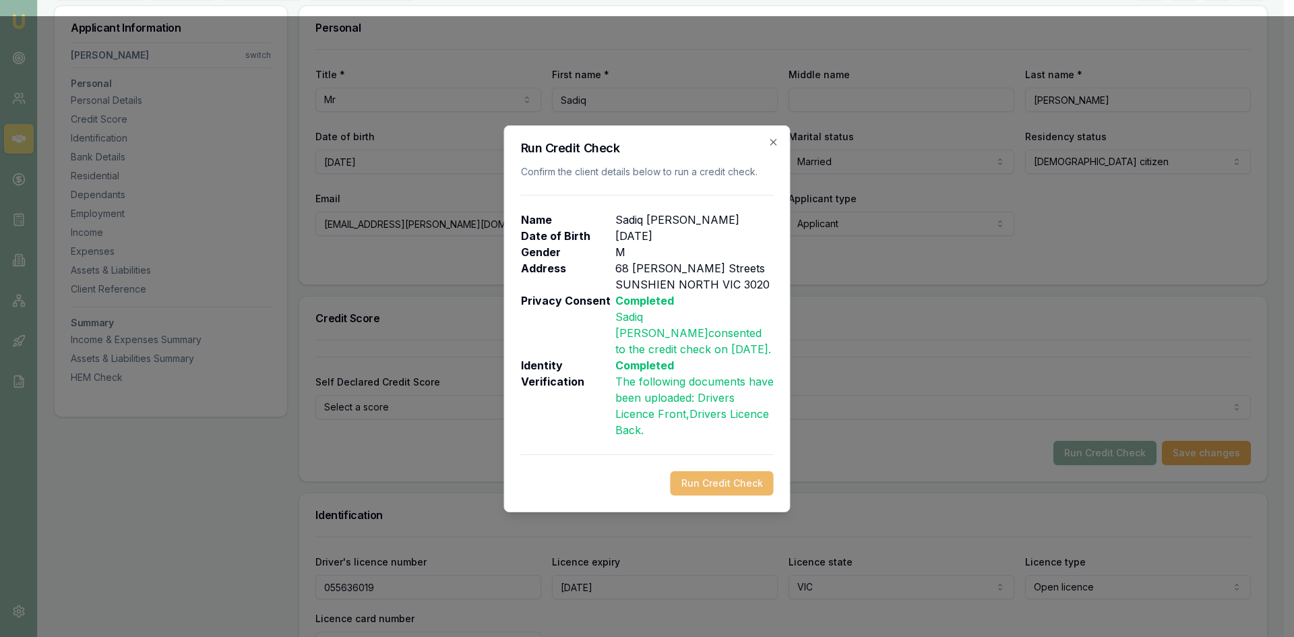
click at [744, 480] on button "Run Credit Check" at bounding box center [721, 483] width 103 height 24
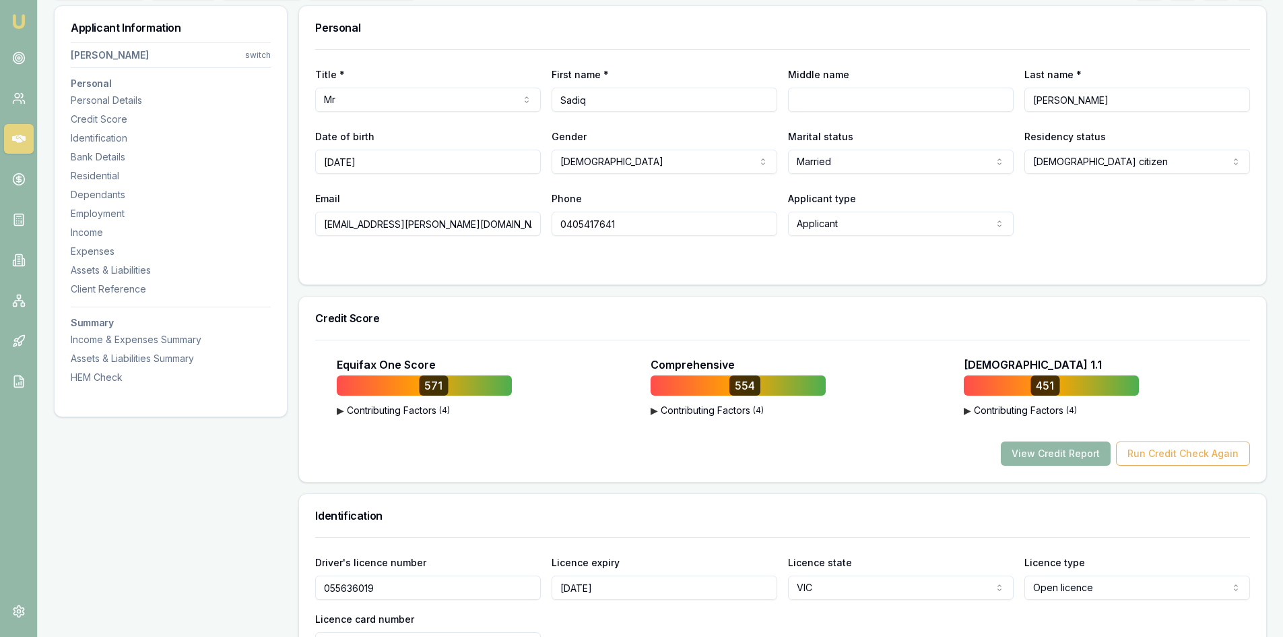
click at [1050, 451] on button "View Credit Report" at bounding box center [1056, 453] width 110 height 24
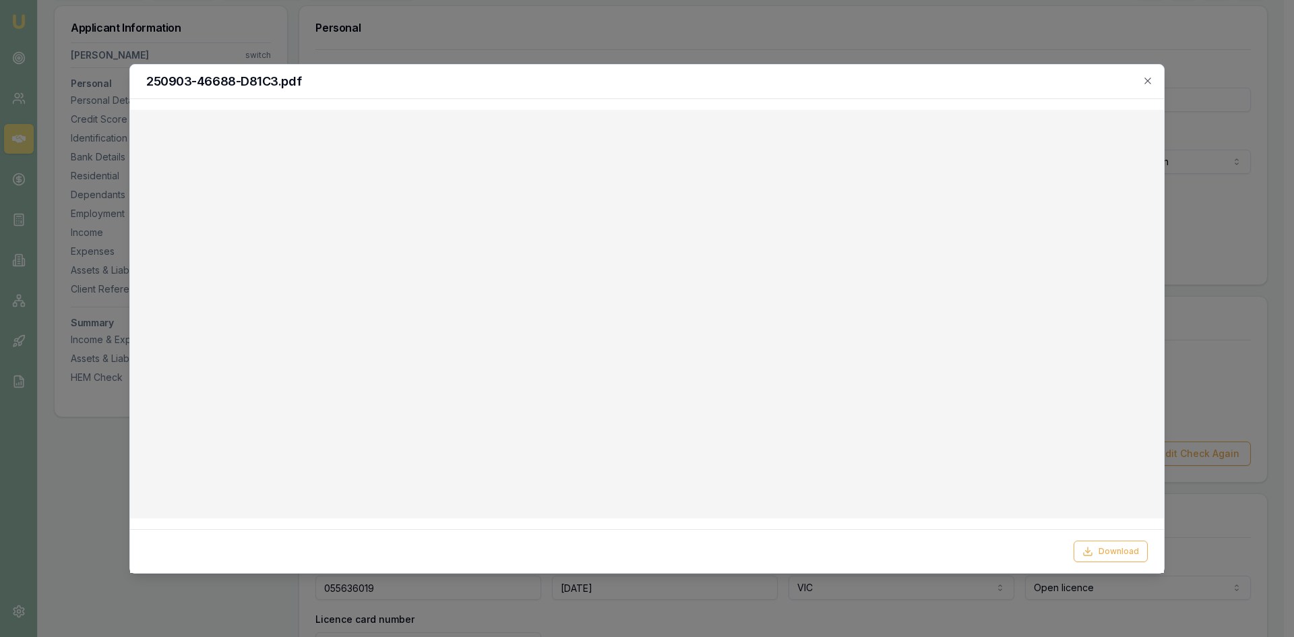
click at [1148, 86] on div "250903-46688-D81C3.pdf" at bounding box center [646, 82] width 1033 height 34
click at [1153, 79] on div "250903-46688-D81C3.pdf" at bounding box center [646, 82] width 1033 height 34
click at [1147, 77] on icon "button" at bounding box center [1147, 80] width 11 height 11
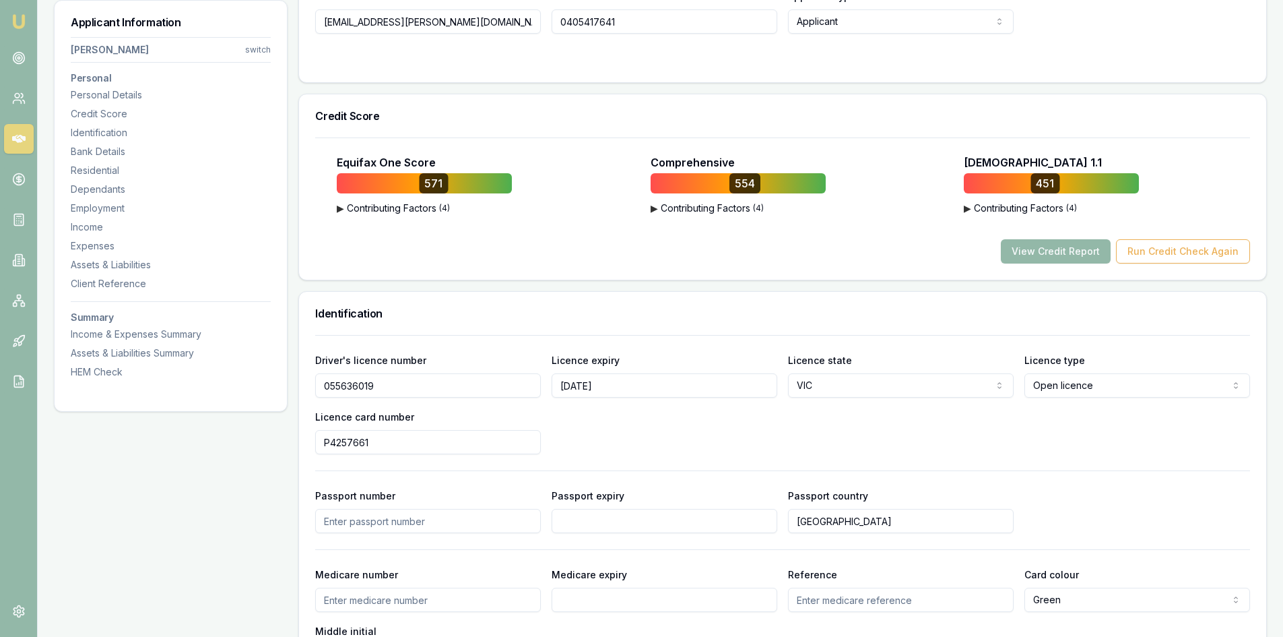
scroll to position [674, 0]
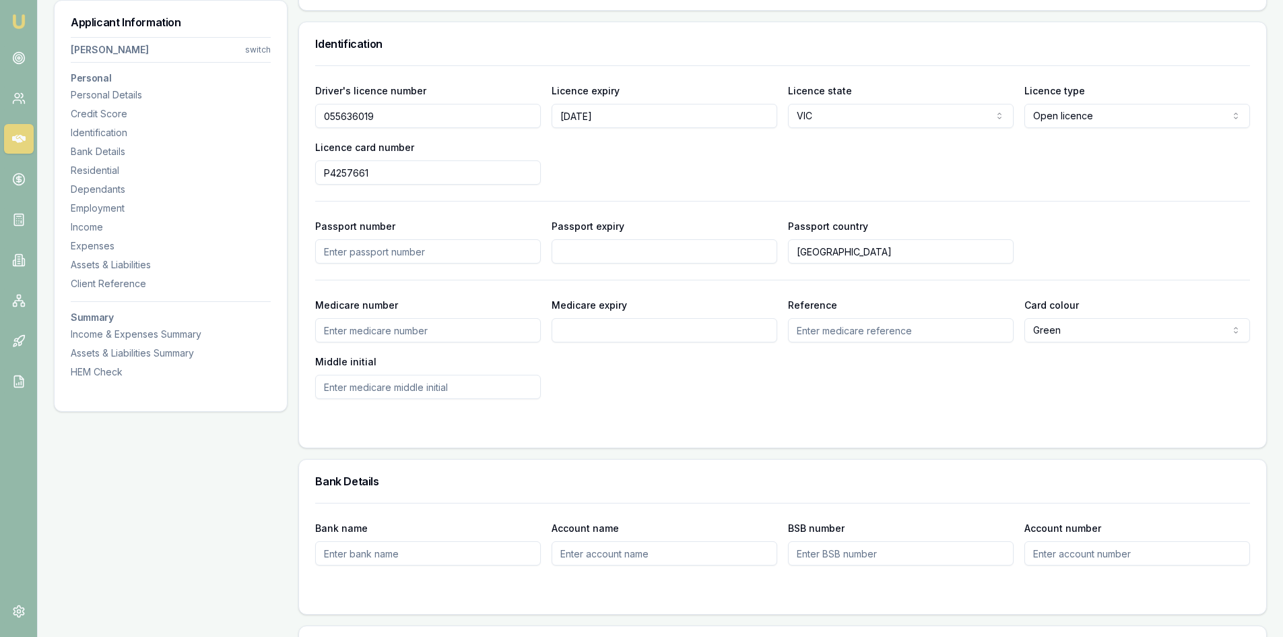
click at [347, 117] on input "055636019" at bounding box center [428, 116] width 226 height 24
click at [339, 169] on input "P4257661" at bounding box center [428, 172] width 226 height 24
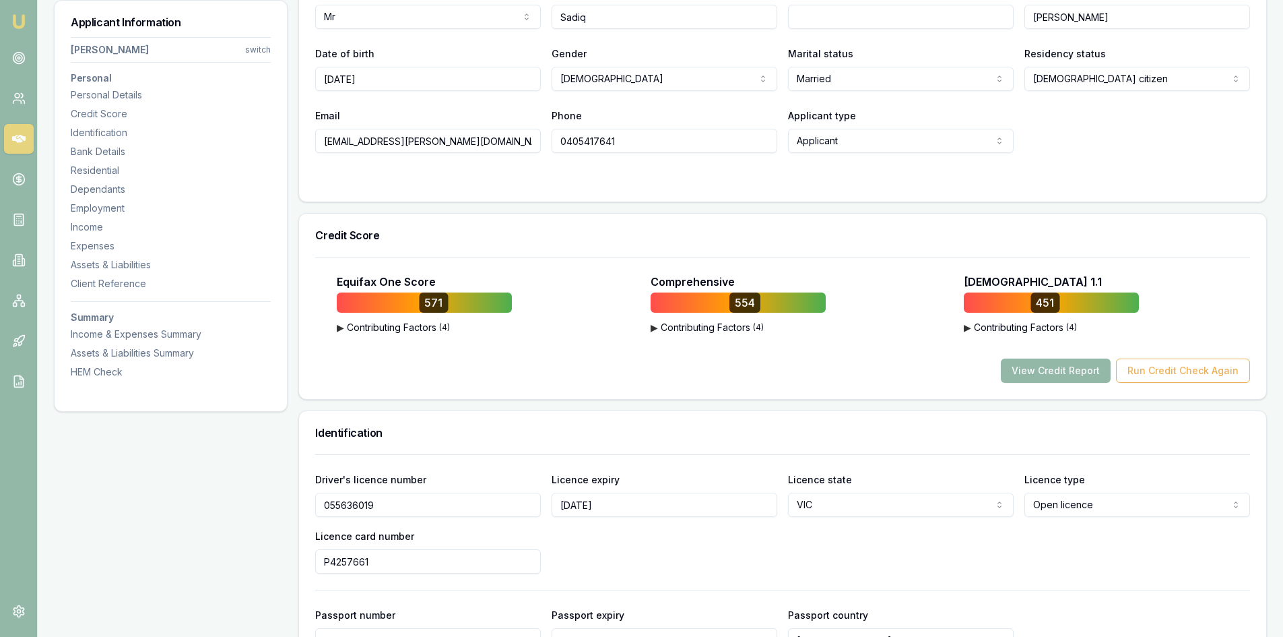
scroll to position [0, 0]
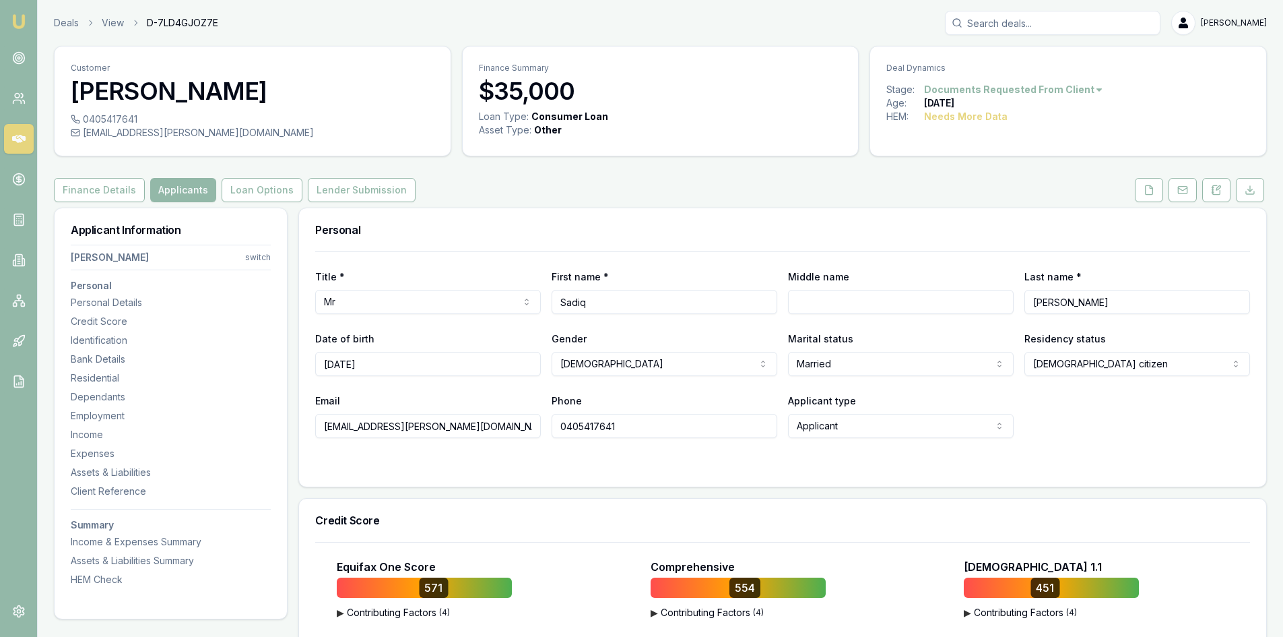
drag, startPoint x: 452, startPoint y: 430, endPoint x: 272, endPoint y: 427, distance: 179.9
click at [584, 431] on input "0405417641" at bounding box center [665, 426] width 226 height 24
drag, startPoint x: 458, startPoint y: 426, endPoint x: 278, endPoint y: 426, distance: 179.9
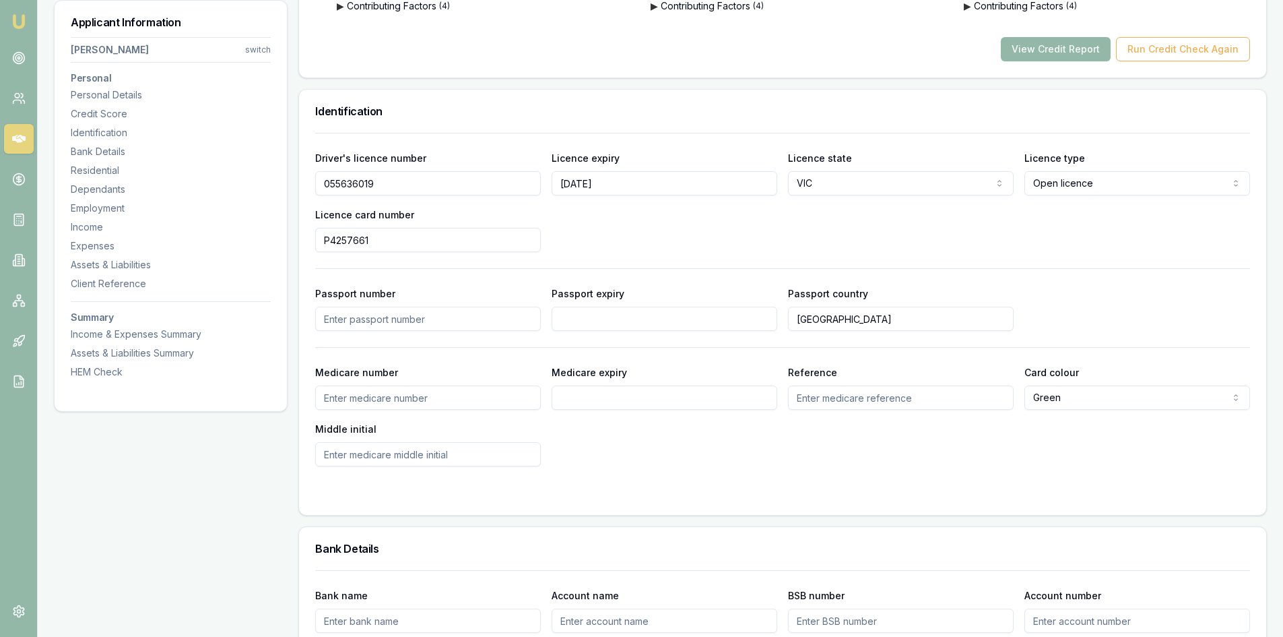
scroll to position [404, 0]
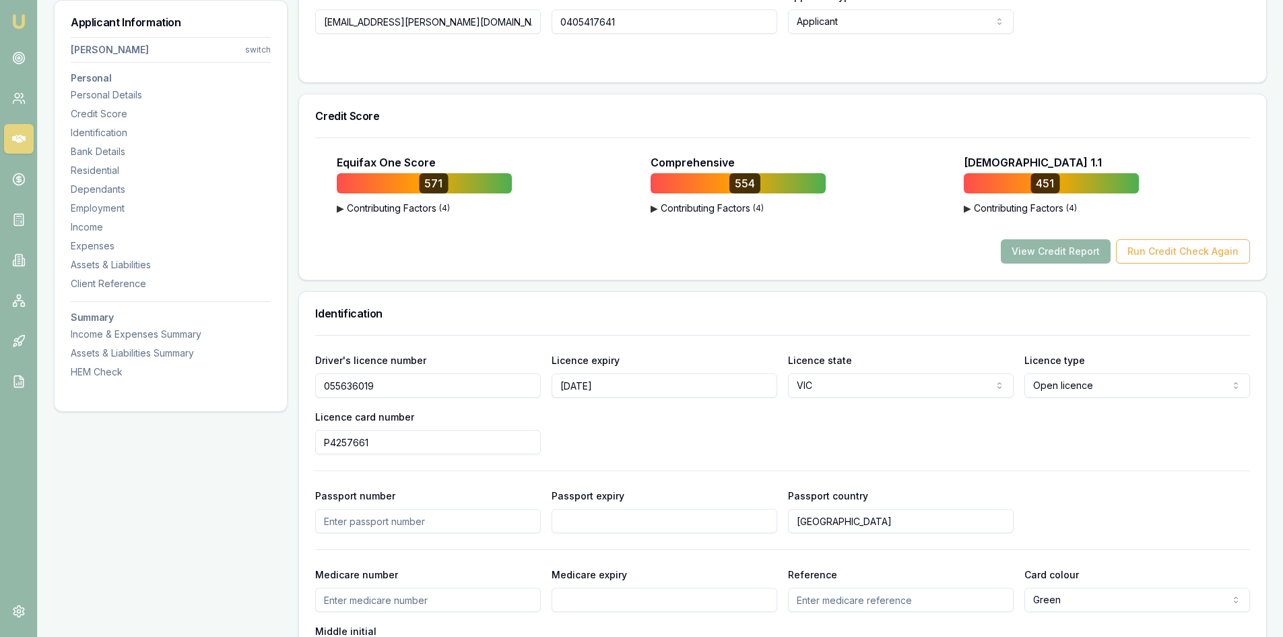
click at [337, 388] on input "055636019" at bounding box center [428, 385] width 226 height 24
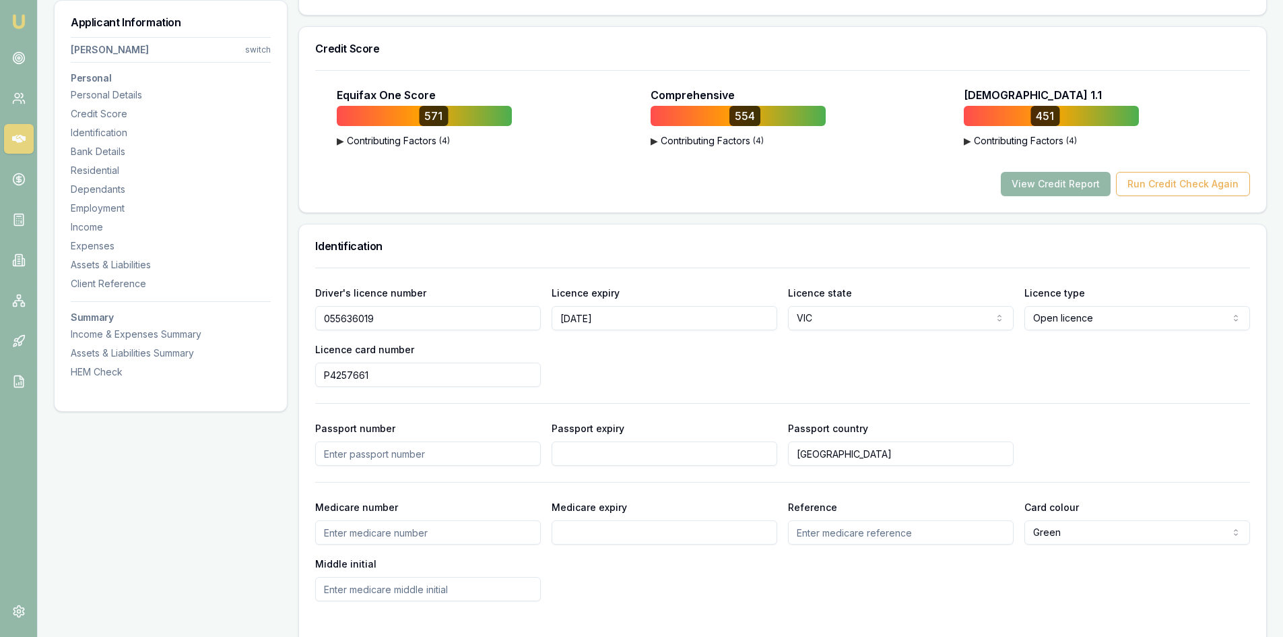
click at [341, 374] on input "P4257661" at bounding box center [428, 374] width 226 height 24
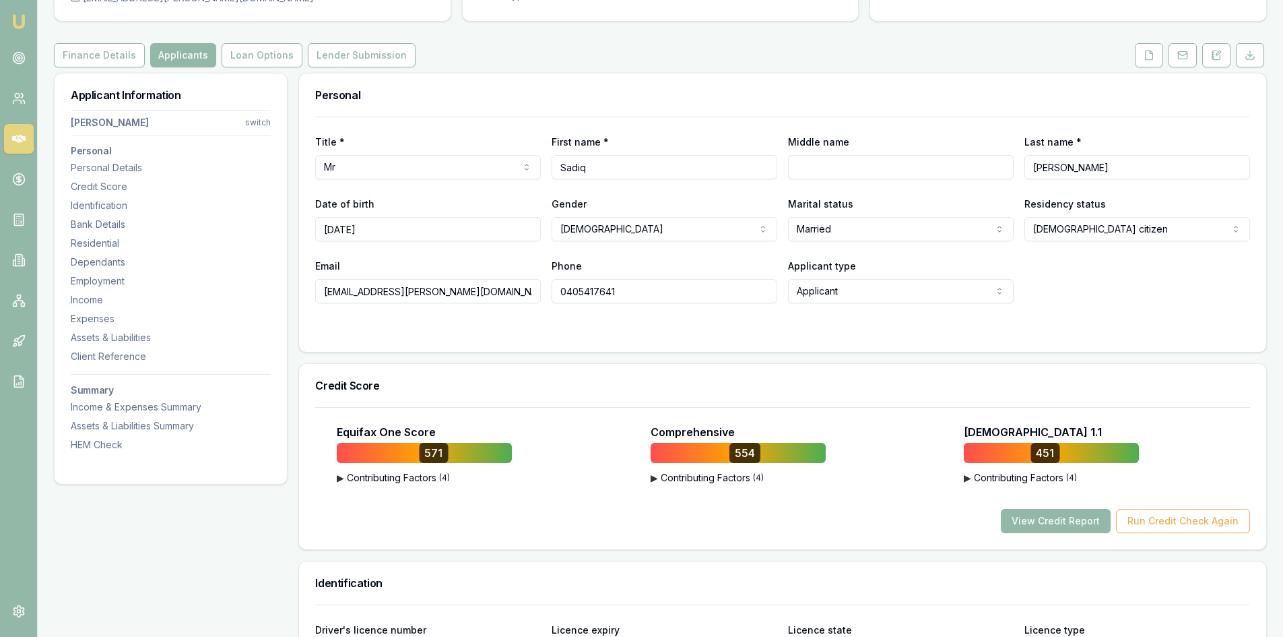
scroll to position [0, 0]
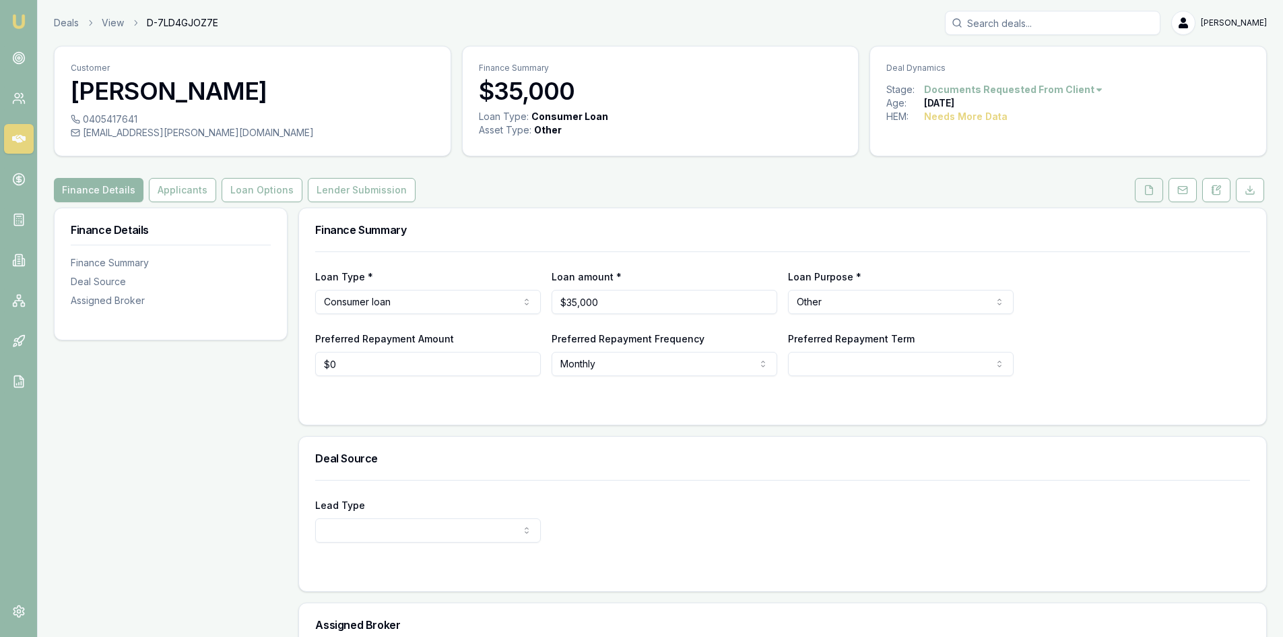
drag, startPoint x: 1156, startPoint y: 190, endPoint x: 1141, endPoint y: 190, distance: 14.8
click at [1156, 190] on button at bounding box center [1149, 190] width 28 height 24
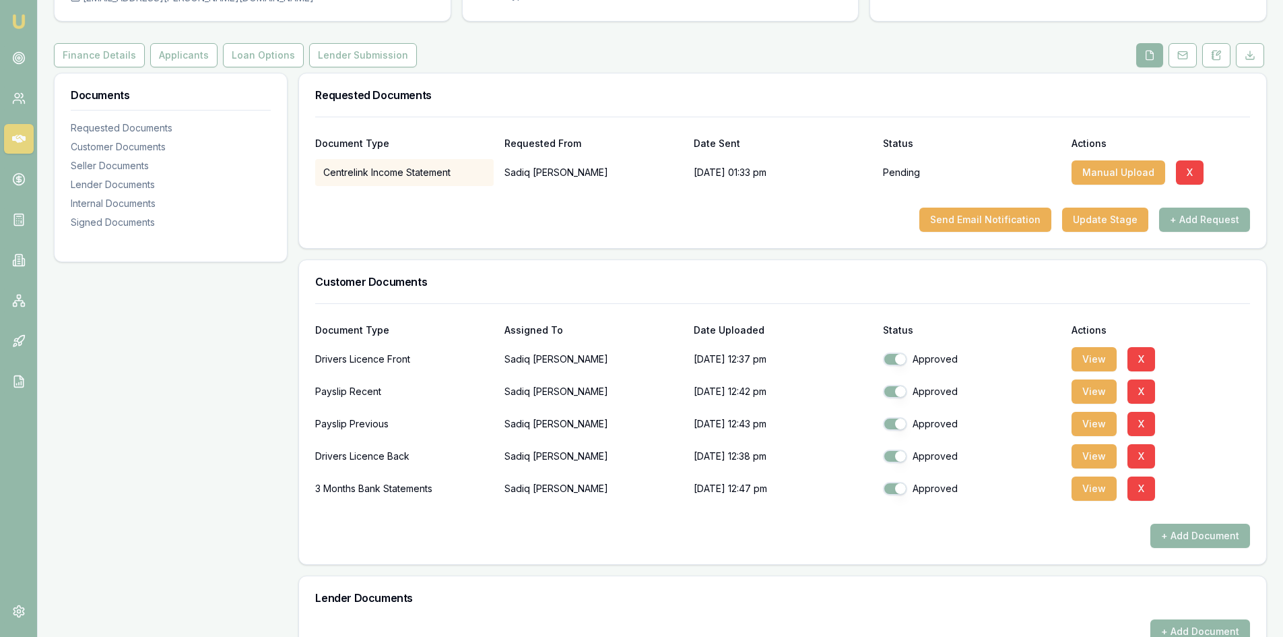
scroll to position [269, 0]
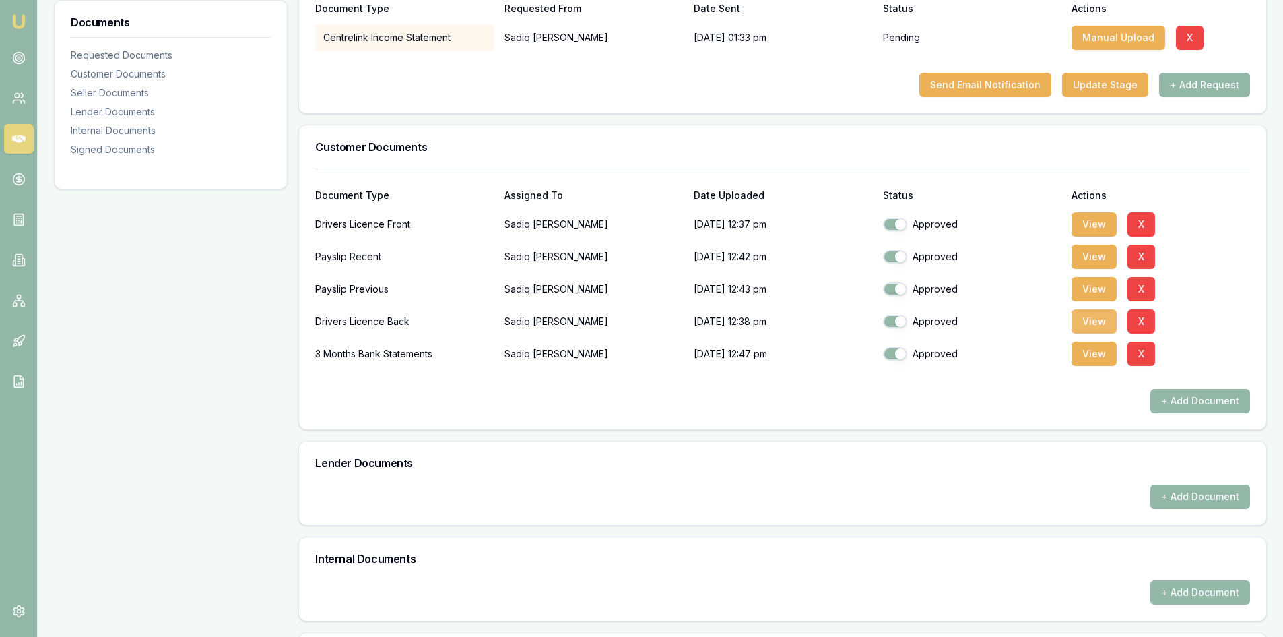
click at [1107, 327] on button "View" at bounding box center [1094, 321] width 45 height 24
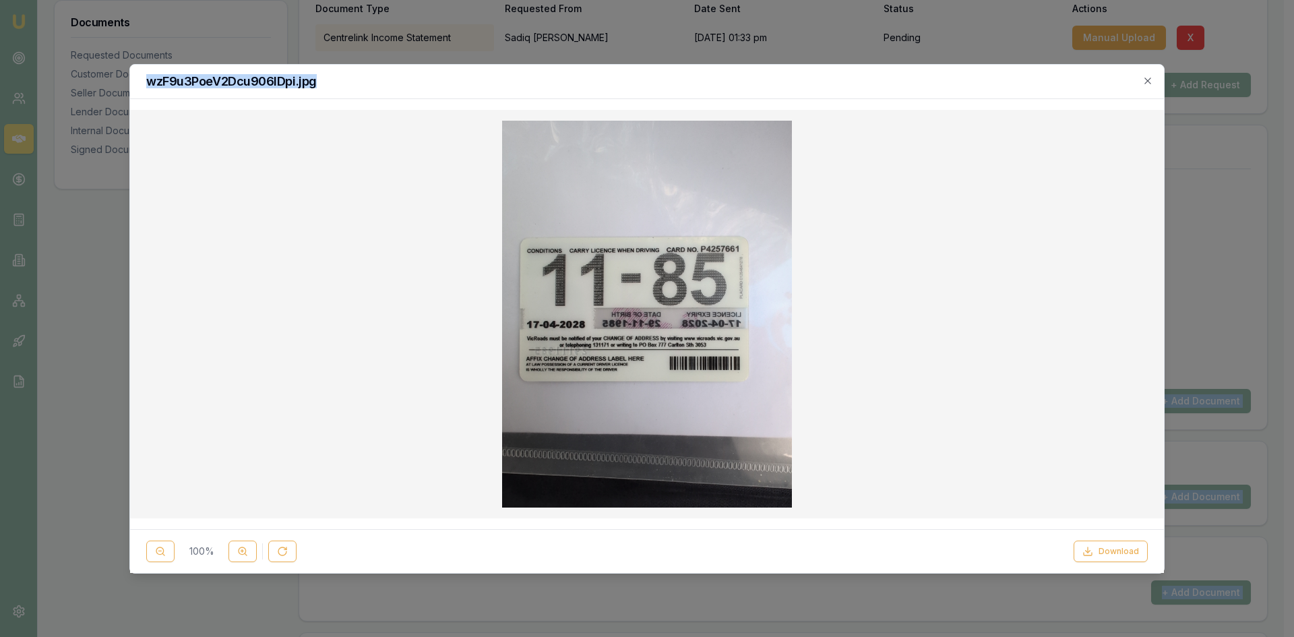
drag, startPoint x: 641, startPoint y: 81, endPoint x: 1631, endPoint y: 95, distance: 989.8
click at [1283, 95] on html "Emu Broker Deals View D-7LD4GJOZ7E Steven Nguyen Toggle Menu Customer Sadiq Faz…" at bounding box center [647, 49] width 1294 height 637
click at [680, 240] on img at bounding box center [647, 314] width 290 height 387
click at [1087, 552] on line at bounding box center [1087, 549] width 0 height 5
drag, startPoint x: 991, startPoint y: 42, endPoint x: 963, endPoint y: 41, distance: 27.6
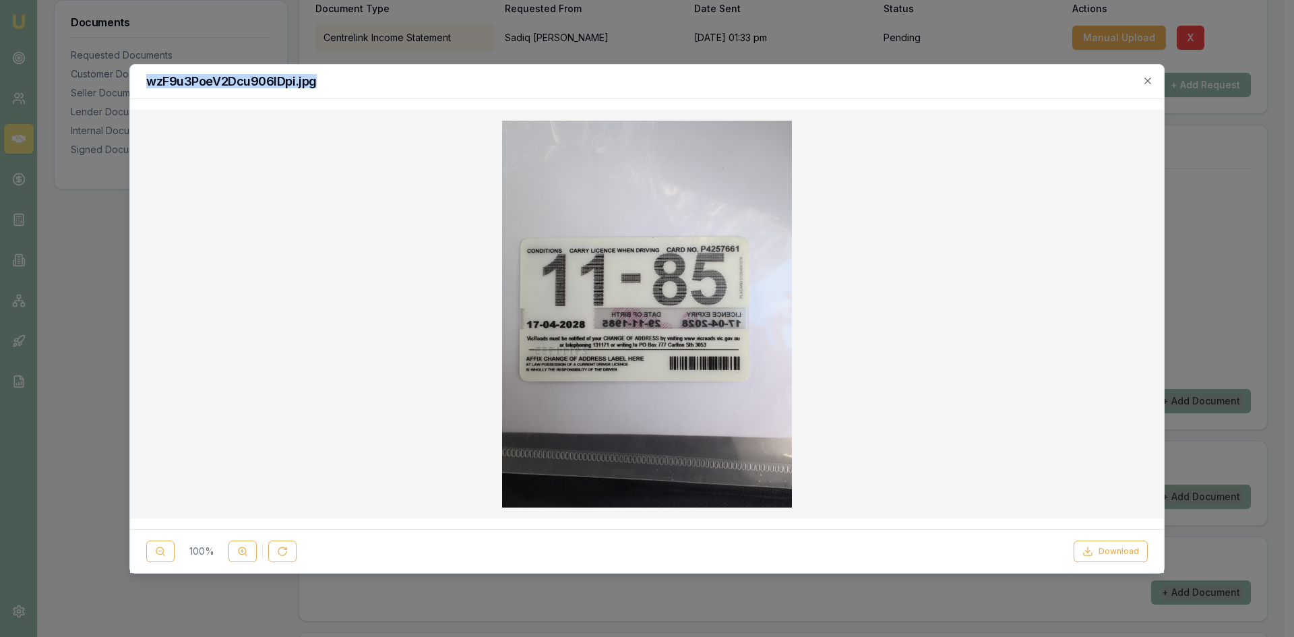
click at [991, 42] on div at bounding box center [647, 318] width 1294 height 637
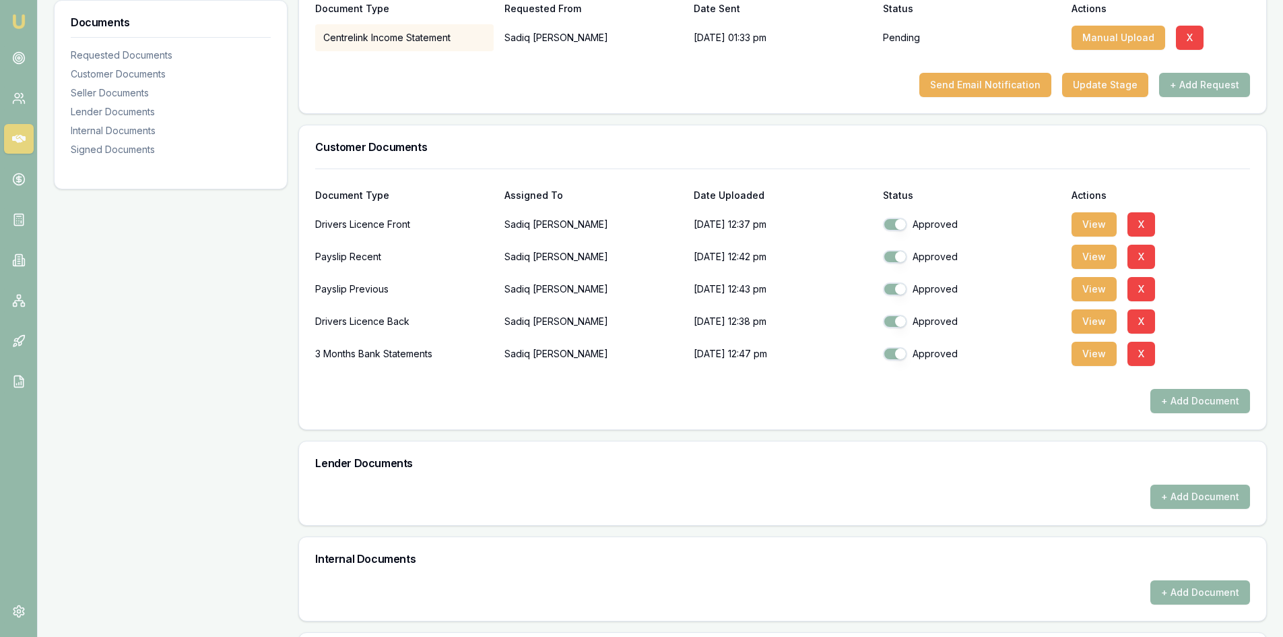
checkbox input "true"
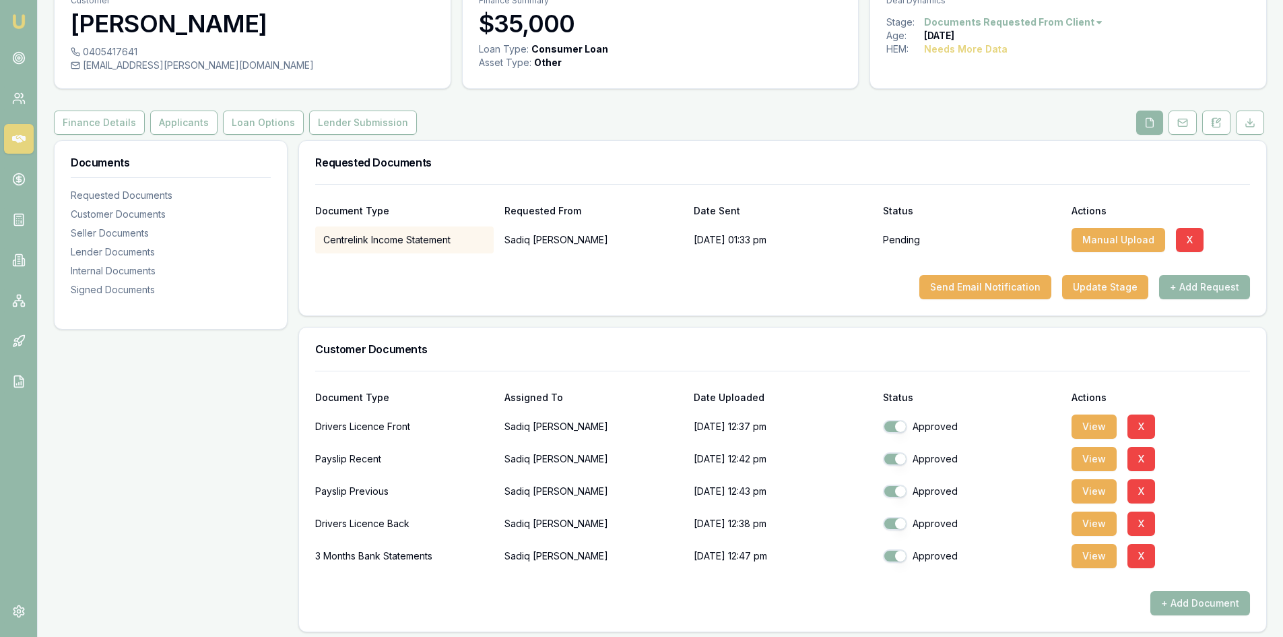
scroll to position [0, 0]
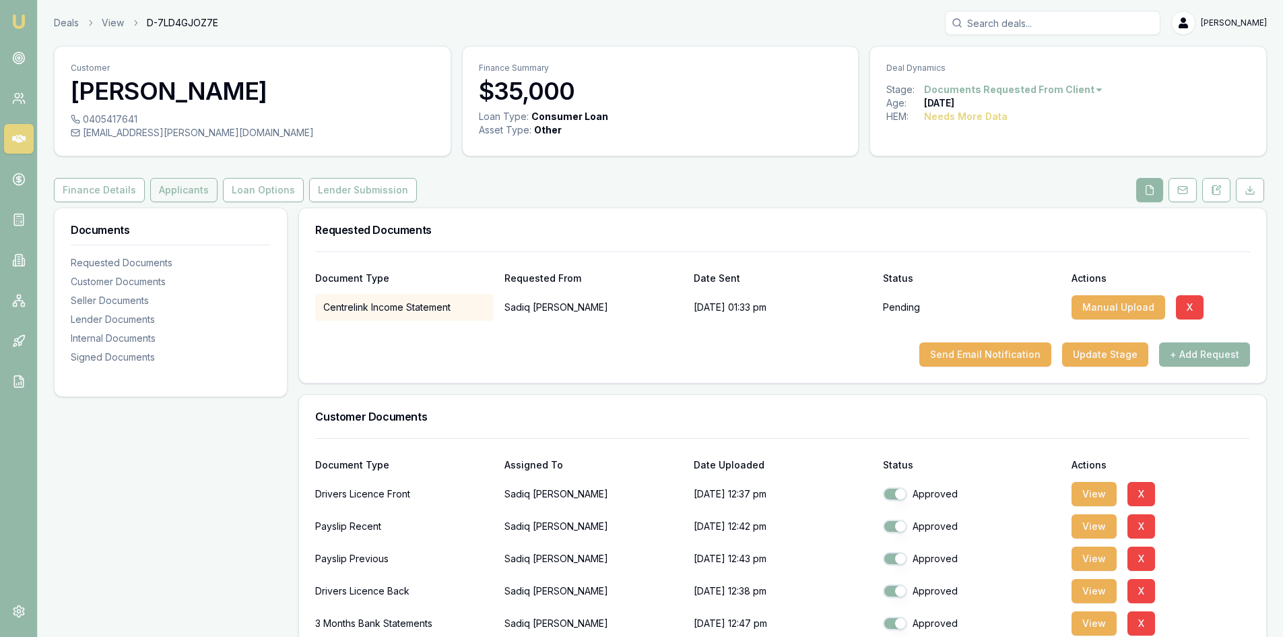
click at [176, 197] on button "Applicants" at bounding box center [183, 190] width 67 height 24
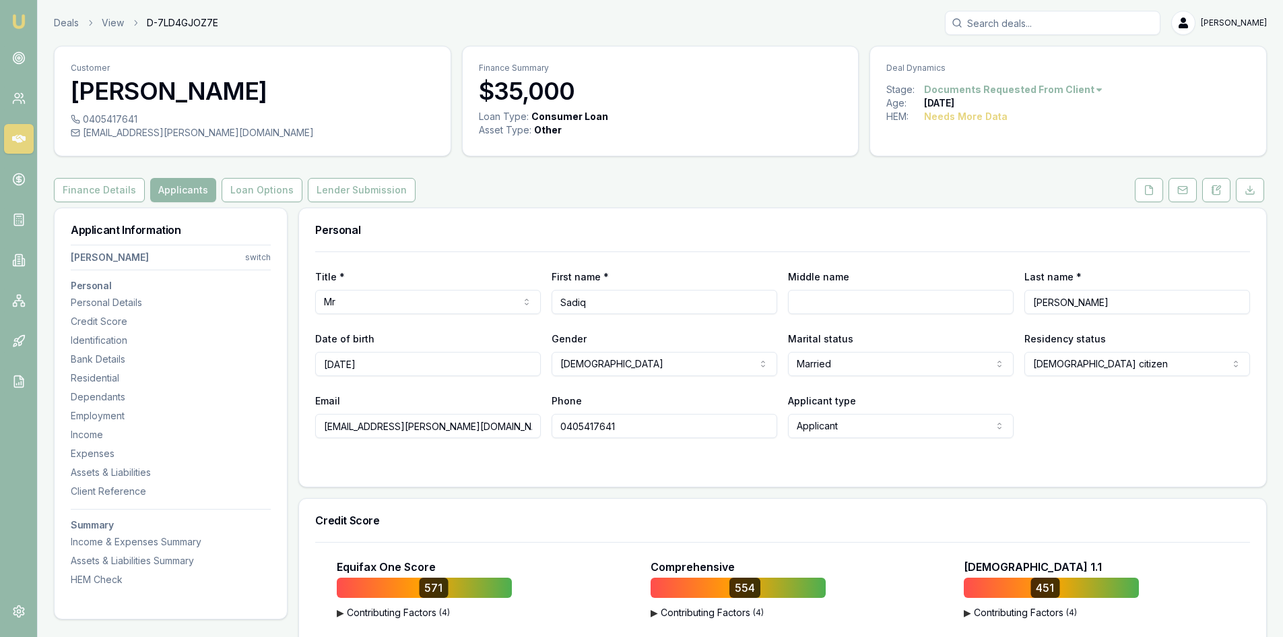
drag, startPoint x: 451, startPoint y: 426, endPoint x: 325, endPoint y: 426, distance: 126.0
click at [325, 426] on input "sadiq.fazel.1985@gmail.com" at bounding box center [428, 426] width 226 height 24
click at [590, 427] on input "0405417641" at bounding box center [665, 426] width 226 height 24
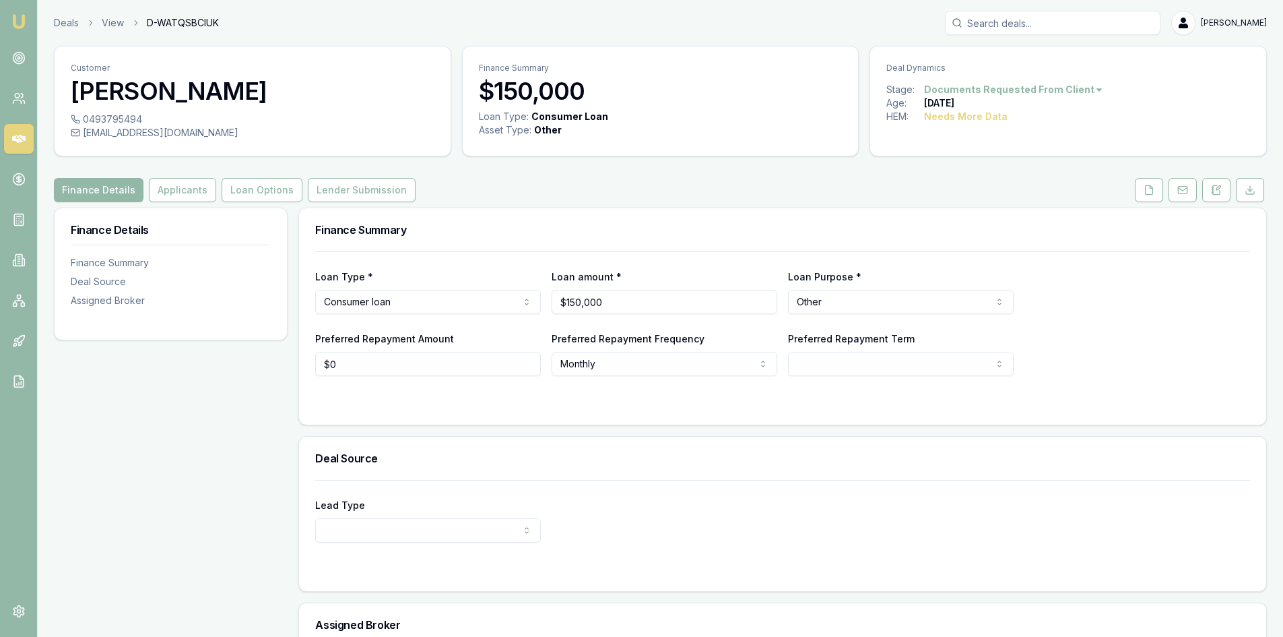
drag, startPoint x: 1153, startPoint y: 192, endPoint x: 1119, endPoint y: 196, distance: 34.6
click at [1153, 192] on icon at bounding box center [1149, 189] width 7 height 9
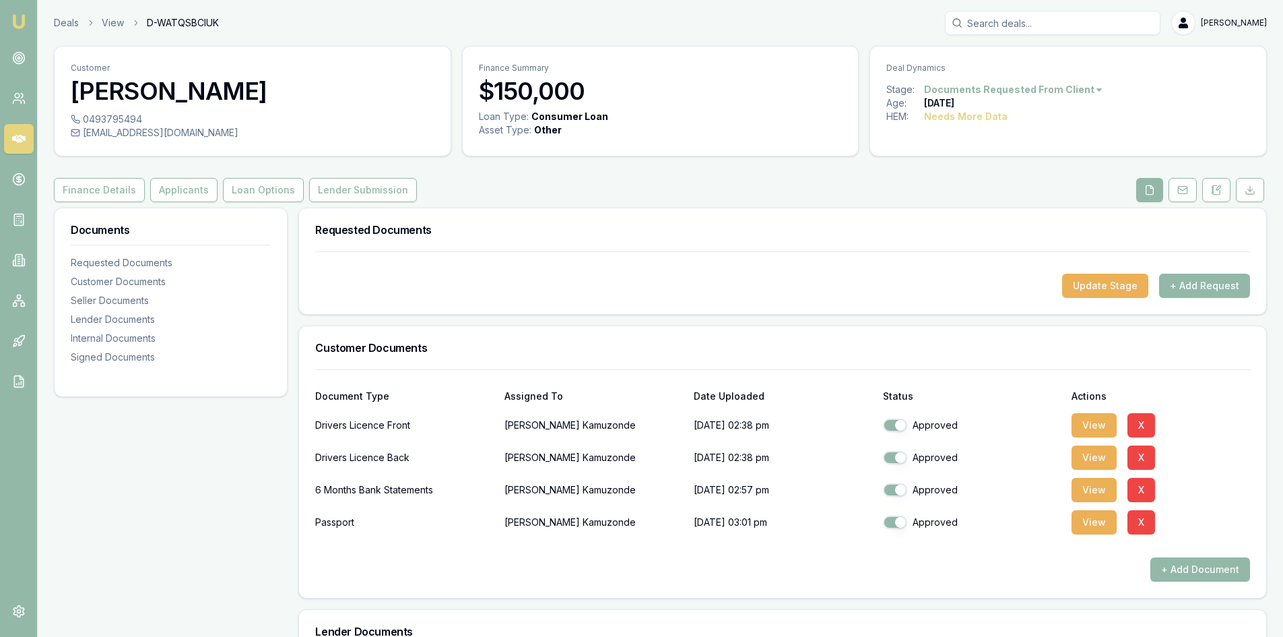
scroll to position [67, 0]
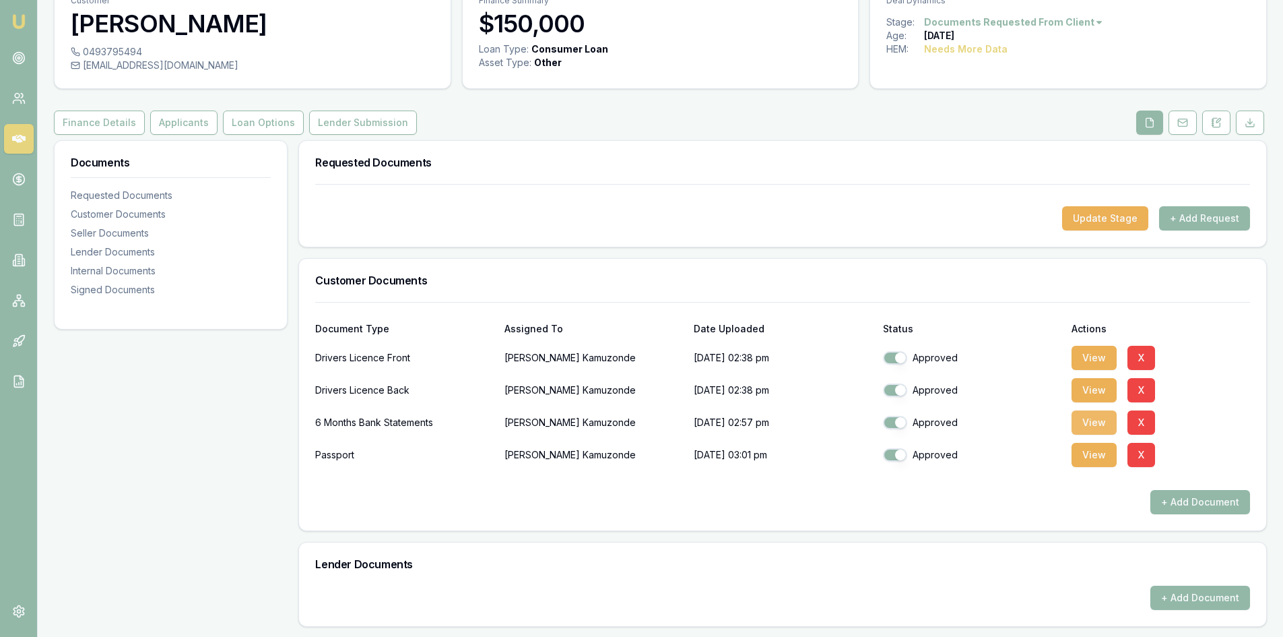
click at [1083, 426] on button "View" at bounding box center [1094, 422] width 45 height 24
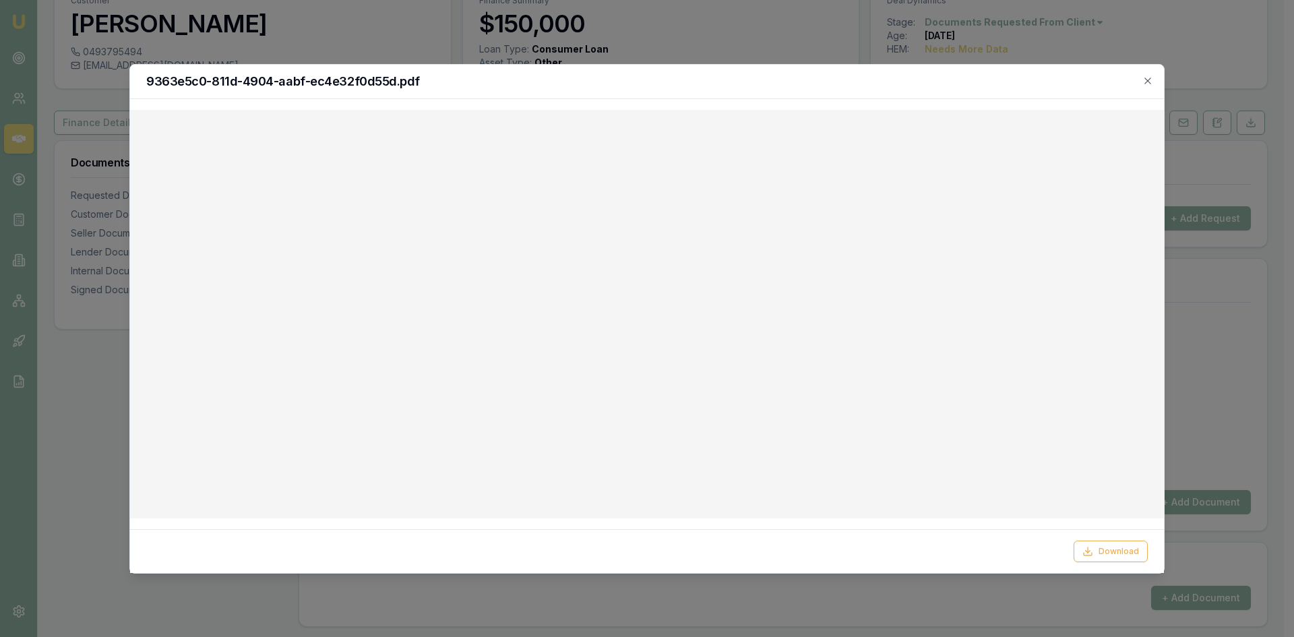
click at [643, 624] on div at bounding box center [647, 318] width 1294 height 637
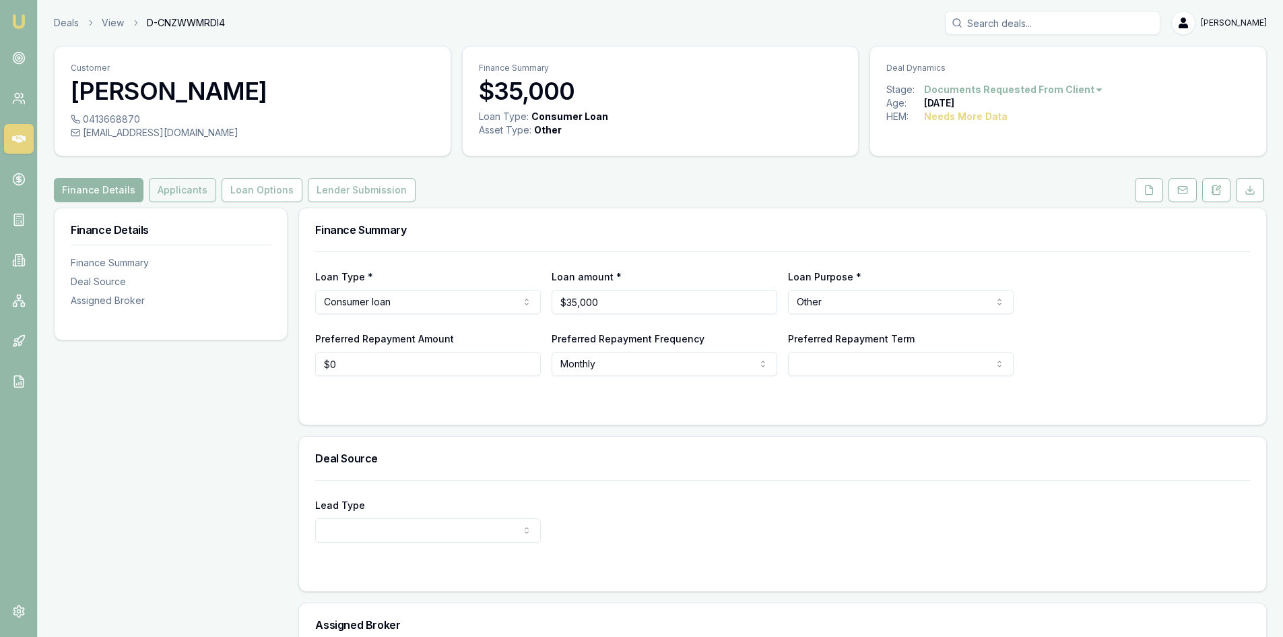
click at [187, 197] on button "Applicants" at bounding box center [182, 190] width 67 height 24
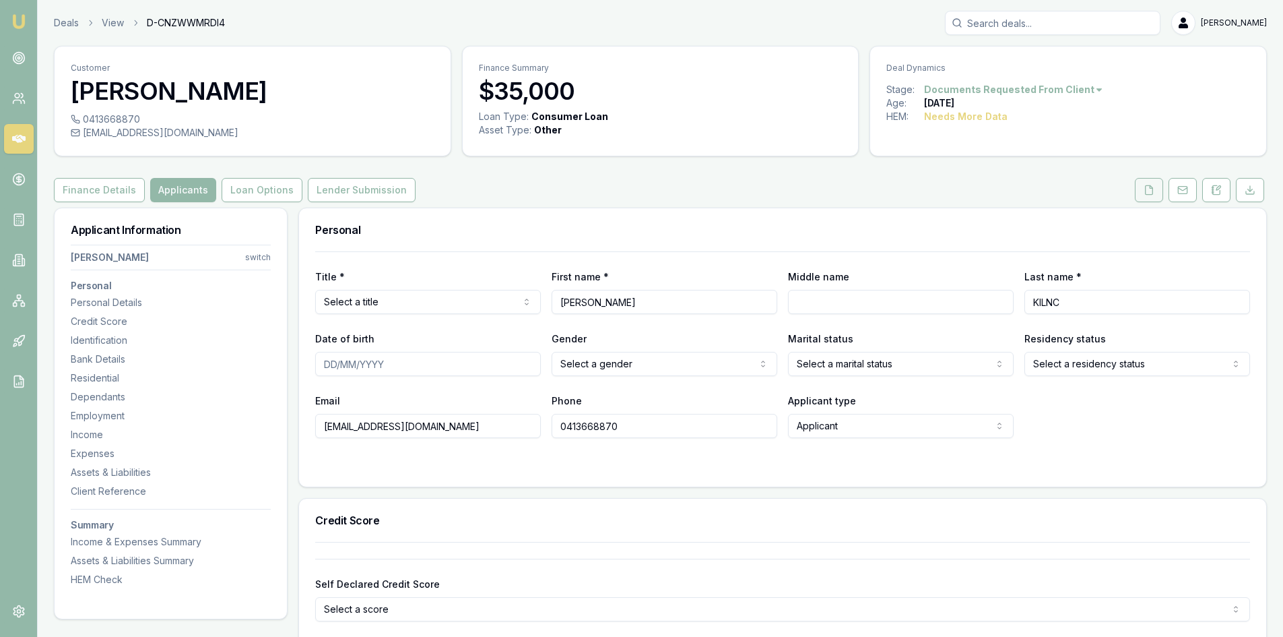
click at [1151, 191] on icon at bounding box center [1149, 190] width 11 height 11
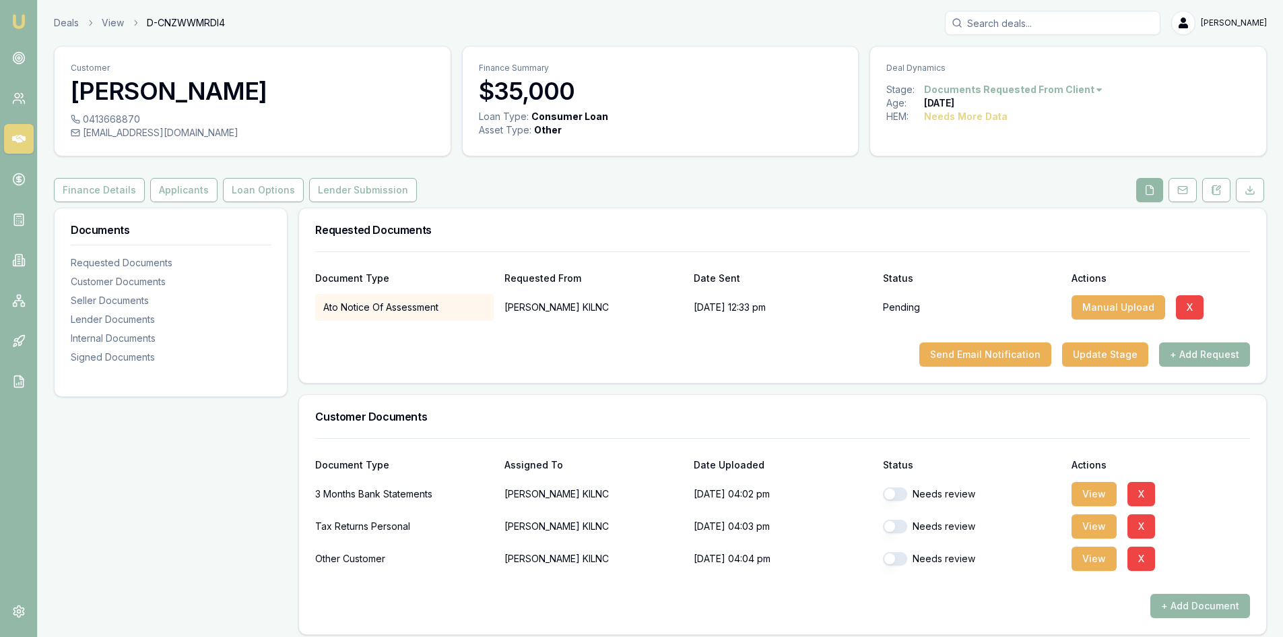
scroll to position [135, 0]
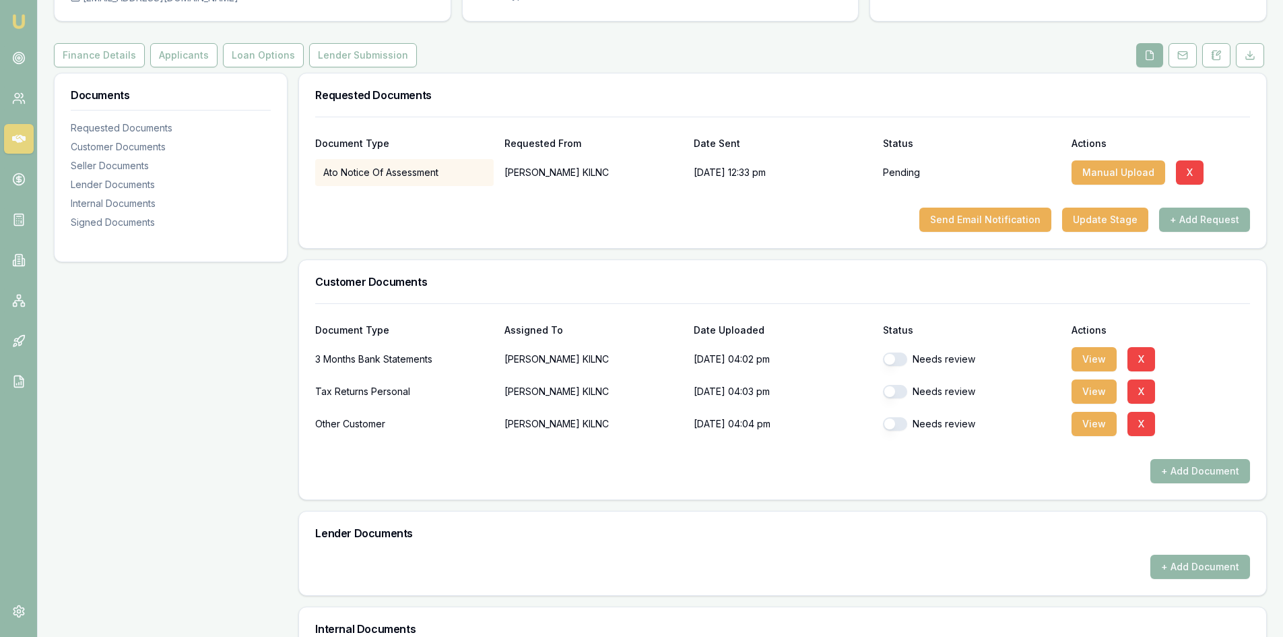
click at [905, 395] on button "button" at bounding box center [895, 391] width 24 height 13
click at [1095, 393] on button "View" at bounding box center [1094, 391] width 45 height 24
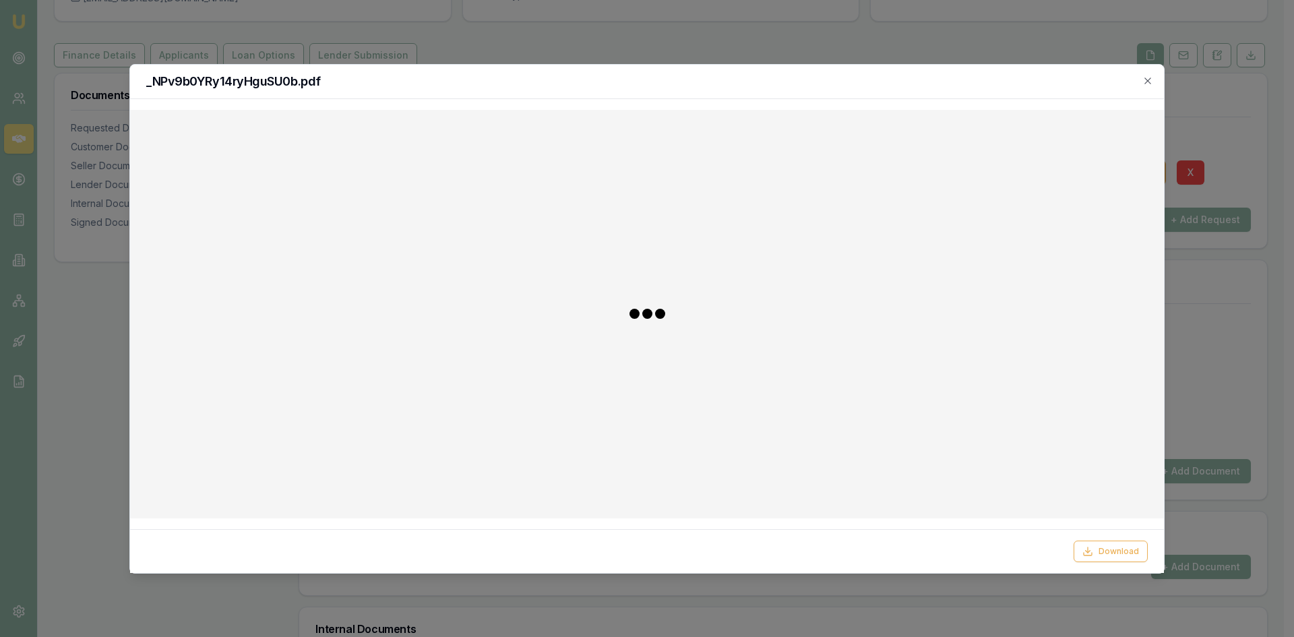
checkbox input "false"
checkbox input "true"
click at [1151, 79] on icon "button" at bounding box center [1147, 80] width 11 height 11
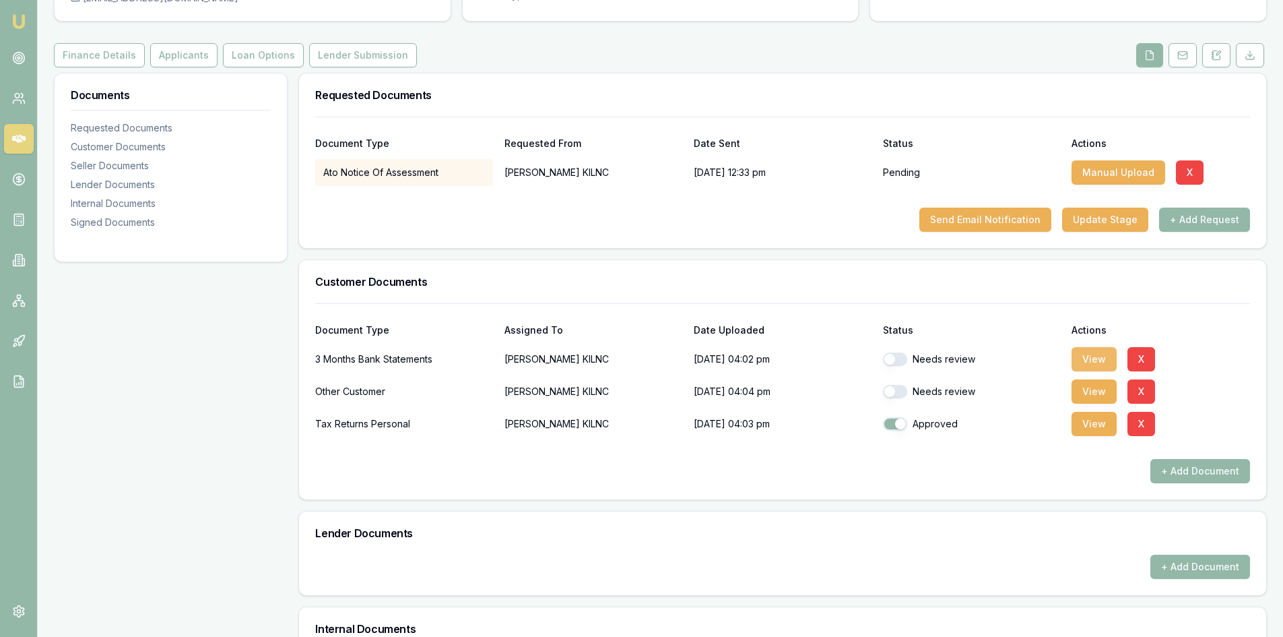
click at [1108, 364] on button "View" at bounding box center [1094, 359] width 45 height 24
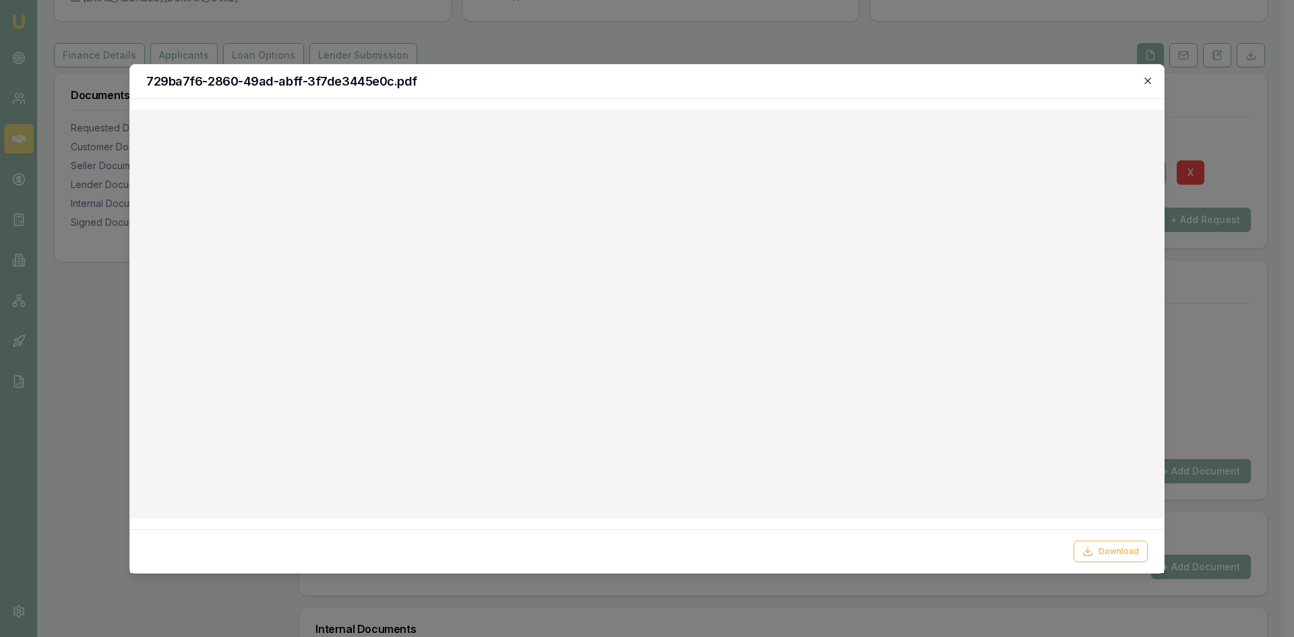
click at [1149, 82] on icon "button" at bounding box center [1147, 80] width 6 height 6
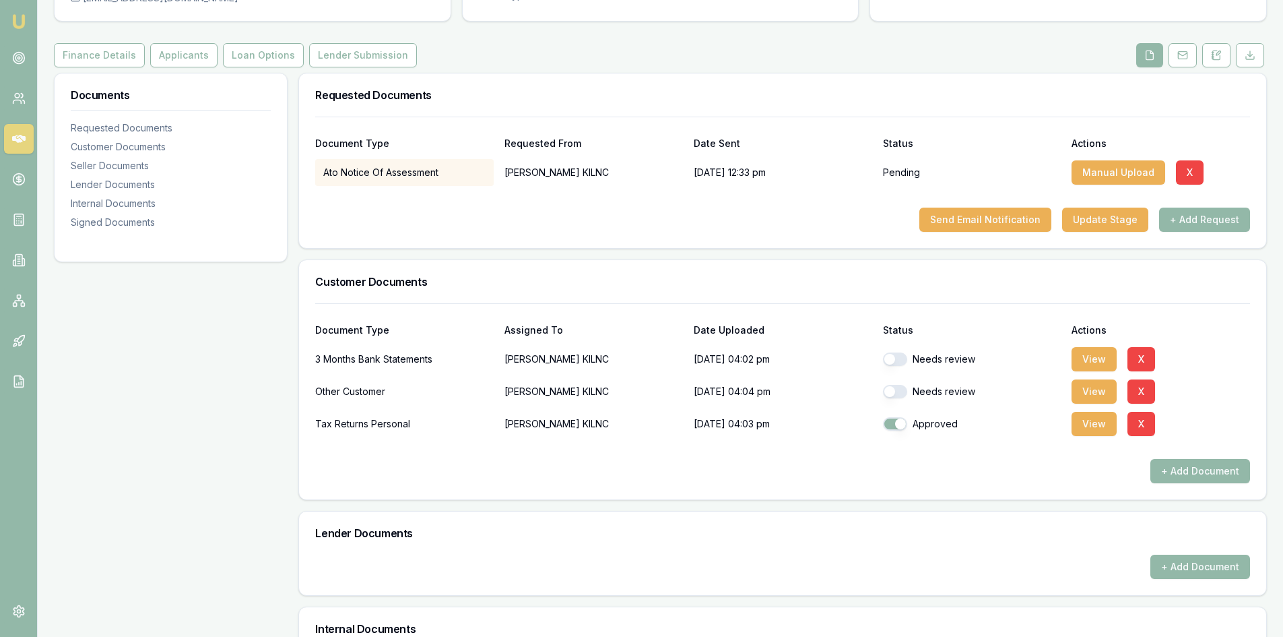
scroll to position [0, 0]
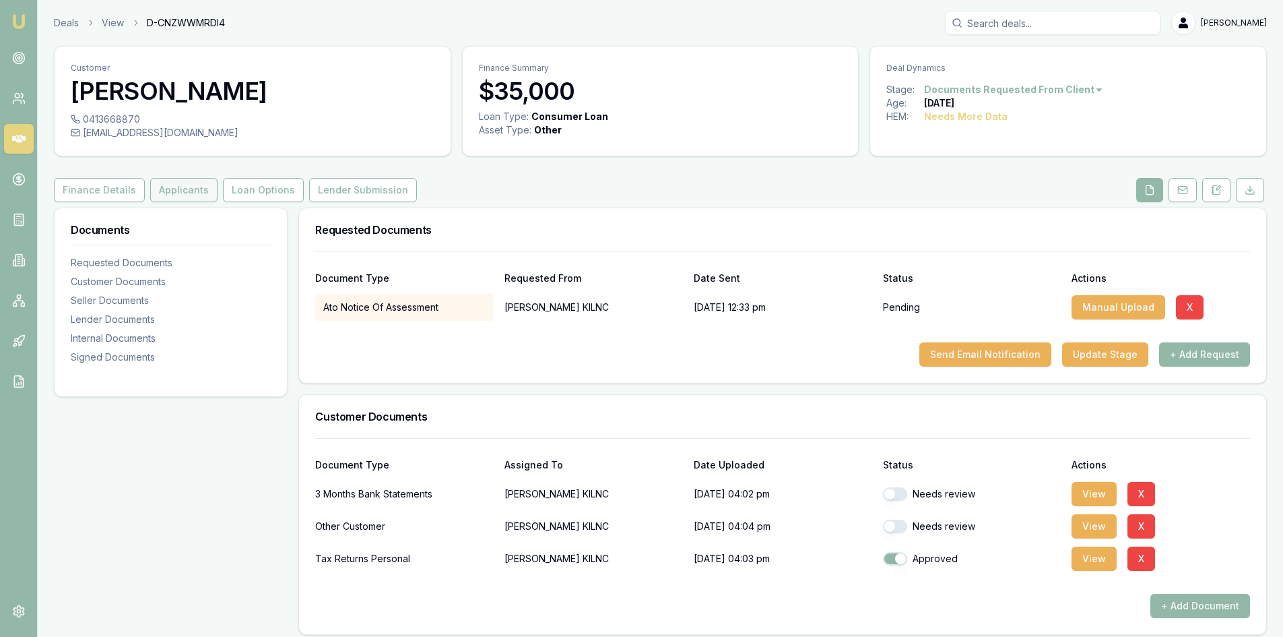
click at [165, 193] on button "Applicants" at bounding box center [183, 190] width 67 height 24
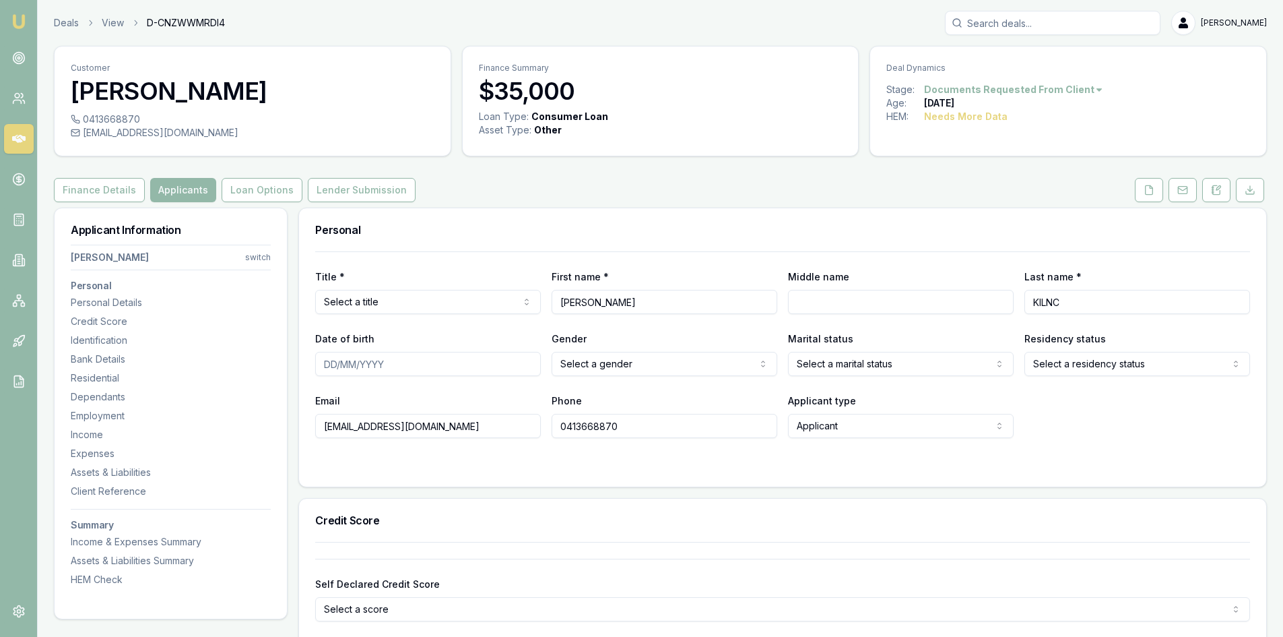
drag, startPoint x: 441, startPoint y: 431, endPoint x: 309, endPoint y: 423, distance: 132.3
click at [309, 423] on div "Title * Select a title Mr Mrs Miss Ms Dr Prof First name * AHMET Middle name La…" at bounding box center [782, 368] width 967 height 235
click at [370, 305] on html "Emu Broker Deals View D-CNZWWMRDI4 [PERSON_NAME] Toggle Menu Customer [PERSON_N…" at bounding box center [641, 318] width 1283 height 637
click at [631, 188] on icon at bounding box center [1149, 190] width 11 height 11
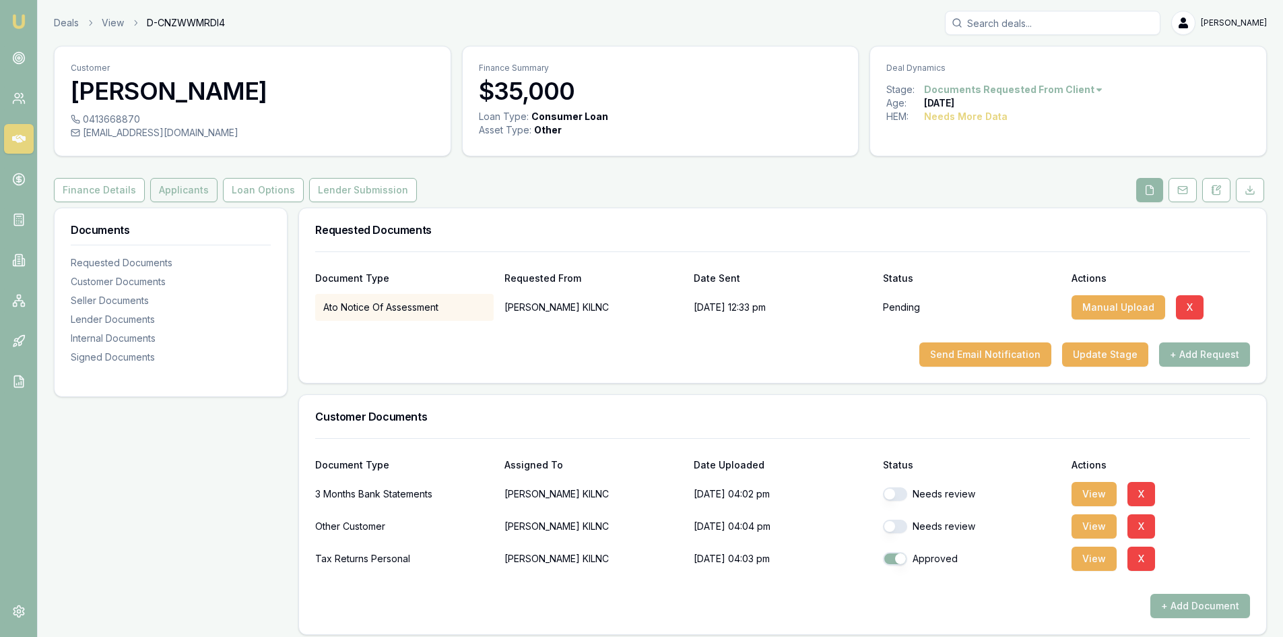
click at [168, 198] on button "Applicants" at bounding box center [183, 190] width 67 height 24
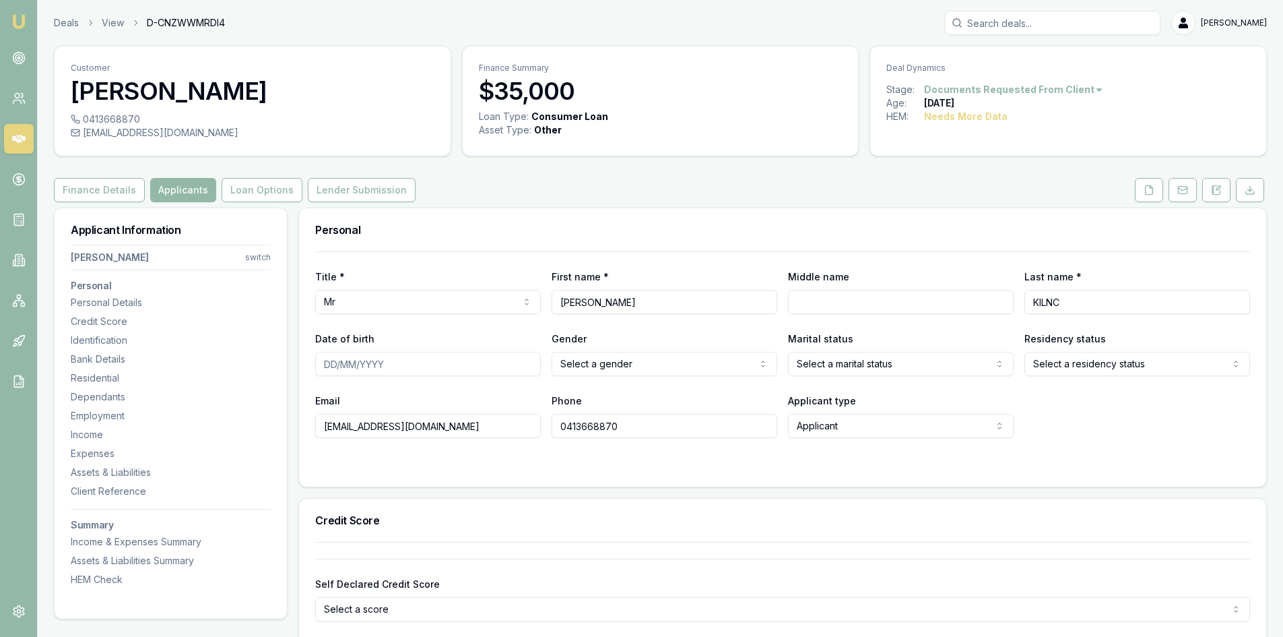
scroll to position [67, 0]
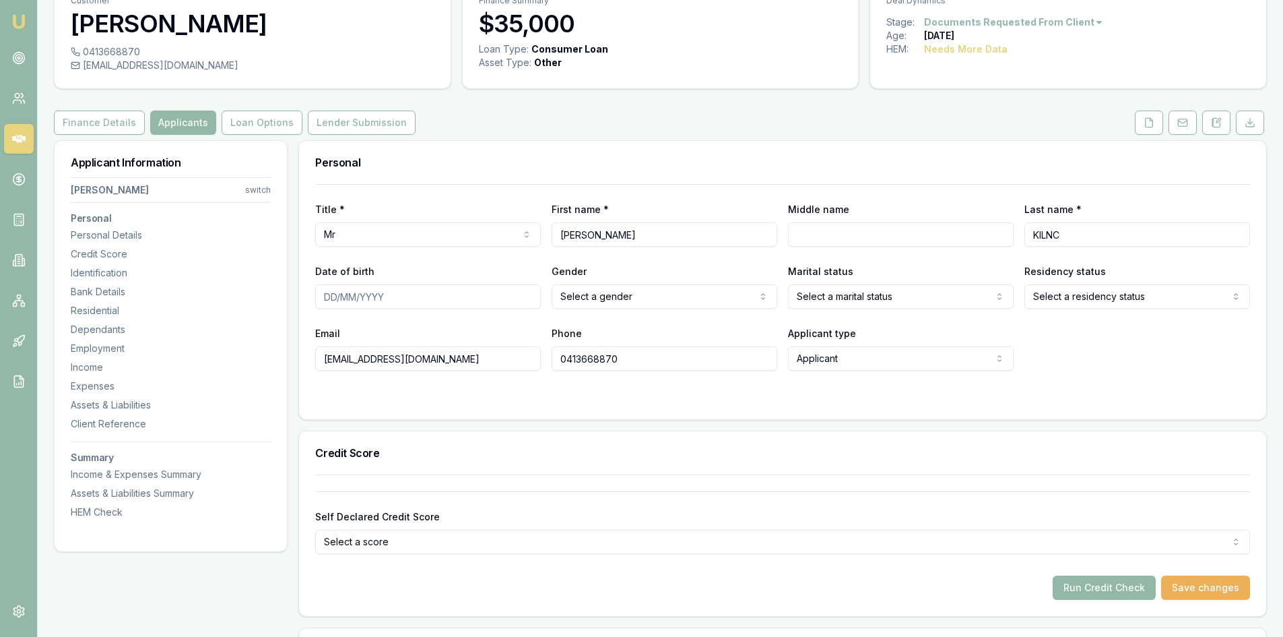
drag, startPoint x: 446, startPoint y: 362, endPoint x: 287, endPoint y: 362, distance: 159.0
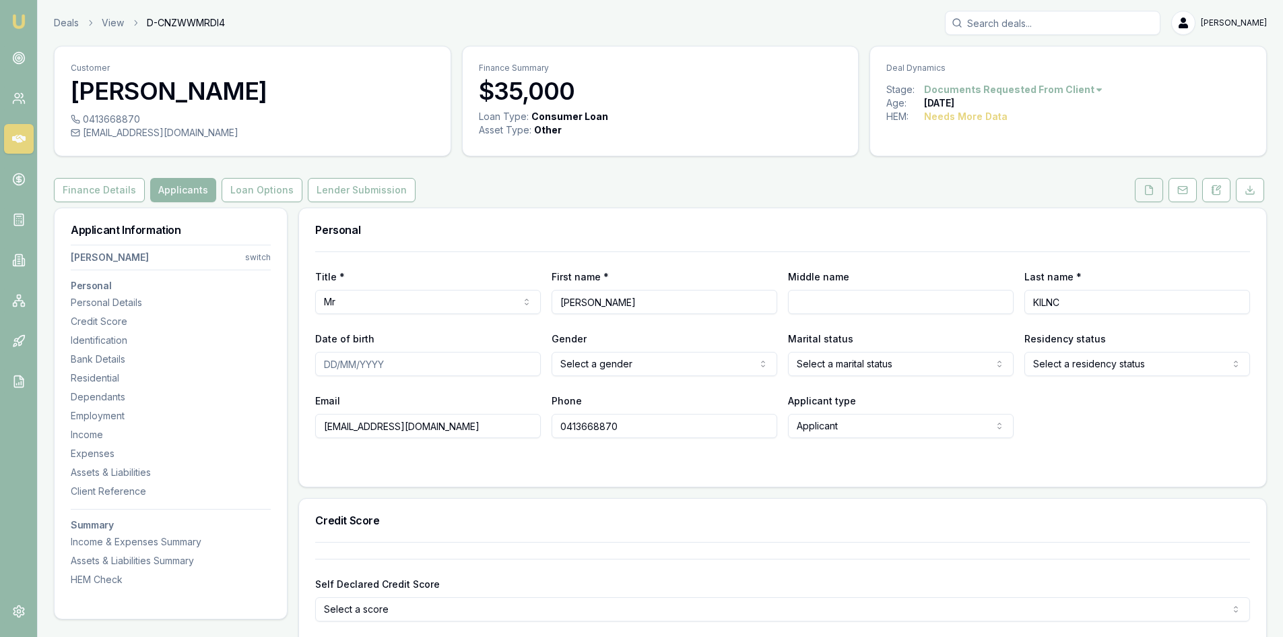
click at [631, 185] on icon at bounding box center [1149, 190] width 11 height 11
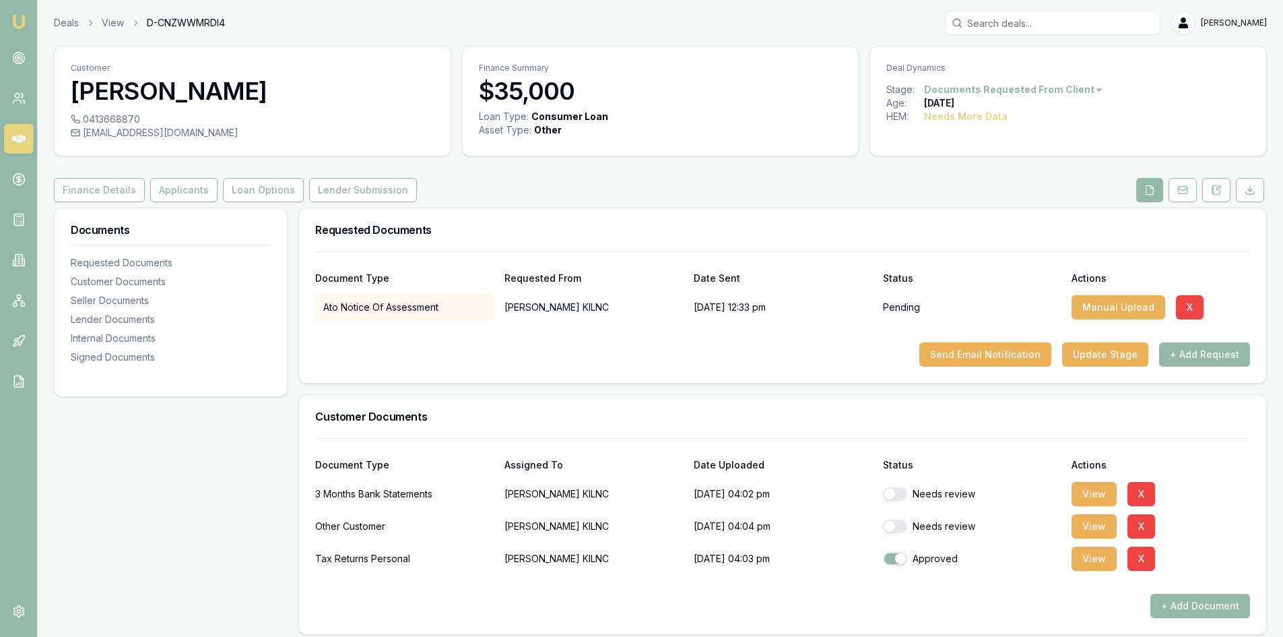
scroll to position [202, 0]
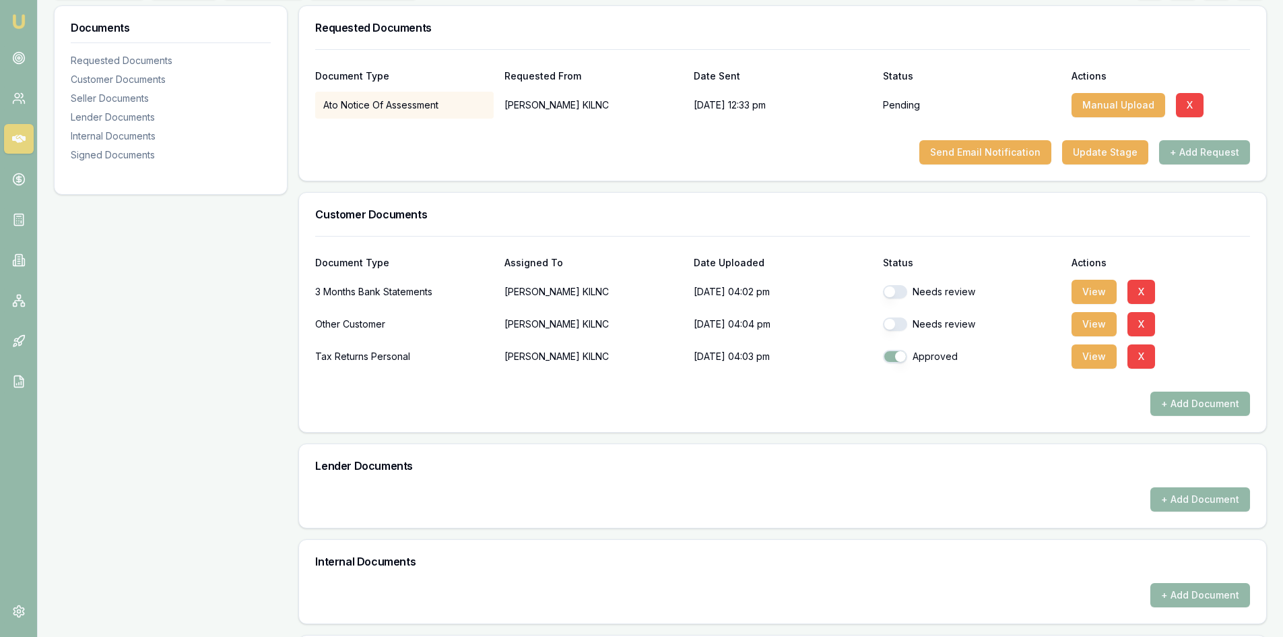
click at [631, 408] on button "+ Add Document" at bounding box center [1201, 403] width 100 height 24
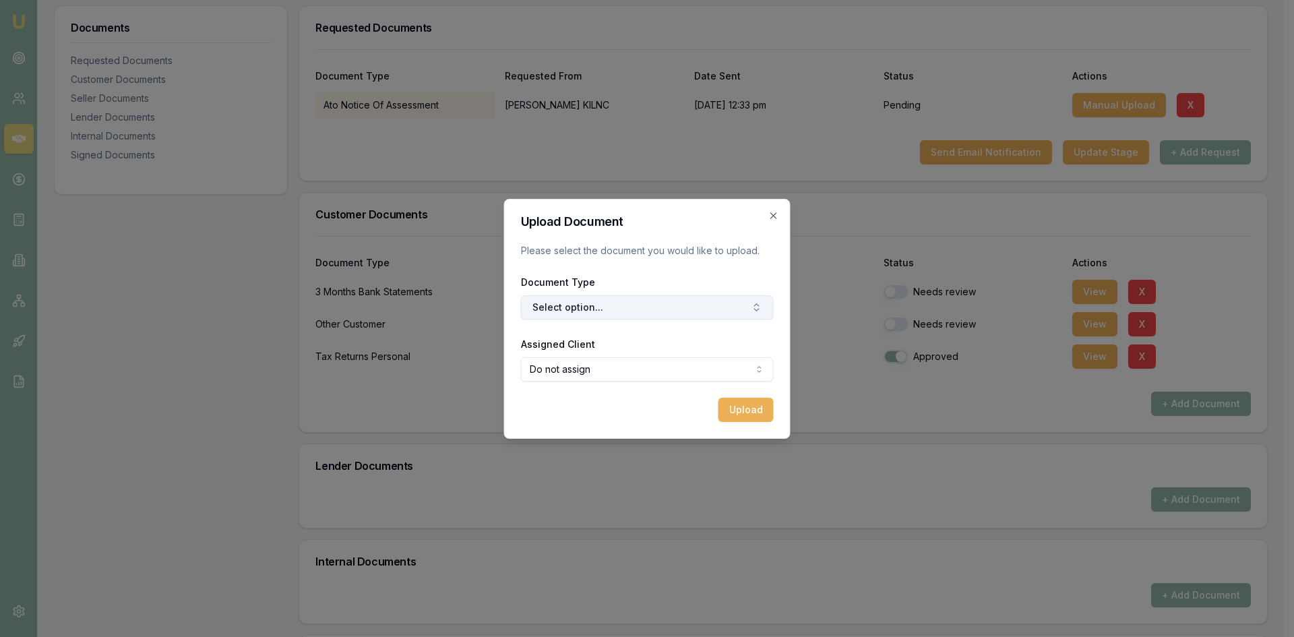
click at [631, 305] on button "Select option..." at bounding box center [647, 307] width 253 height 24
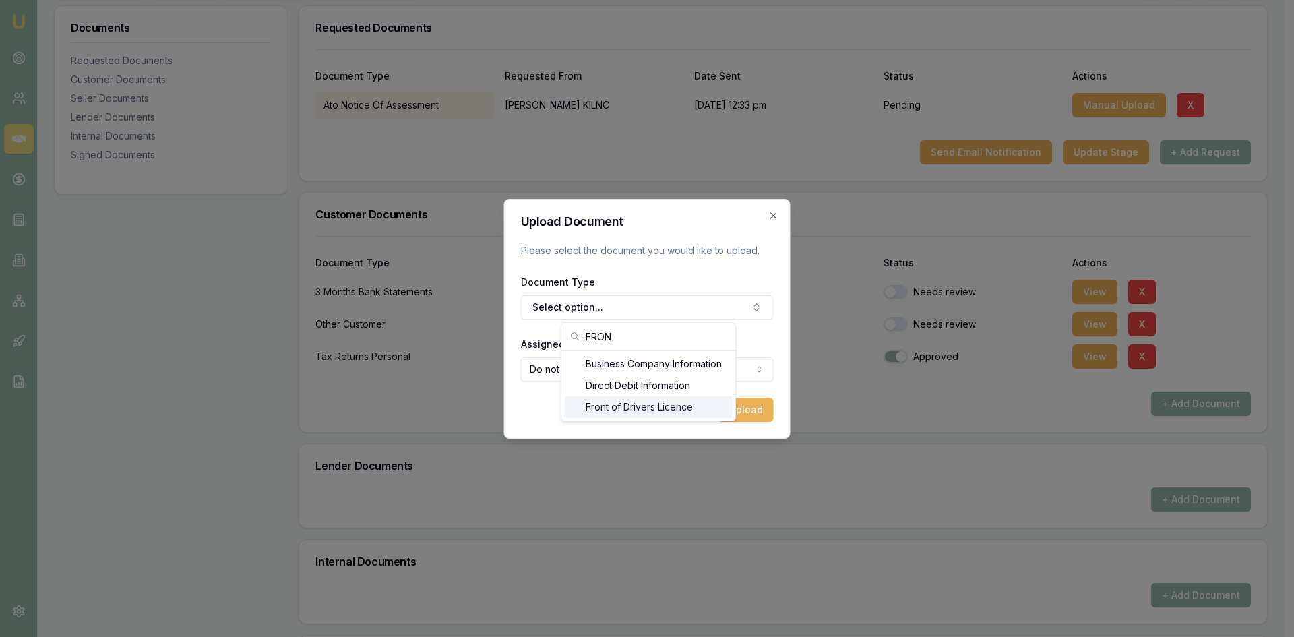
type input "FRON"
click at [631, 413] on div "Front of Drivers Licence" at bounding box center [648, 407] width 168 height 22
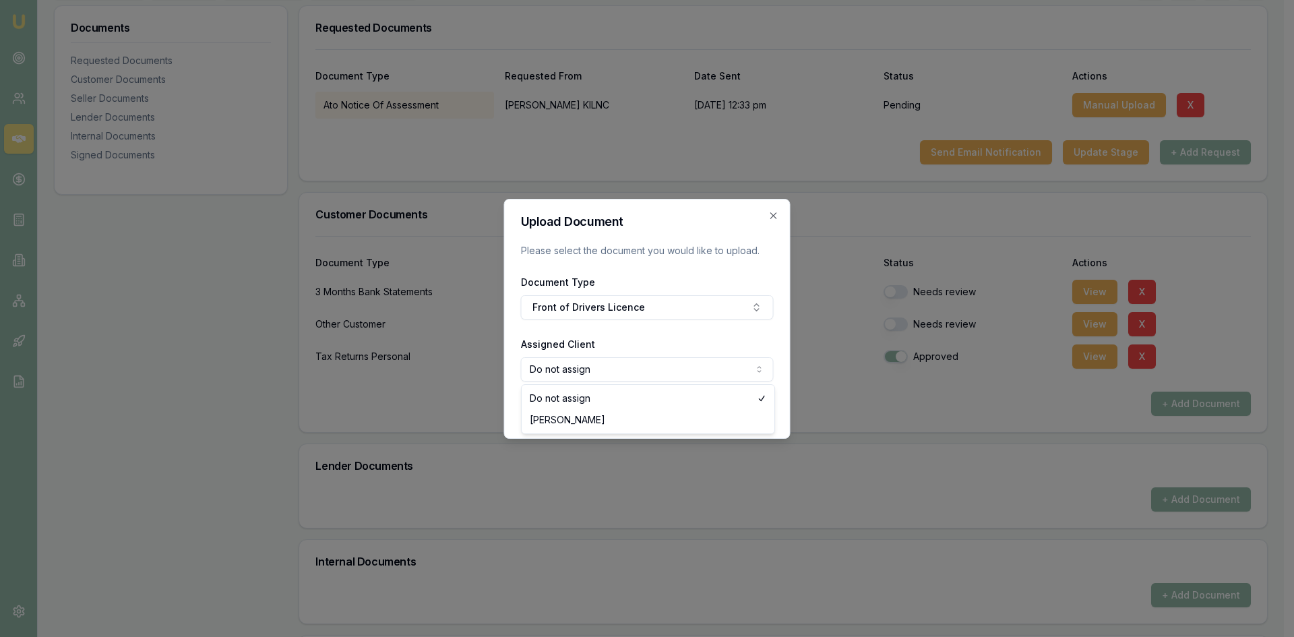
click at [605, 374] on body "Emu Broker Deals View D-CNZWWMRDI4 [PERSON_NAME] Toggle Menu Customer [PERSON_N…" at bounding box center [641, 116] width 1283 height 637
select select "U-UTLTZP0BOV"
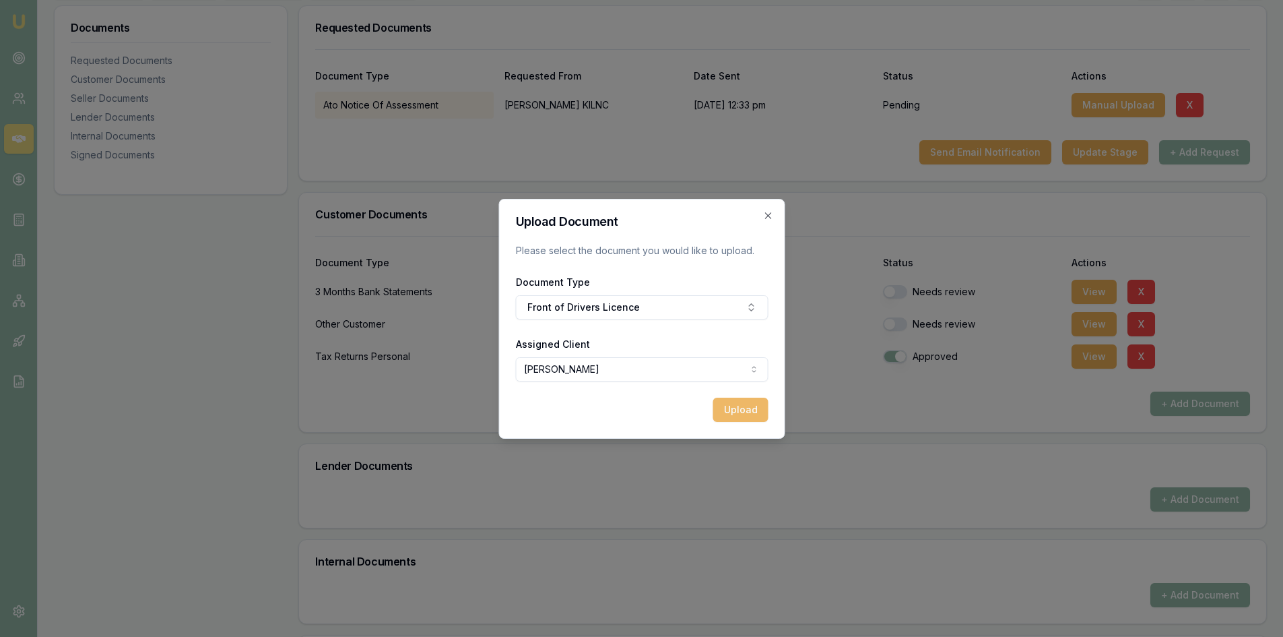
click at [631, 412] on button "Upload" at bounding box center [740, 409] width 55 height 24
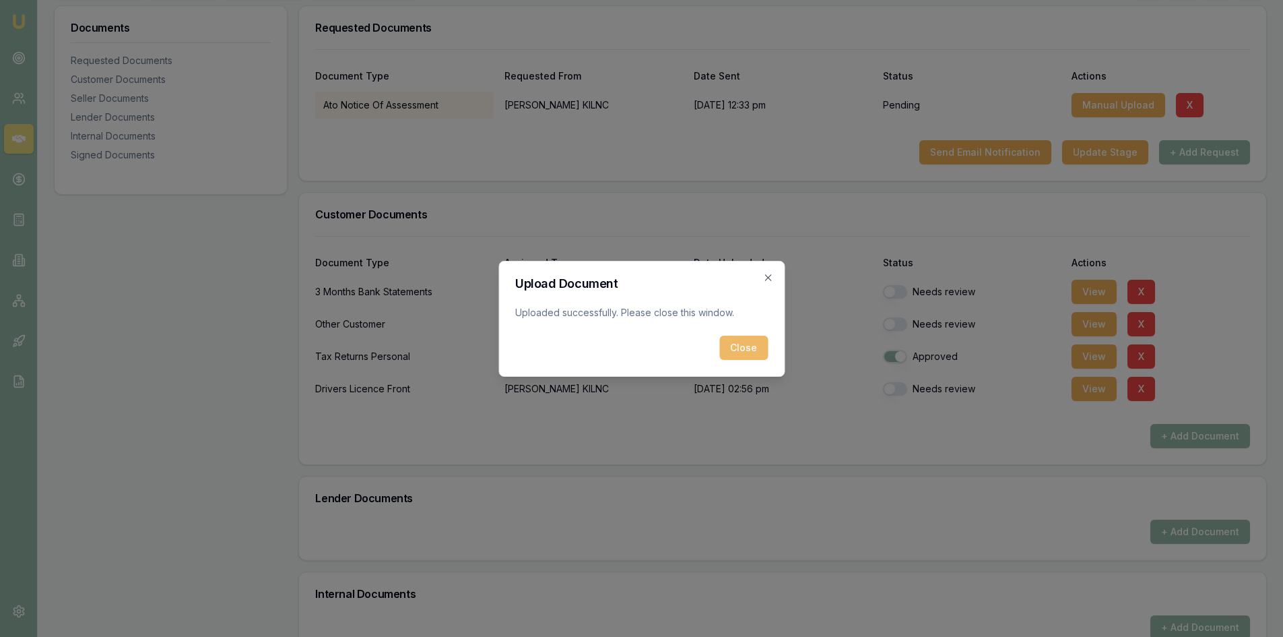
click at [631, 344] on button "Close" at bounding box center [744, 348] width 49 height 24
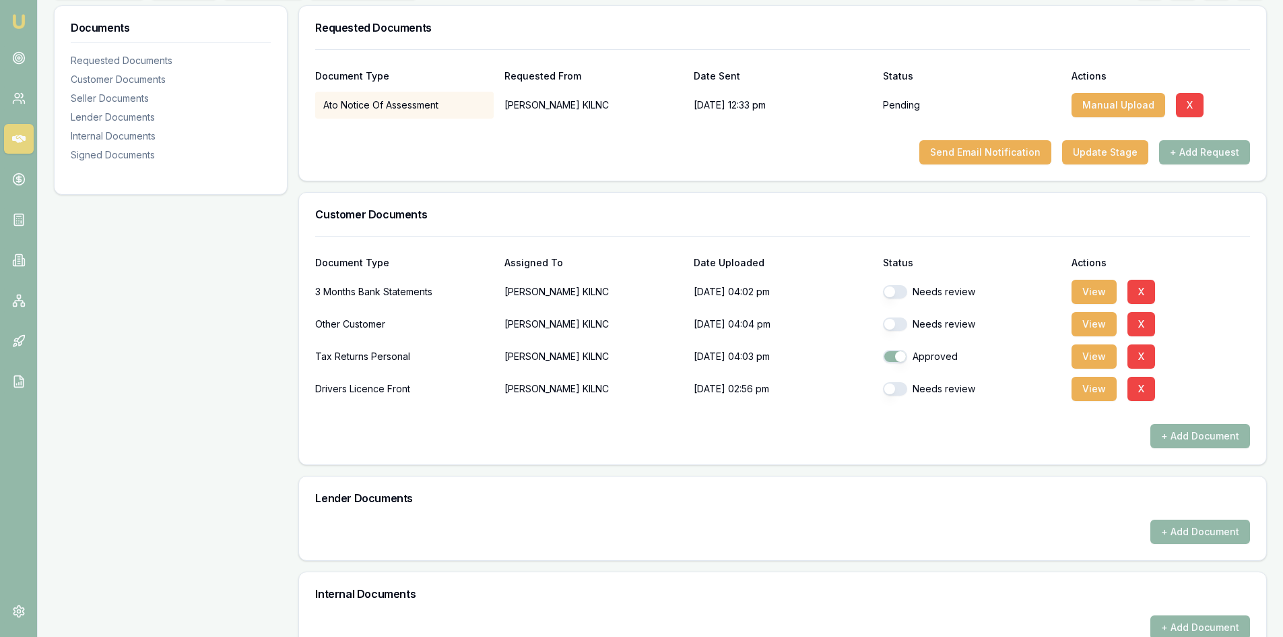
click at [631, 387] on button "button" at bounding box center [895, 388] width 24 height 13
checkbox input "true"
click at [631, 391] on button "View" at bounding box center [1094, 389] width 45 height 24
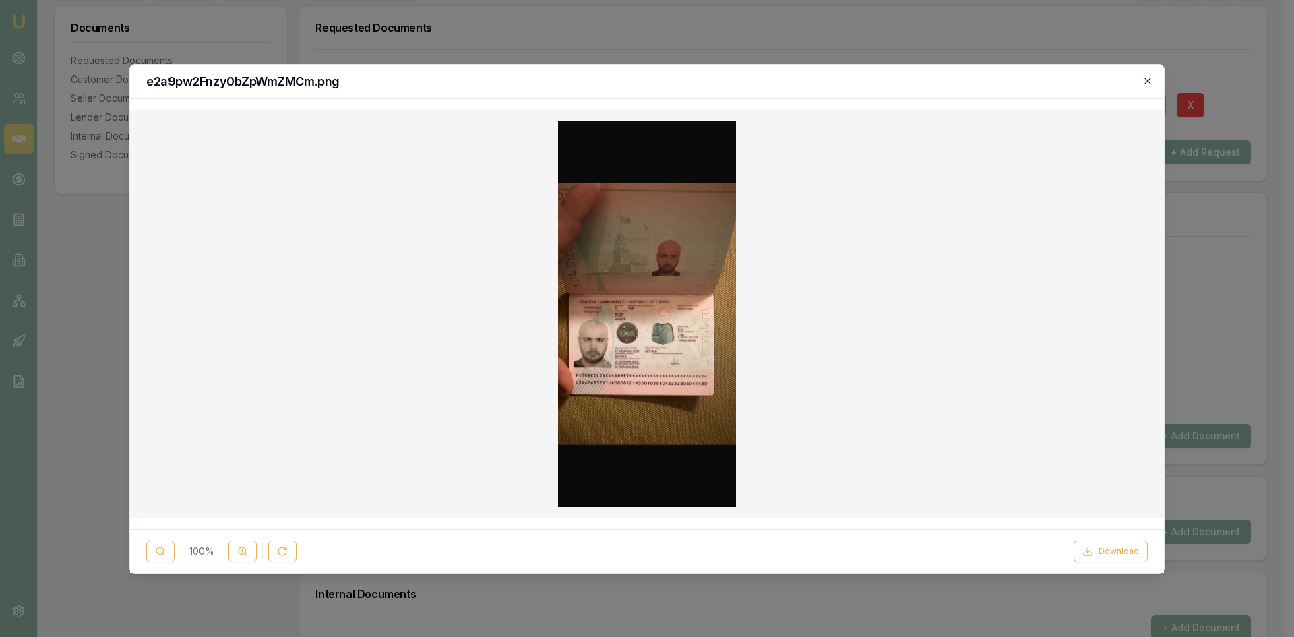
click at [631, 84] on icon "button" at bounding box center [1147, 80] width 11 height 11
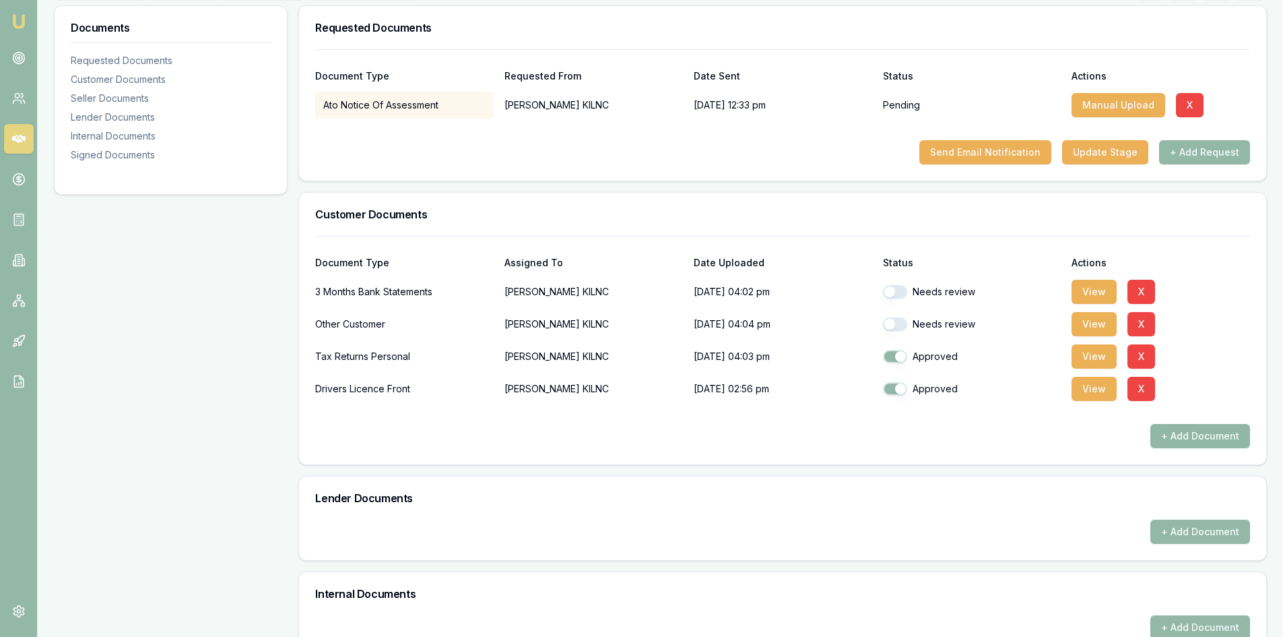
click at [631, 438] on button "+ Add Document" at bounding box center [1201, 436] width 100 height 24
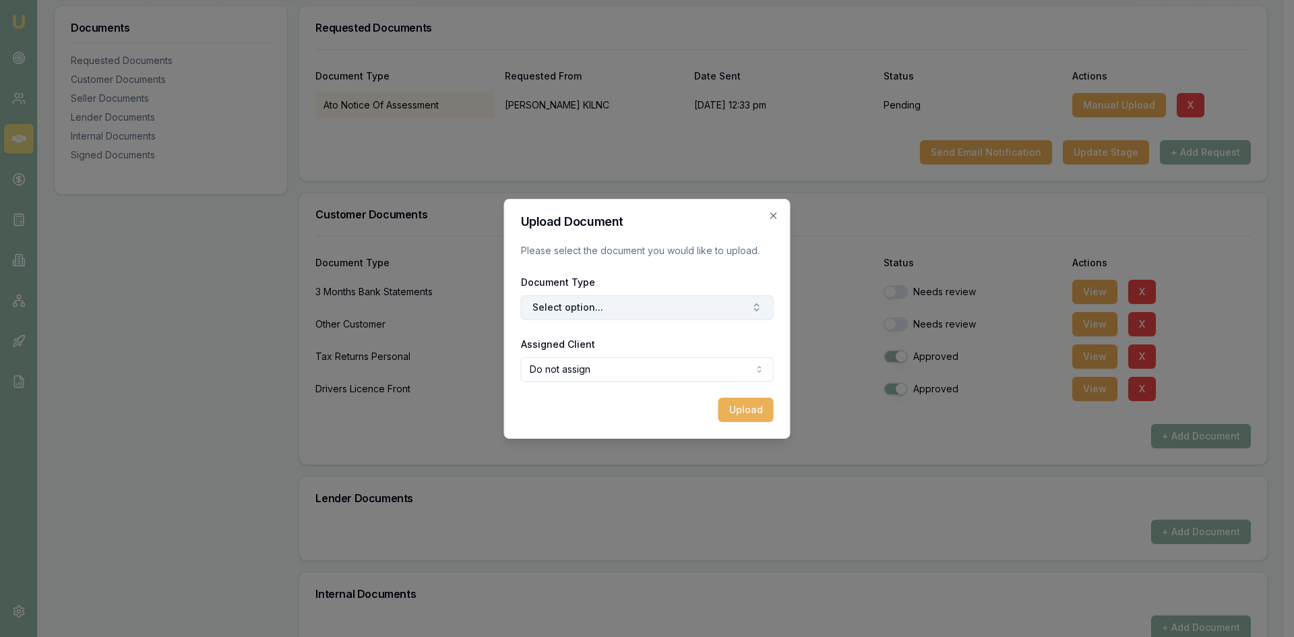
click at [631, 309] on button "Select option..." at bounding box center [647, 307] width 253 height 24
type input "FRONT"
click at [605, 358] on div "Front of Drivers Licence" at bounding box center [653, 364] width 168 height 22
click at [584, 372] on body "Emu Broker Deals View D-CNZWWMRDI4 Steven Nguyen Toggle Menu Customer AHMET KIL…" at bounding box center [641, 116] width 1283 height 637
select select "U-UTLTZP0BOV"
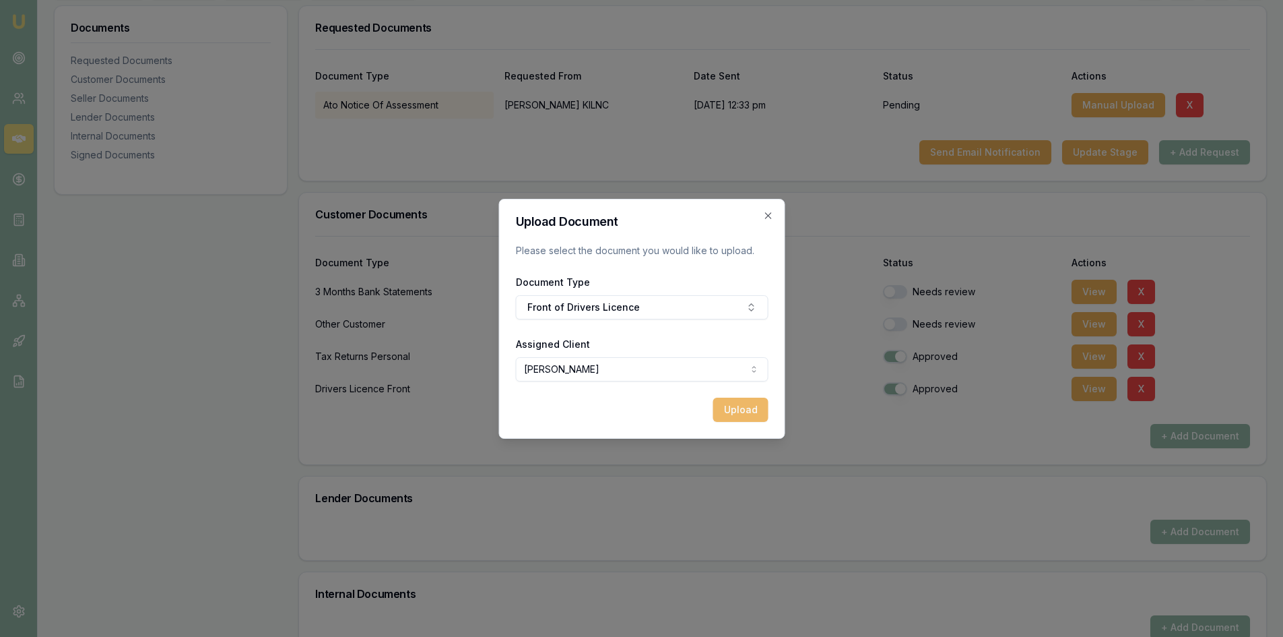
click at [631, 414] on button "Upload" at bounding box center [740, 409] width 55 height 24
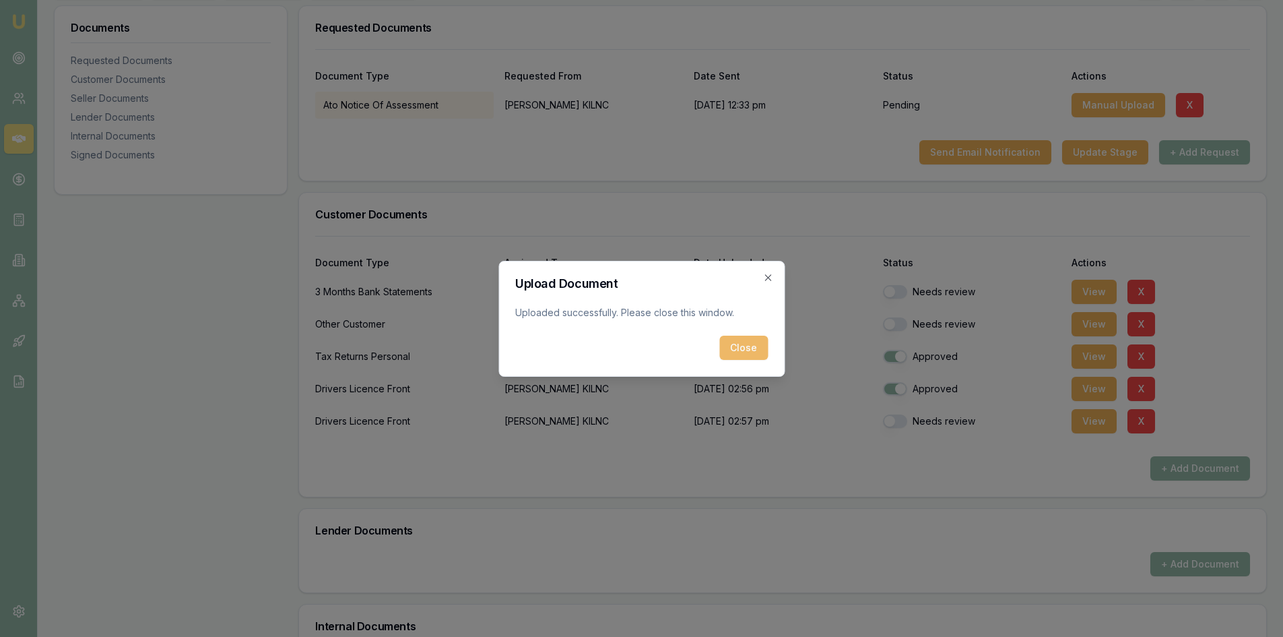
click at [631, 353] on button "Close" at bounding box center [744, 348] width 49 height 24
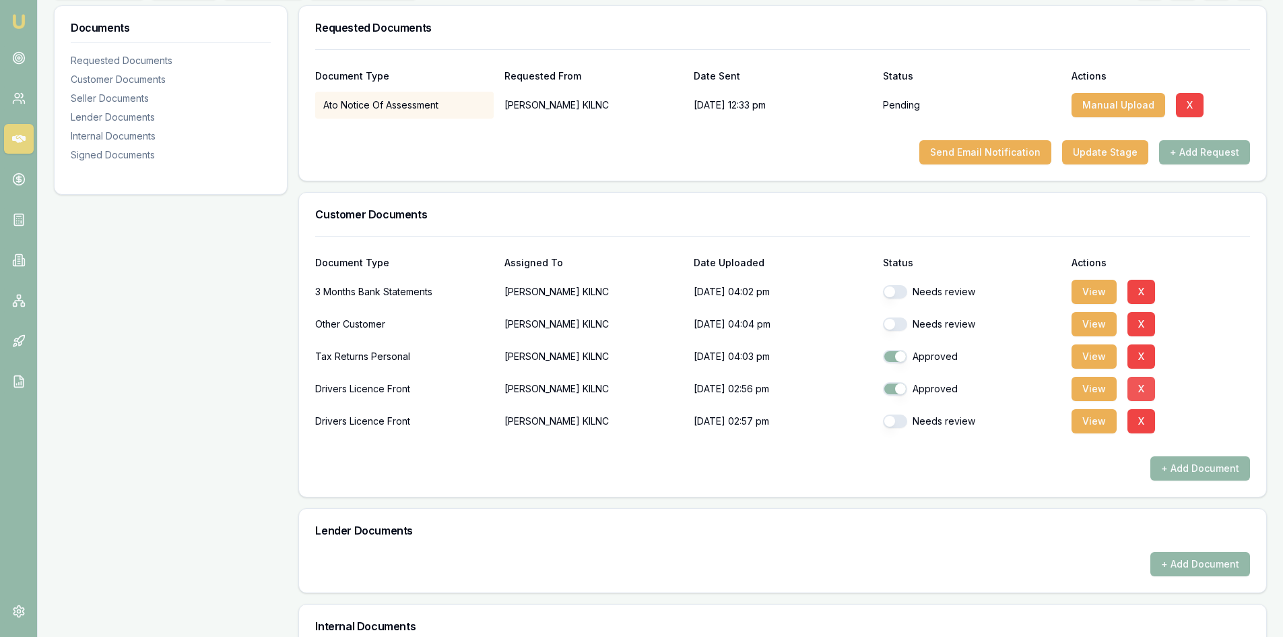
click at [631, 393] on button "X" at bounding box center [1142, 389] width 28 height 24
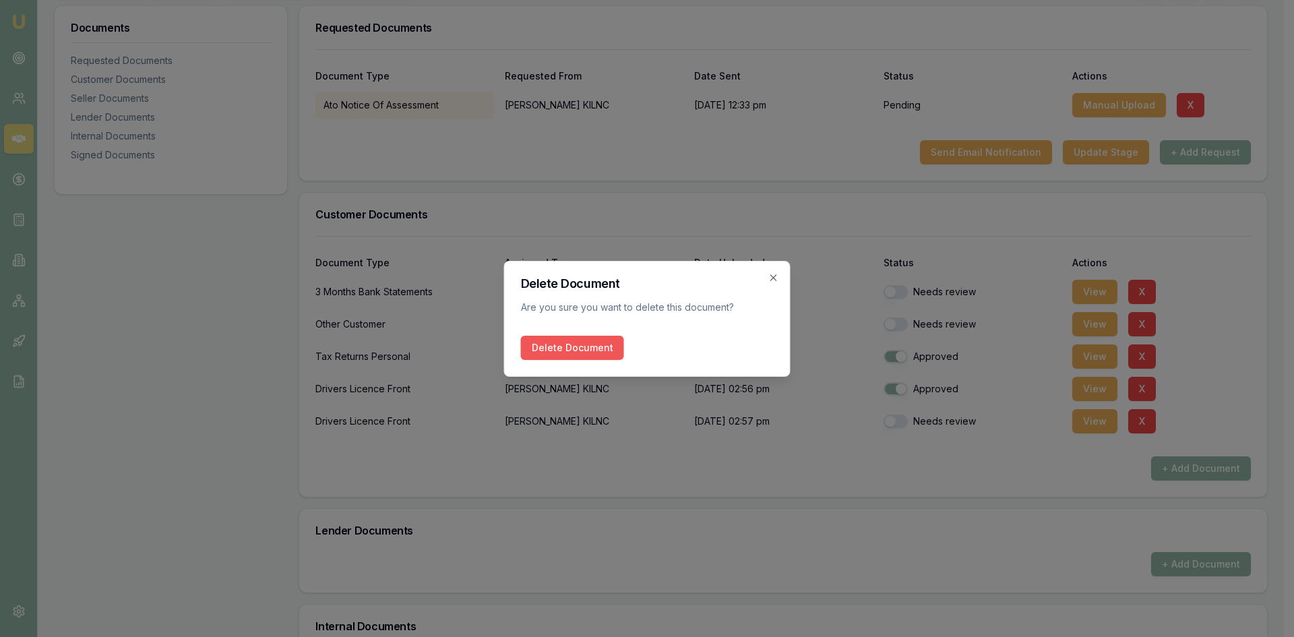
click at [568, 346] on button "Delete Document" at bounding box center [572, 348] width 103 height 24
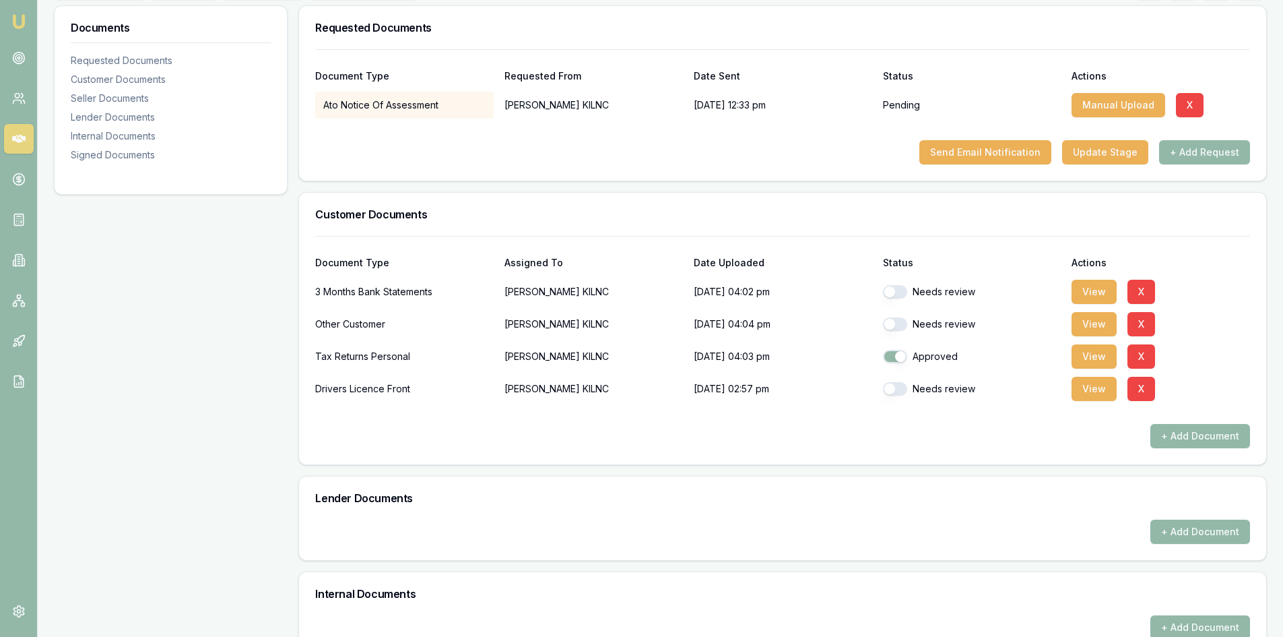
click at [631, 387] on button "button" at bounding box center [895, 388] width 24 height 13
checkbox input "true"
click at [631, 325] on button "button" at bounding box center [895, 323] width 24 height 13
checkbox input "true"
click at [631, 294] on button "button" at bounding box center [895, 291] width 24 height 13
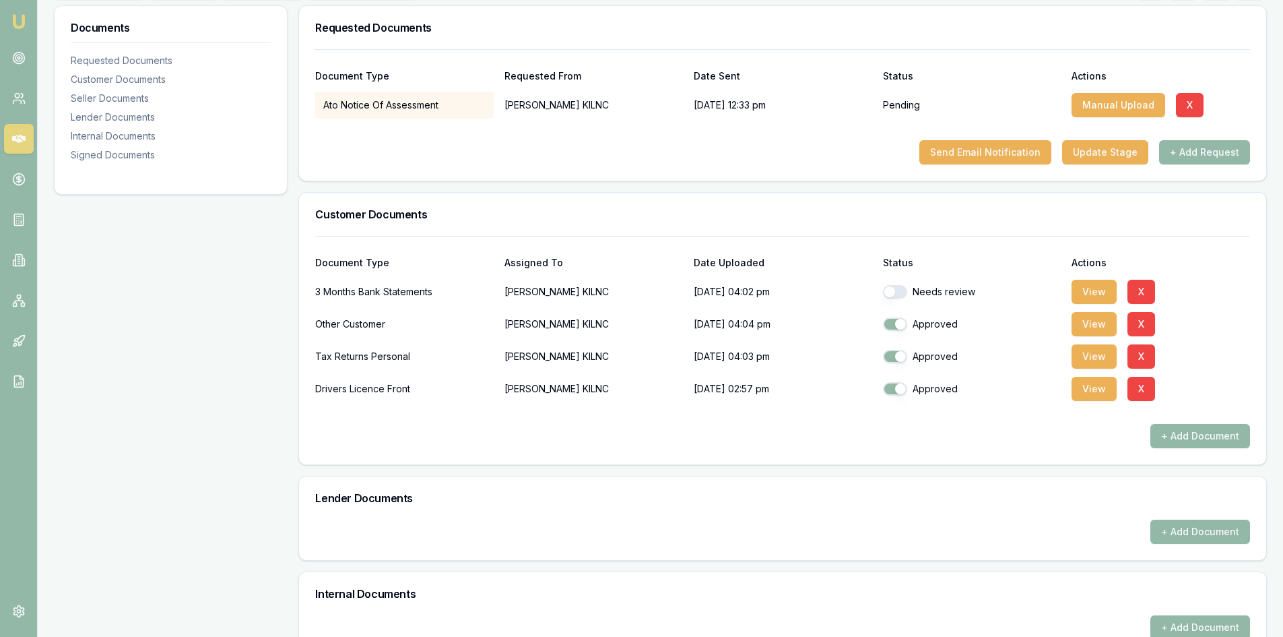
checkbox input "true"
click at [226, 290] on div "Documents Requested Documents Customer Documents Seller Documents Lender Docume…" at bounding box center [171, 440] width 234 height 870
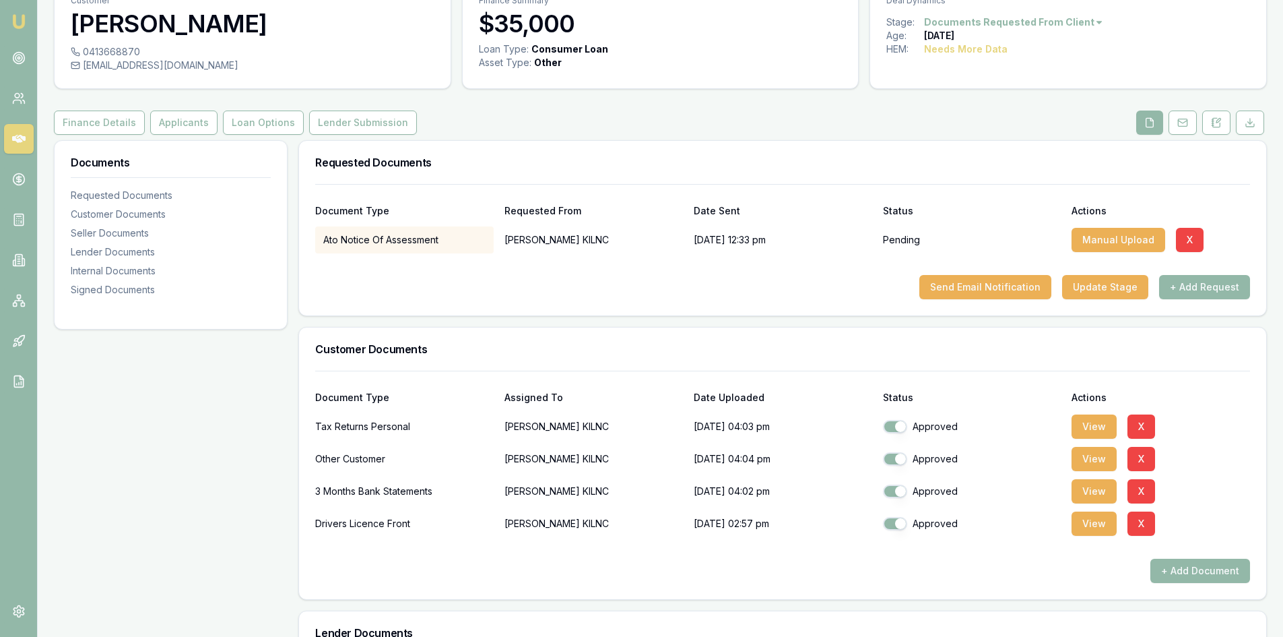
scroll to position [0, 0]
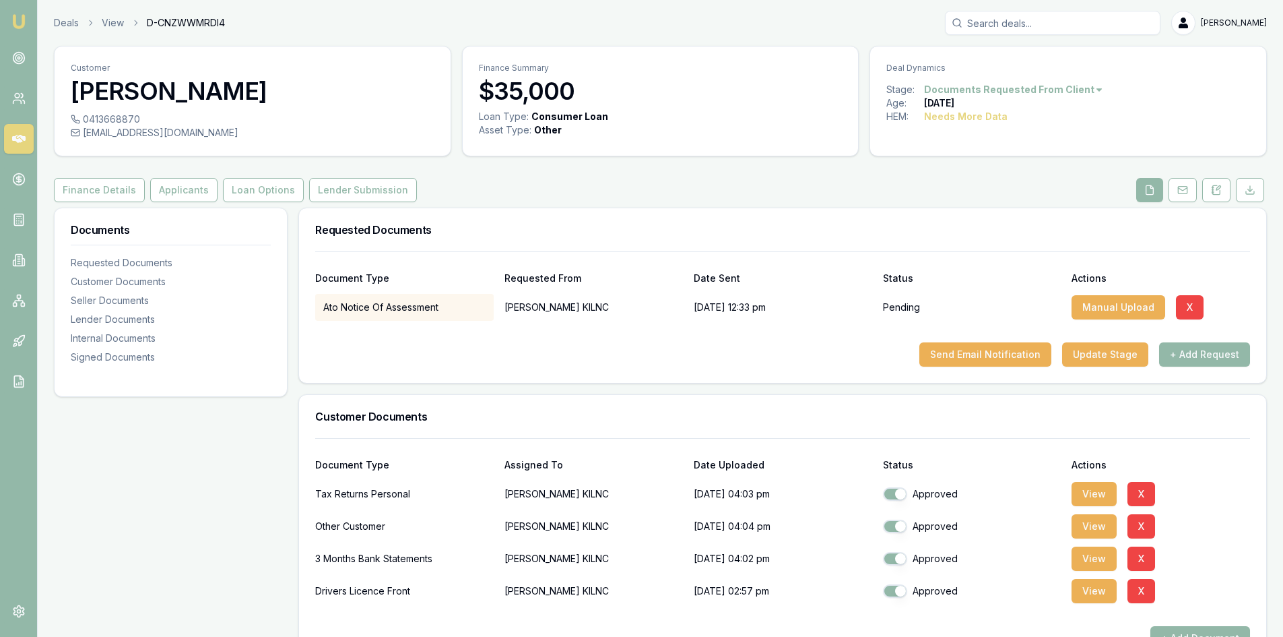
drag, startPoint x: 174, startPoint y: 191, endPoint x: 364, endPoint y: 286, distance: 212.7
click at [173, 191] on button "Applicants" at bounding box center [183, 190] width 67 height 24
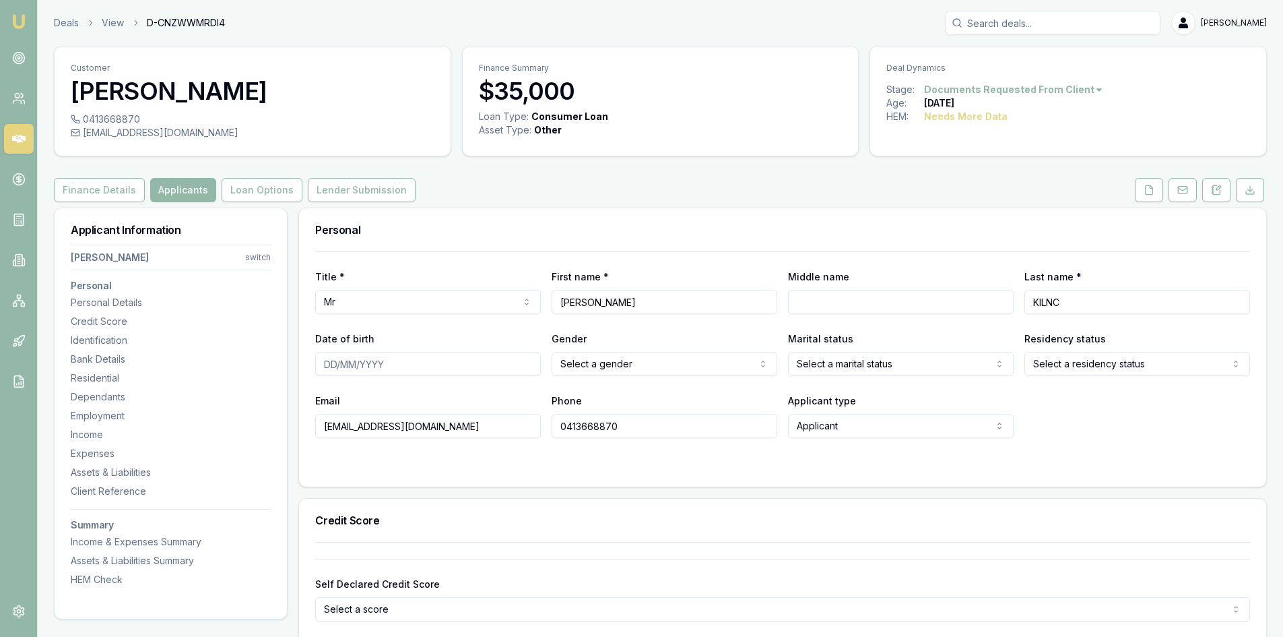
click at [568, 432] on input "0413668870" at bounding box center [665, 426] width 226 height 24
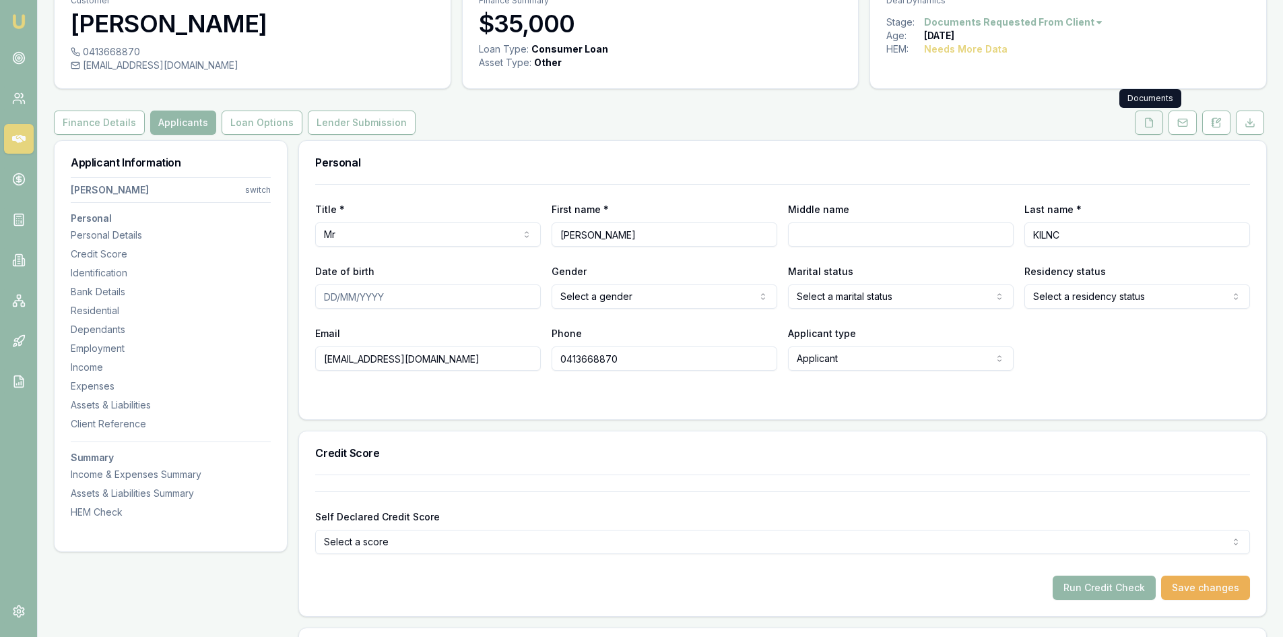
click at [631, 121] on polyline at bounding box center [1151, 119] width 3 height 3
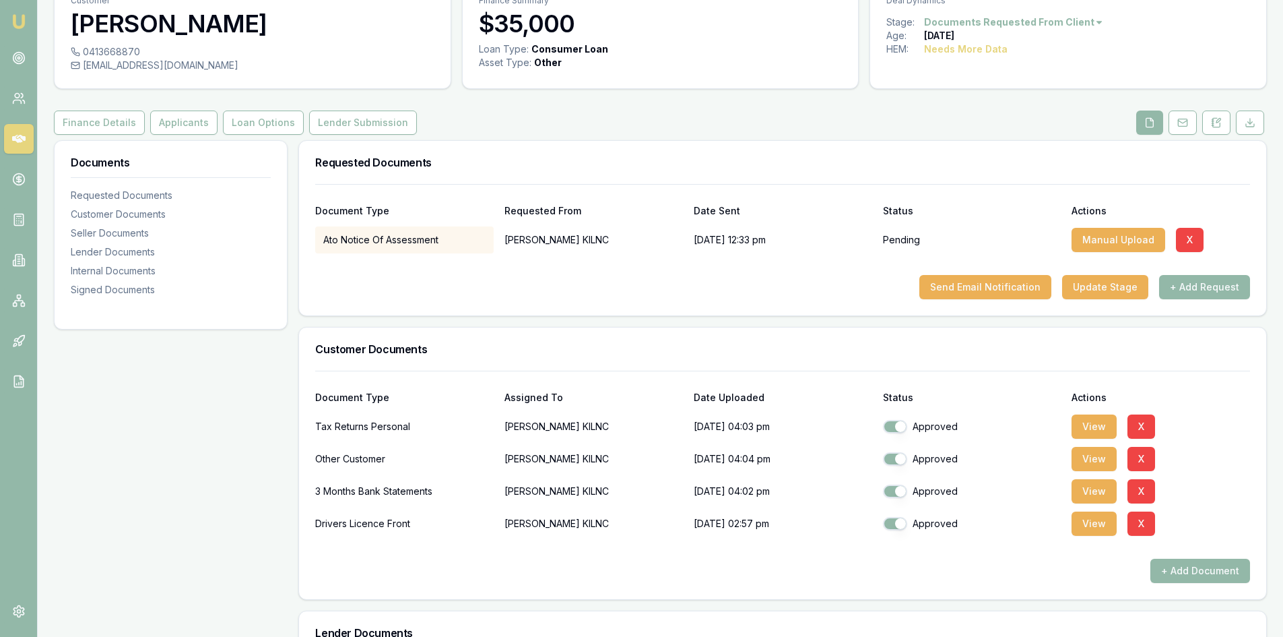
scroll to position [135, 0]
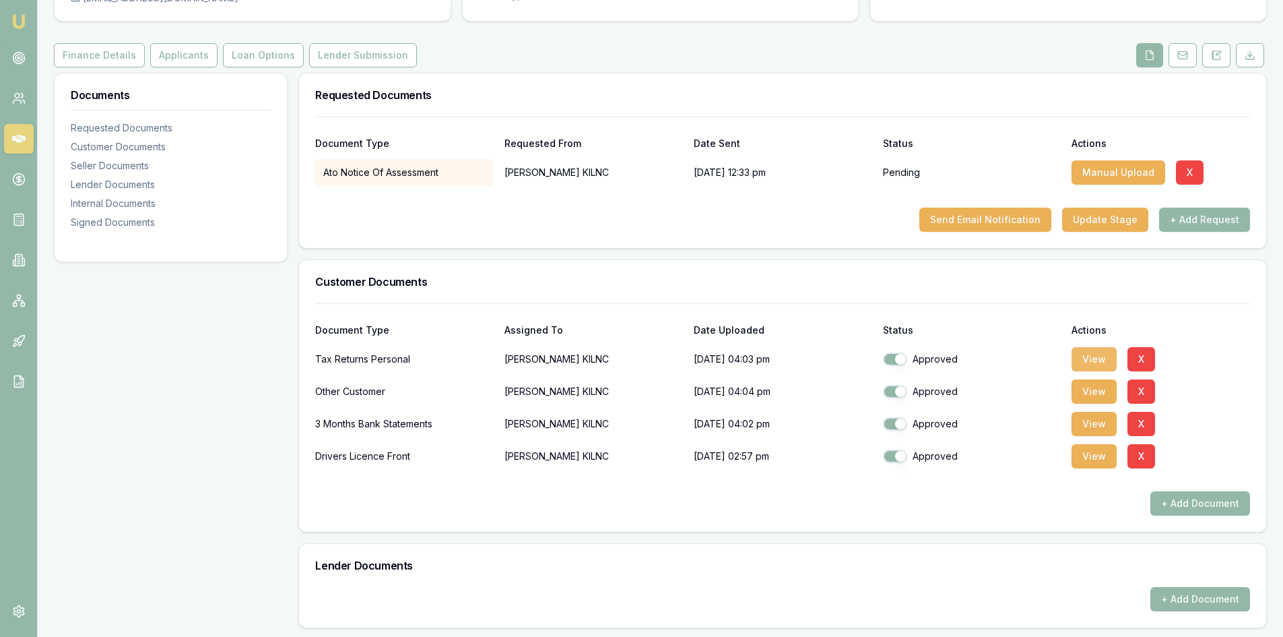
click at [631, 363] on button "View" at bounding box center [1094, 359] width 45 height 24
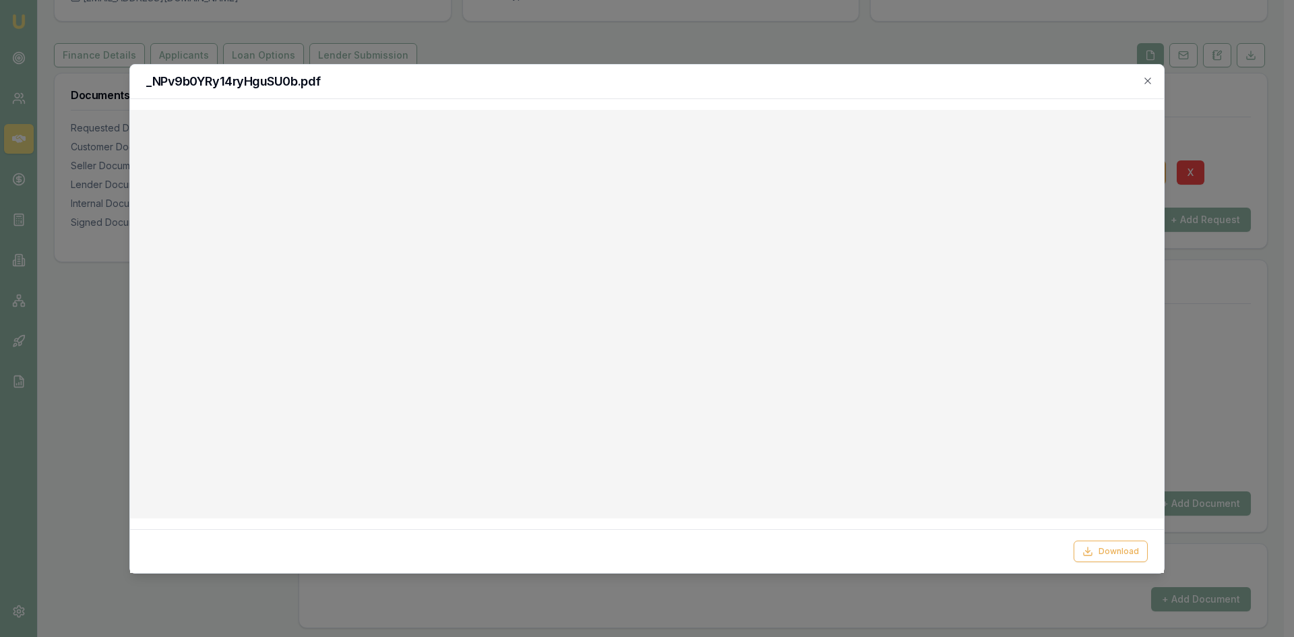
click at [631, 77] on div "_NPv9b0YRy14ryHguSU0b.pdf" at bounding box center [646, 82] width 1033 height 34
click at [631, 79] on icon "button" at bounding box center [1147, 80] width 11 height 11
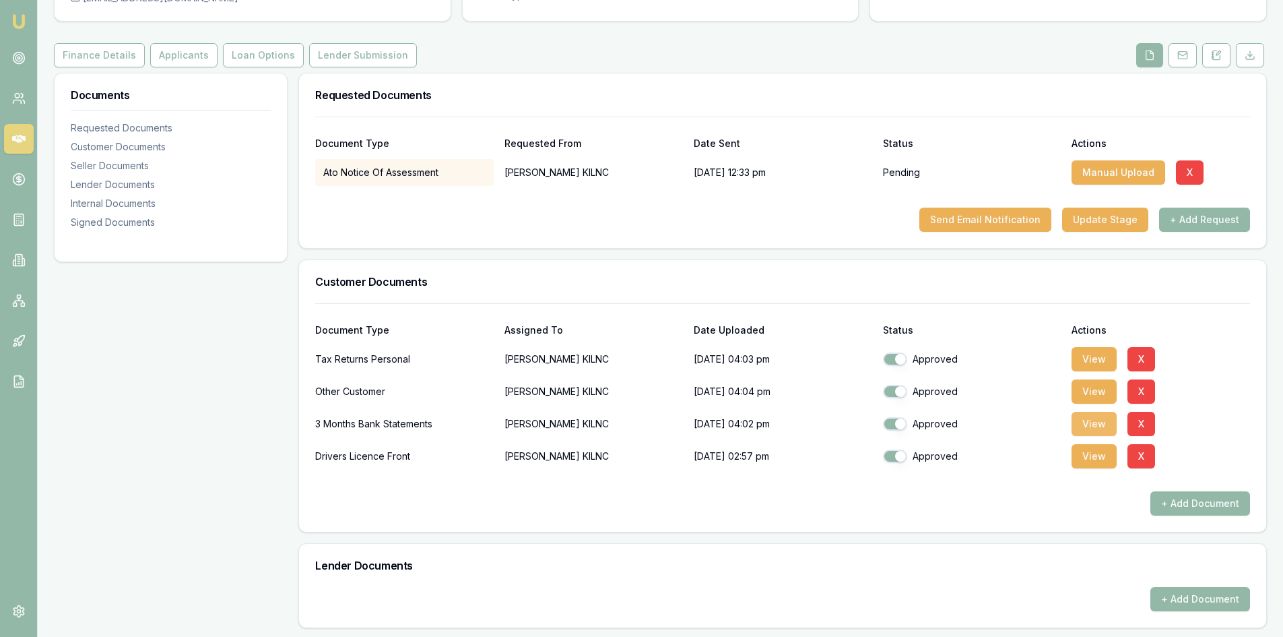
click at [631, 425] on button "View" at bounding box center [1094, 424] width 45 height 24
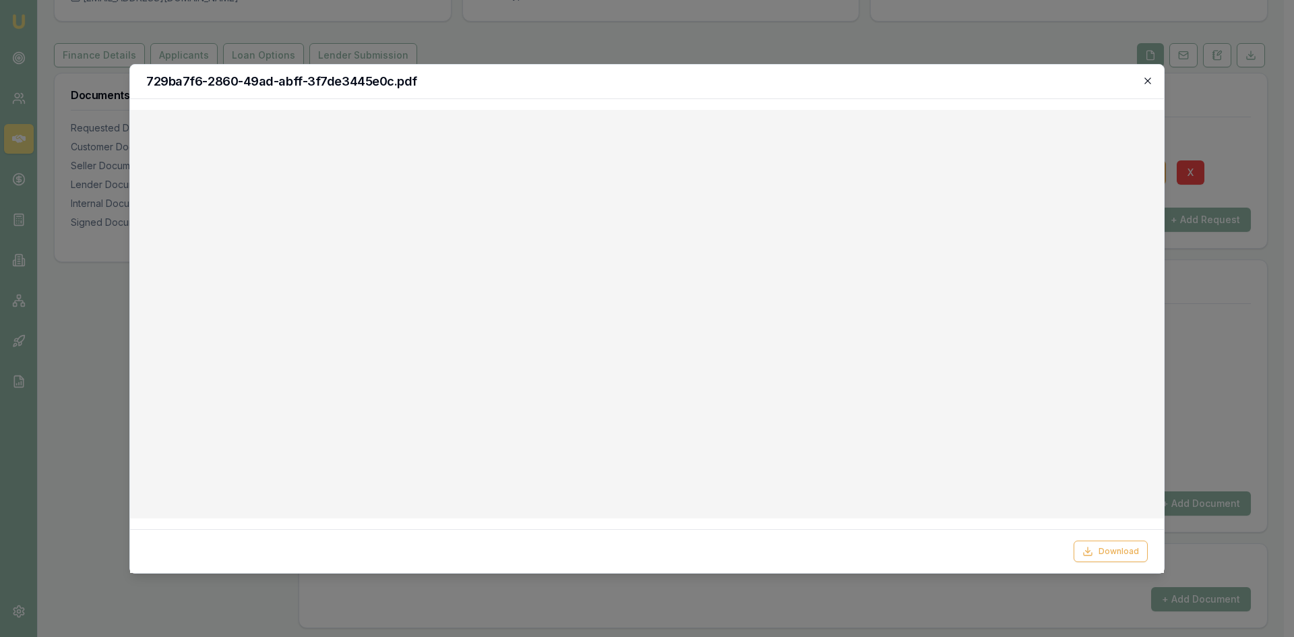
click at [631, 83] on icon "button" at bounding box center [1147, 80] width 11 height 11
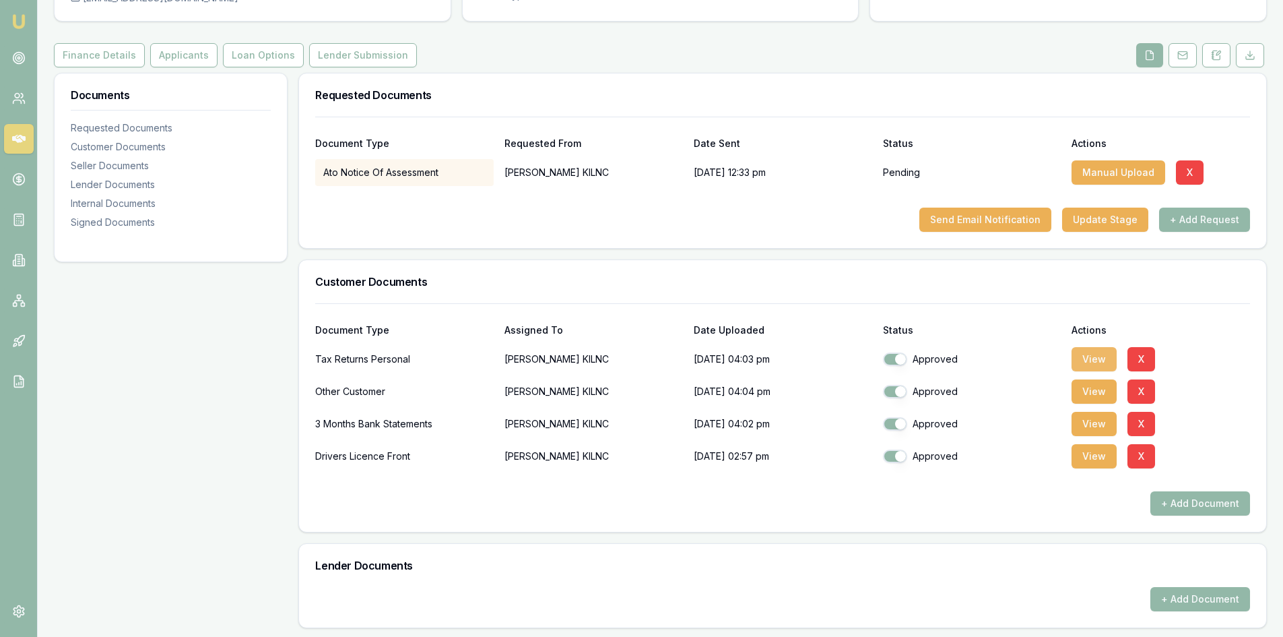
click at [631, 362] on button "View" at bounding box center [1094, 359] width 45 height 24
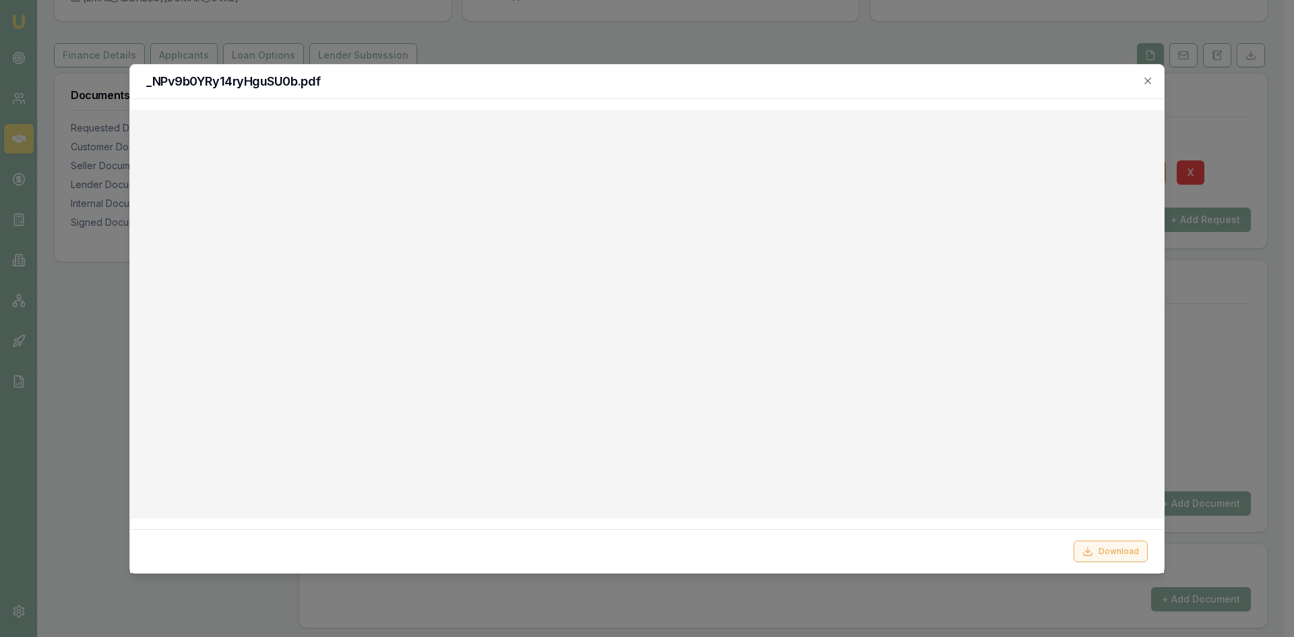
click at [631, 551] on button "Download" at bounding box center [1110, 551] width 74 height 22
click at [98, 338] on div at bounding box center [647, 318] width 1294 height 637
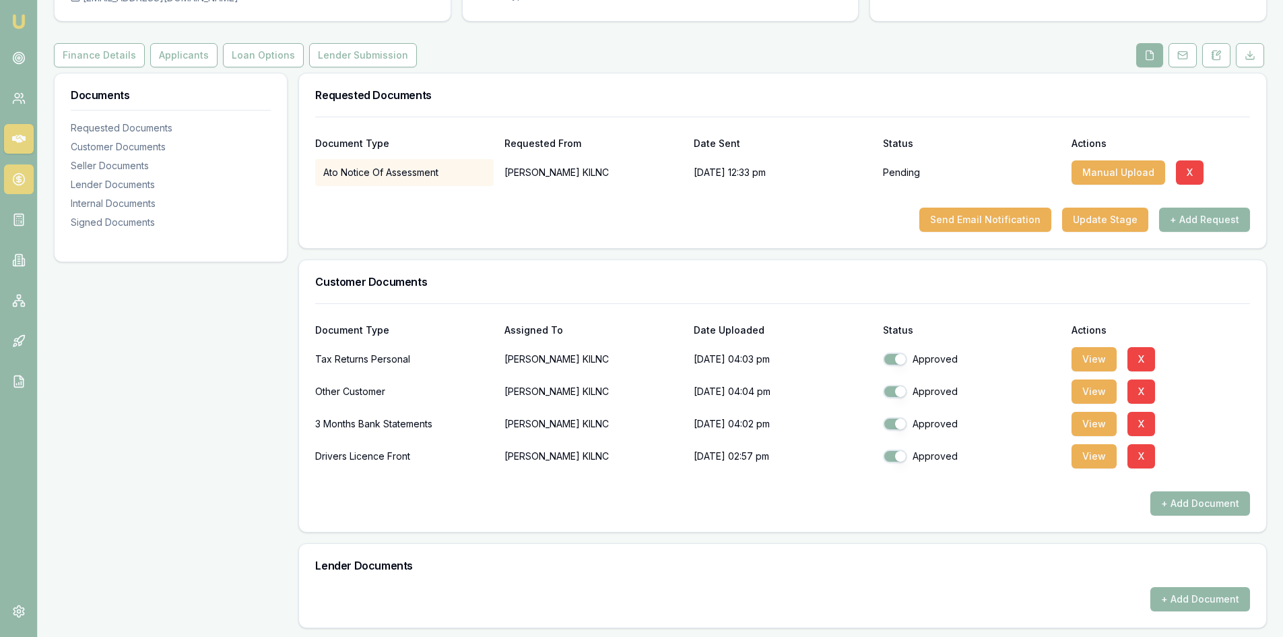
scroll to position [0, 0]
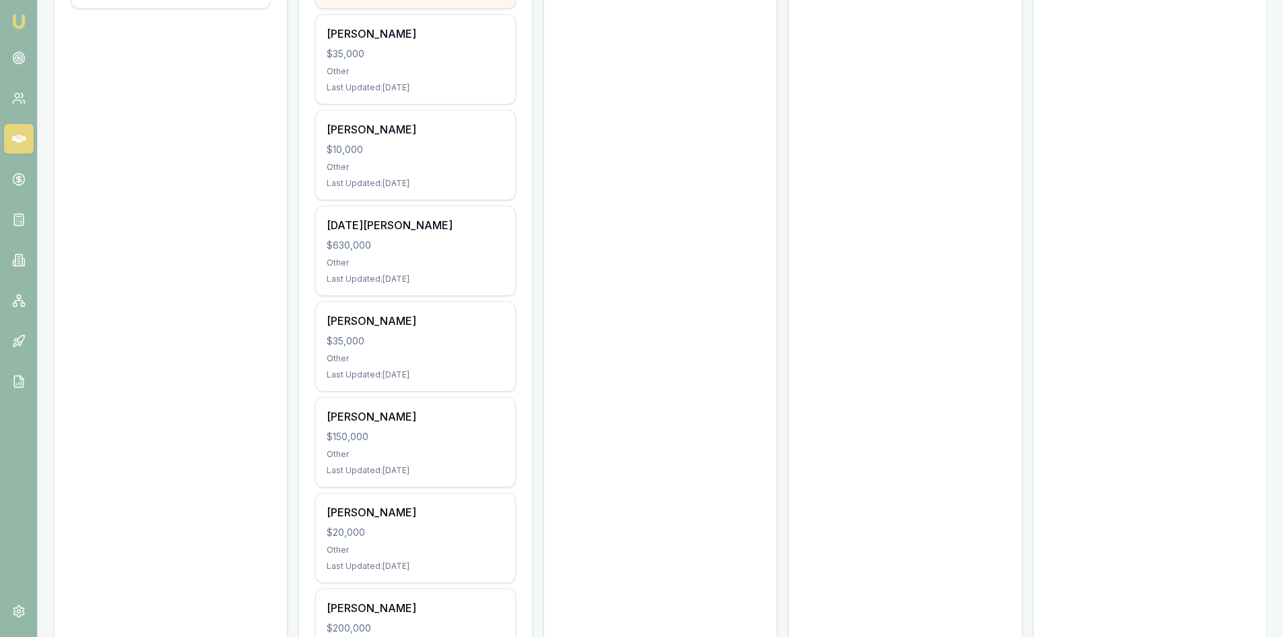
scroll to position [539, 0]
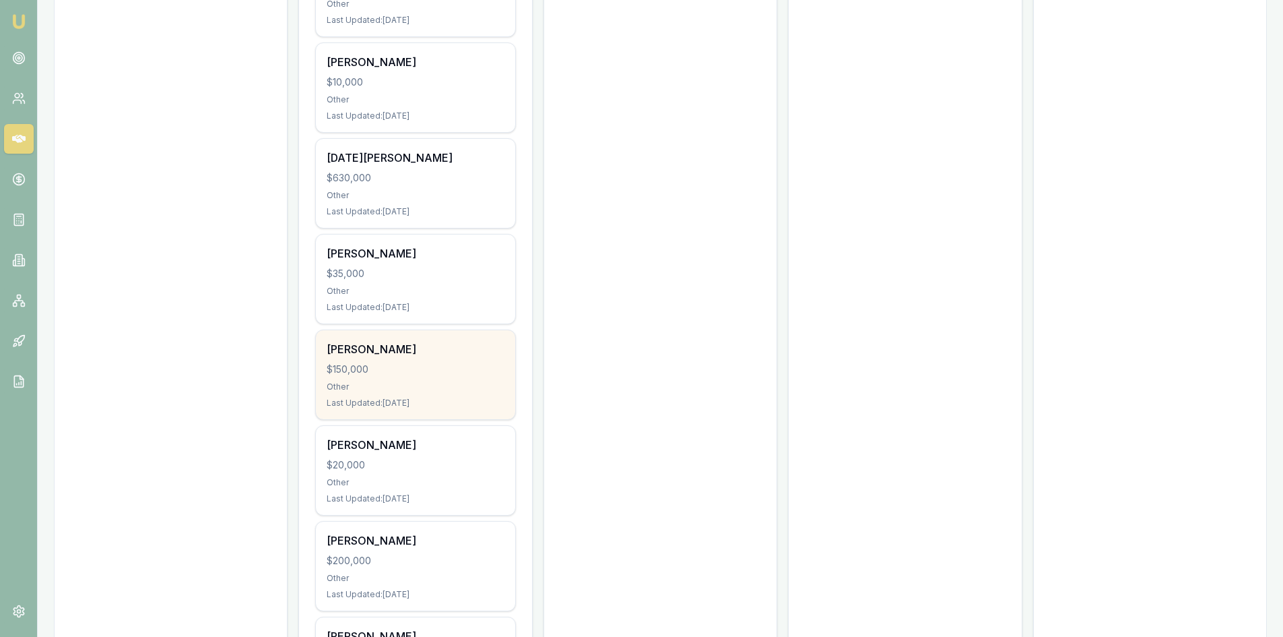
click at [391, 387] on div "Other" at bounding box center [415, 386] width 177 height 11
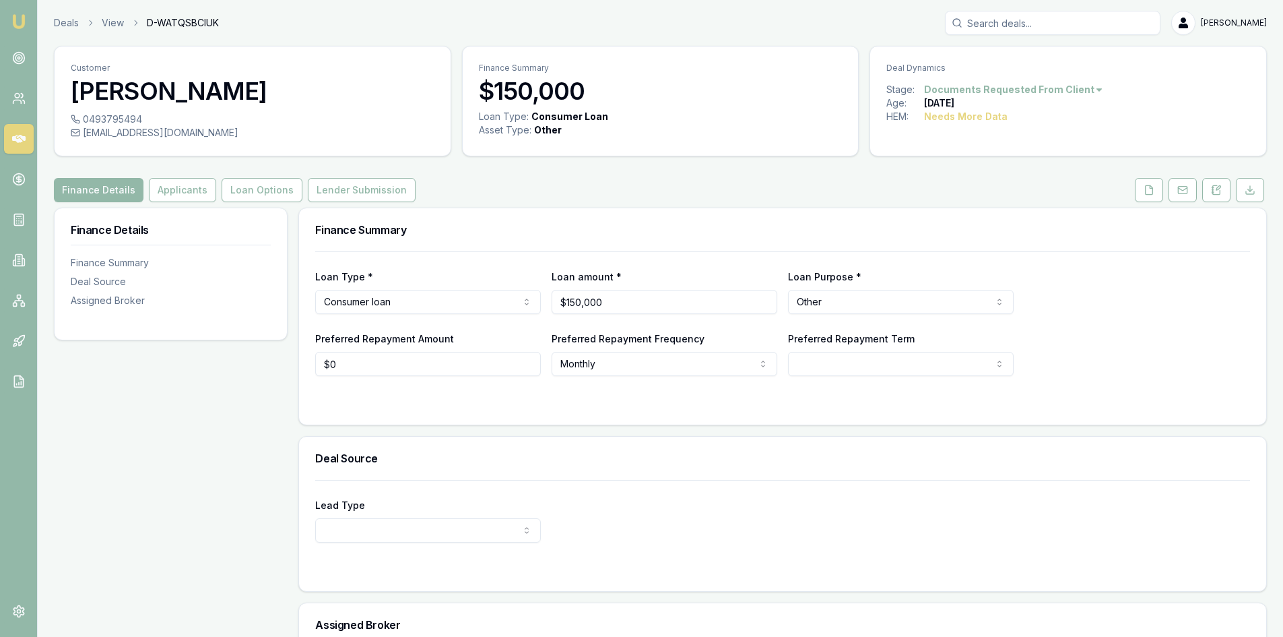
drag, startPoint x: 197, startPoint y: 421, endPoint x: 197, endPoint y: 414, distance: 6.8
click at [197, 421] on div "Finance Details Finance Summary Deal Source Assigned Broker" at bounding box center [171, 490] width 234 height 564
